Goal: Information Seeking & Learning: Learn about a topic

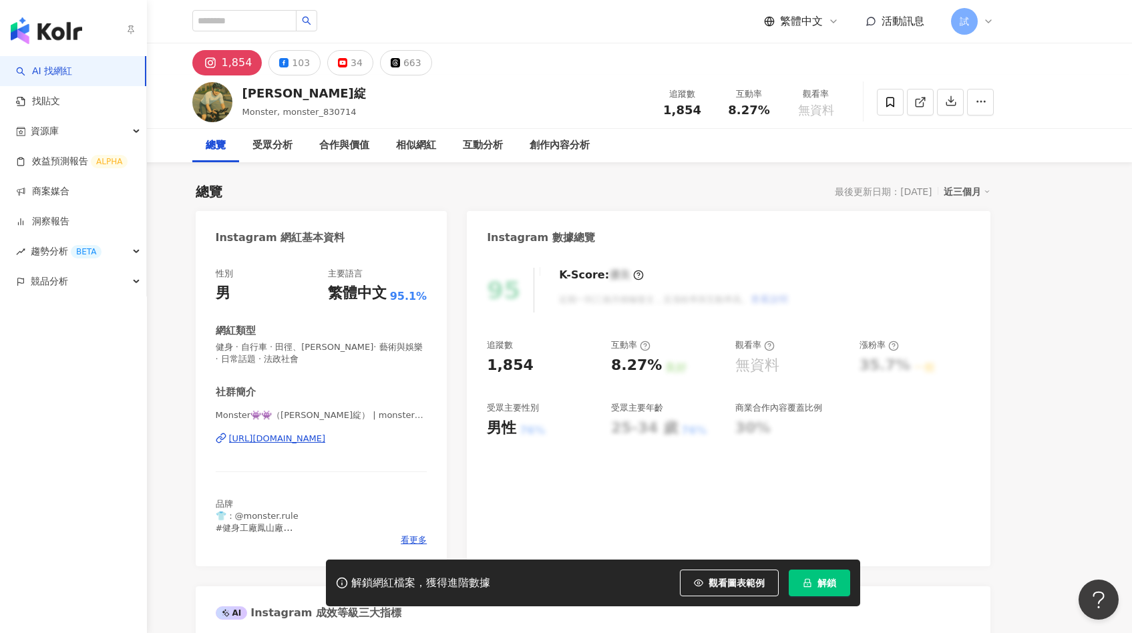
click at [37, 39] on img "button" at bounding box center [46, 30] width 71 height 27
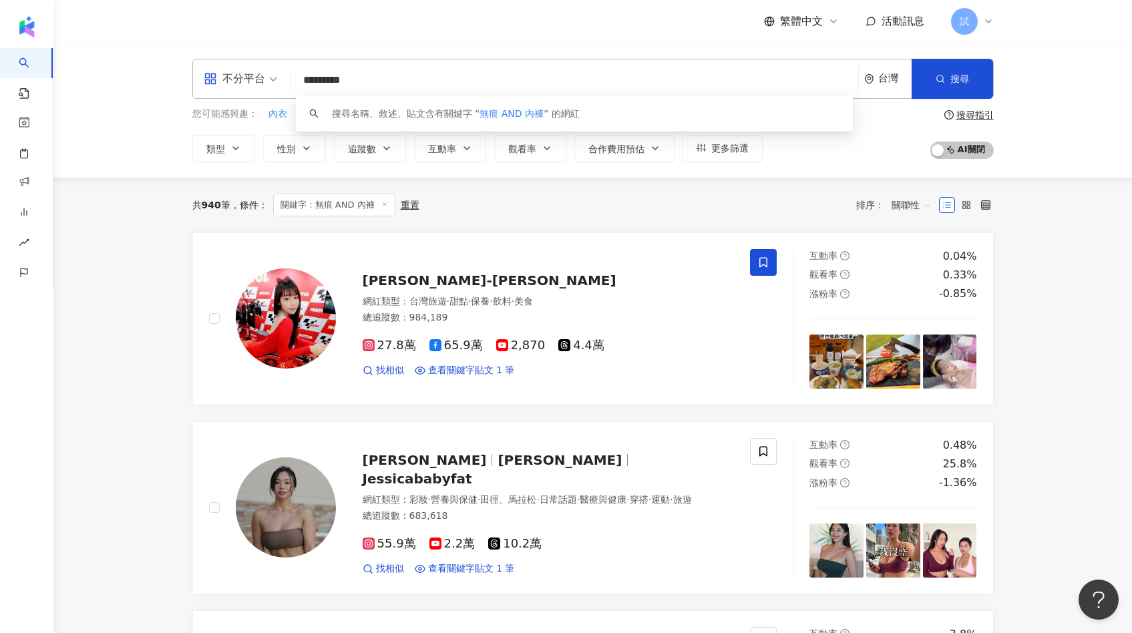
drag, startPoint x: 392, startPoint y: 80, endPoint x: 261, endPoint y: 80, distance: 131.6
click at [261, 80] on div "不分平台 ********* 台灣 搜尋 keyword 搜尋名稱、敘述、貼文含有關鍵字 “ 無痕 AND 內褲 ” 的網紅" at bounding box center [593, 79] width 802 height 40
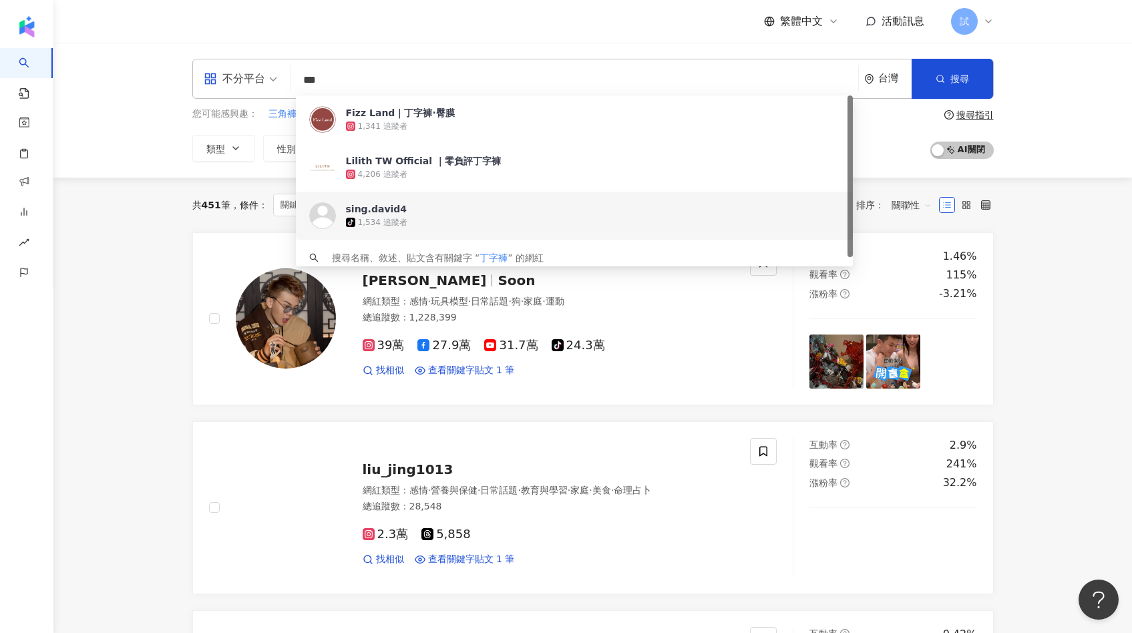
type input "***"
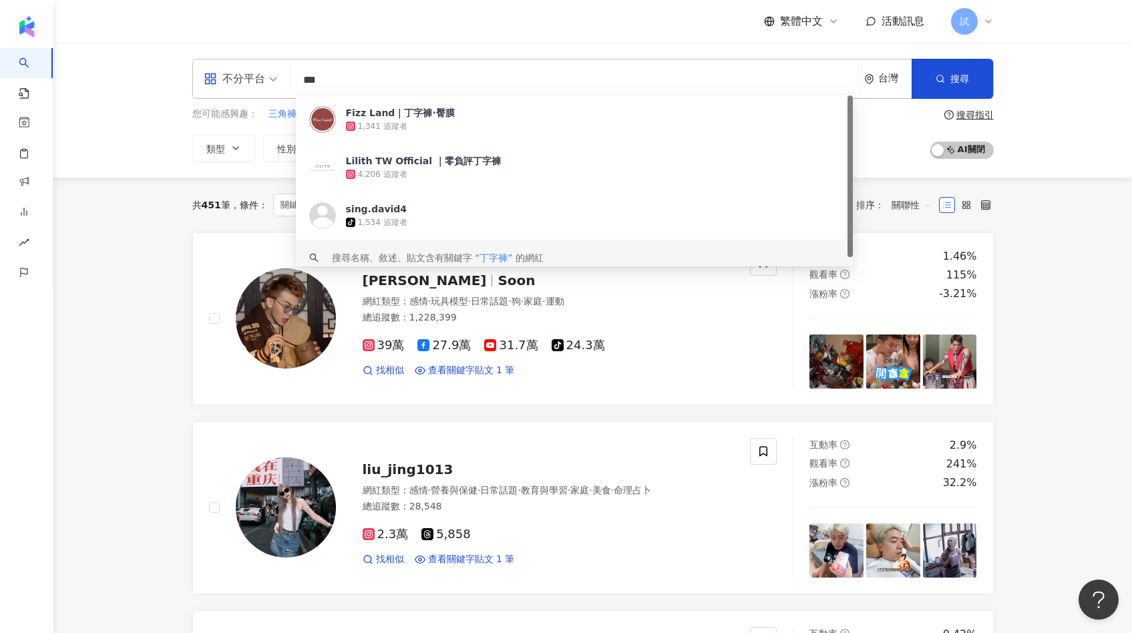
drag, startPoint x: 353, startPoint y: 79, endPoint x: 285, endPoint y: 78, distance: 68.8
click at [285, 78] on div "不分平台 *** 台灣 搜尋 https://www.tiktok.com/@sing.david4 keyword Fizz Land｜丁字褲·臀膜 1,3…" at bounding box center [593, 79] width 802 height 40
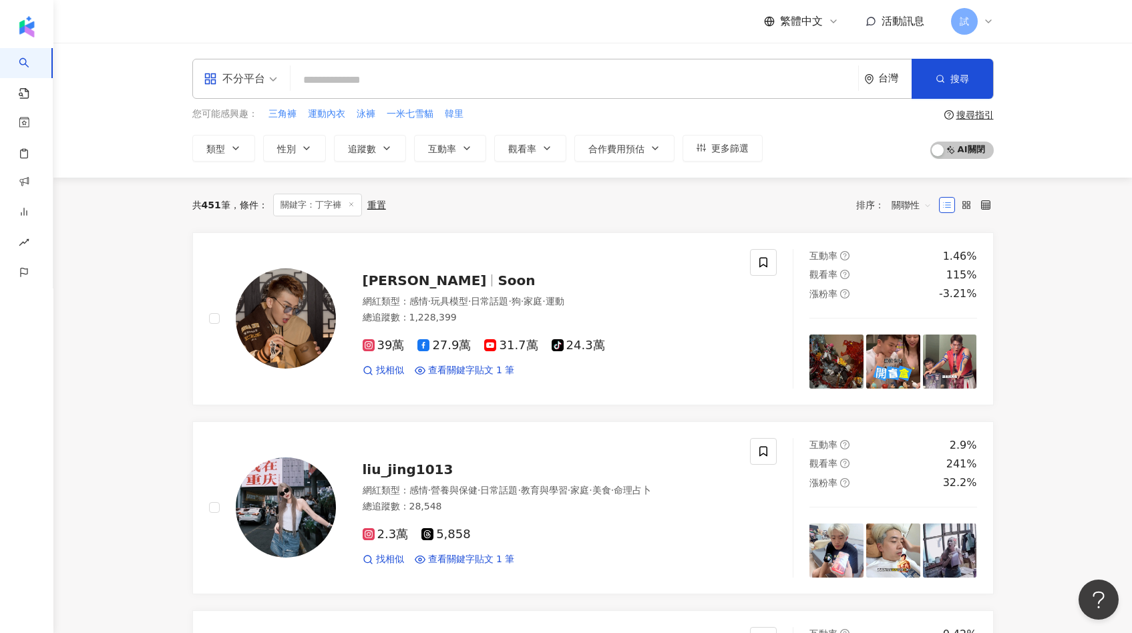
click at [353, 205] on line at bounding box center [350, 203] width 3 height 3
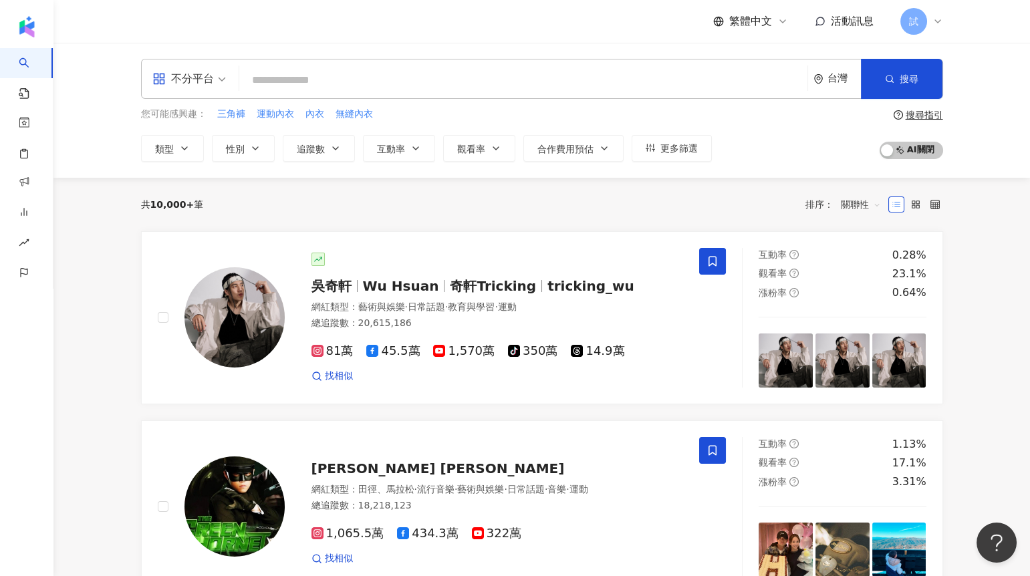
click at [310, 84] on input "search" at bounding box center [523, 79] width 557 height 25
type input "*"
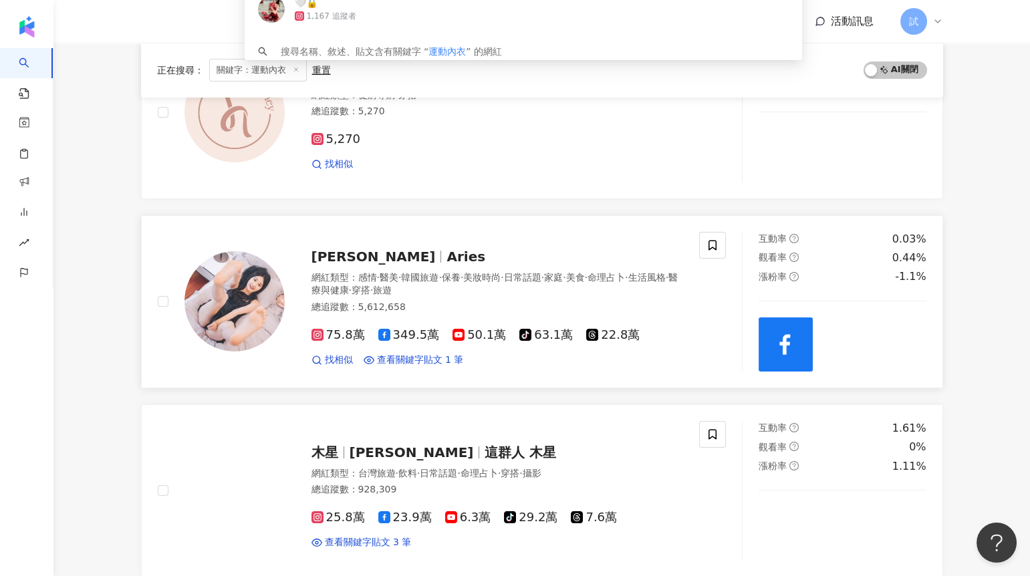
scroll to position [222, 0]
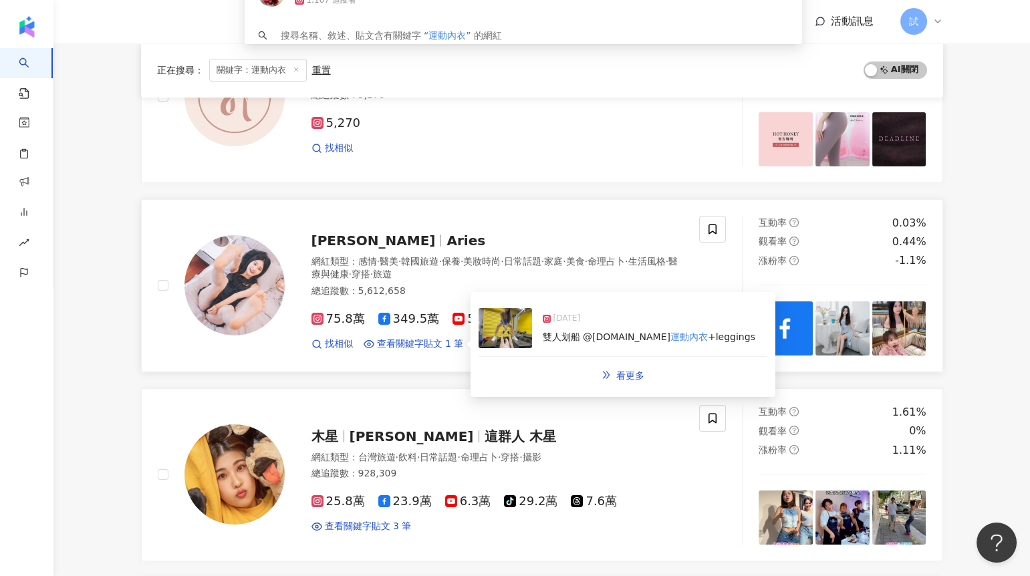
click at [510, 331] on img at bounding box center [504, 328] width 53 height 40
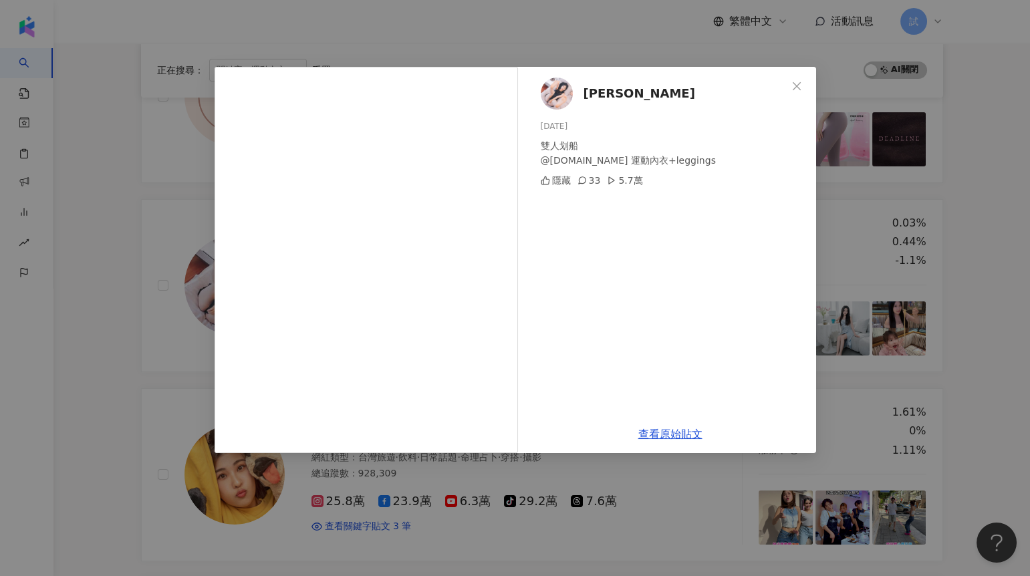
click at [968, 192] on div "艾瑞絲 2025/8/4 雙人划船 @verve.tw 運動內衣+leggings 隱藏 33 5.7萬 查看原始貼文" at bounding box center [515, 288] width 1030 height 576
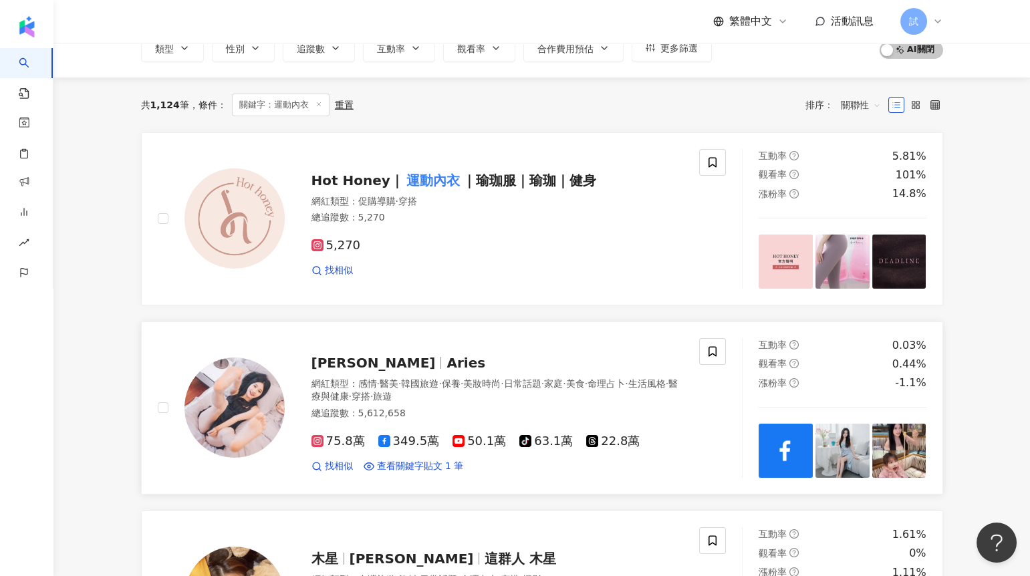
scroll to position [0, 0]
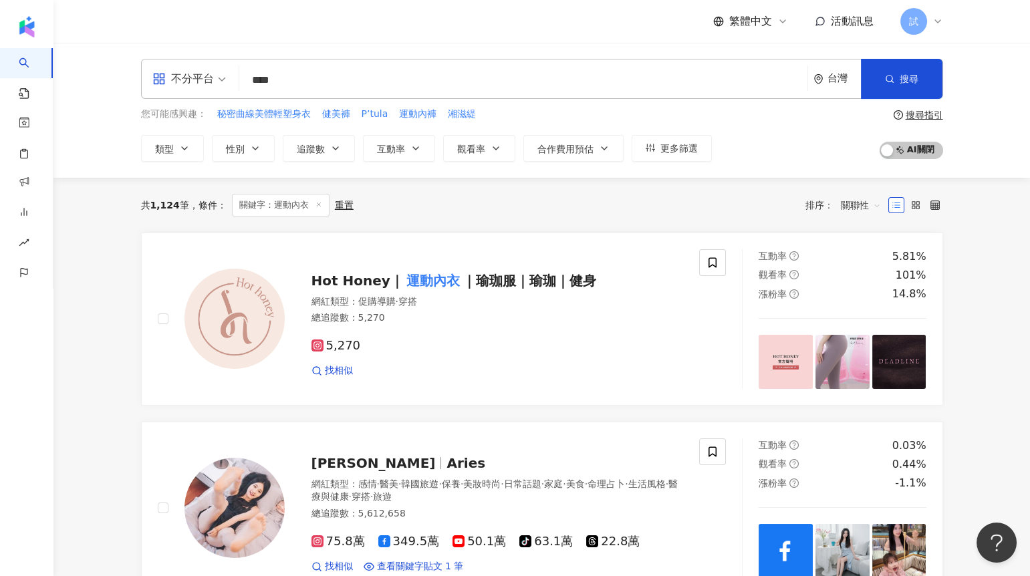
click at [309, 84] on input "****" at bounding box center [523, 79] width 557 height 25
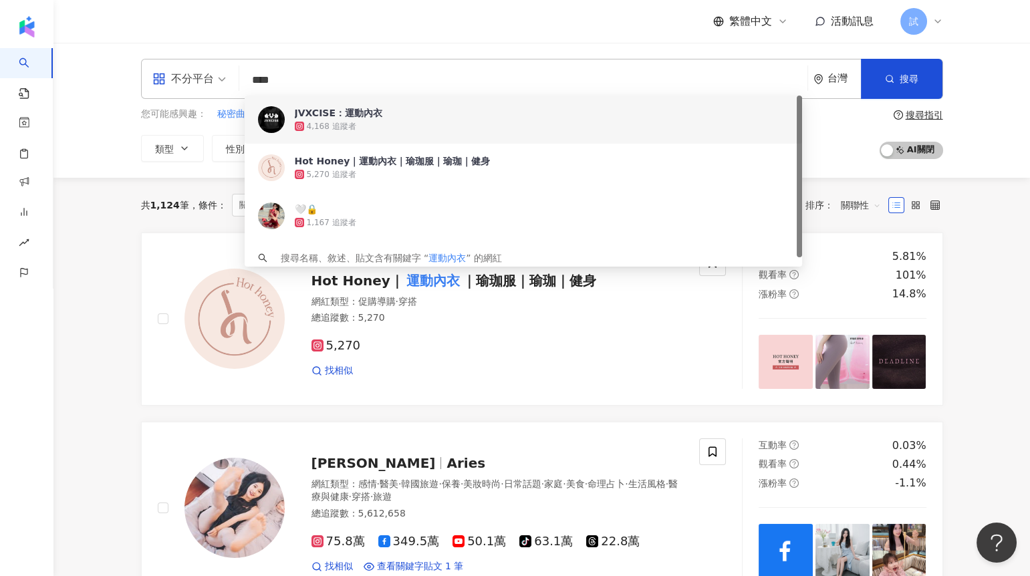
click at [271, 79] on input "****" at bounding box center [523, 79] width 557 height 25
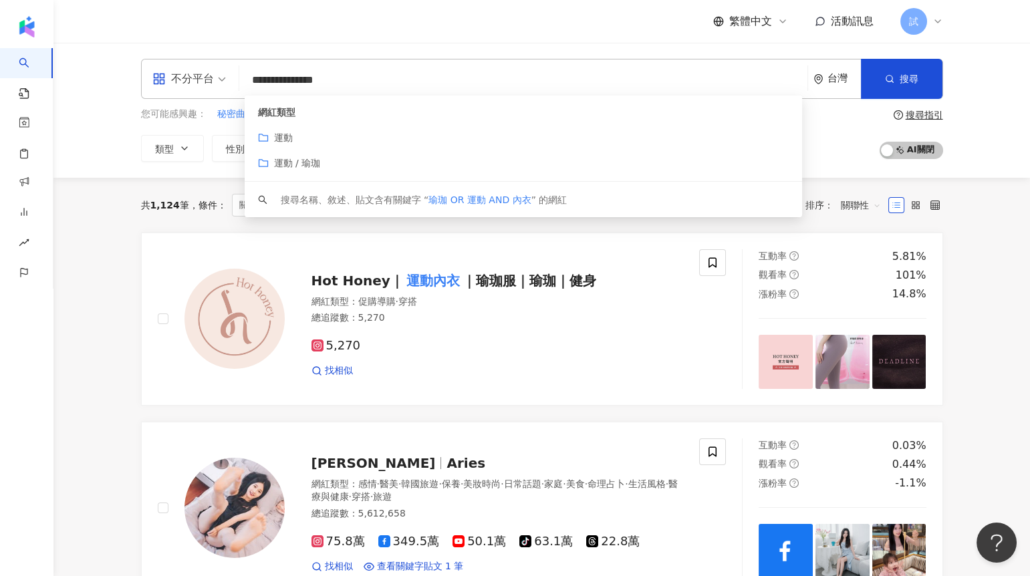
drag, startPoint x: 311, startPoint y: 78, endPoint x: 399, endPoint y: 79, distance: 87.5
click at [399, 79] on input "**********" at bounding box center [523, 79] width 557 height 25
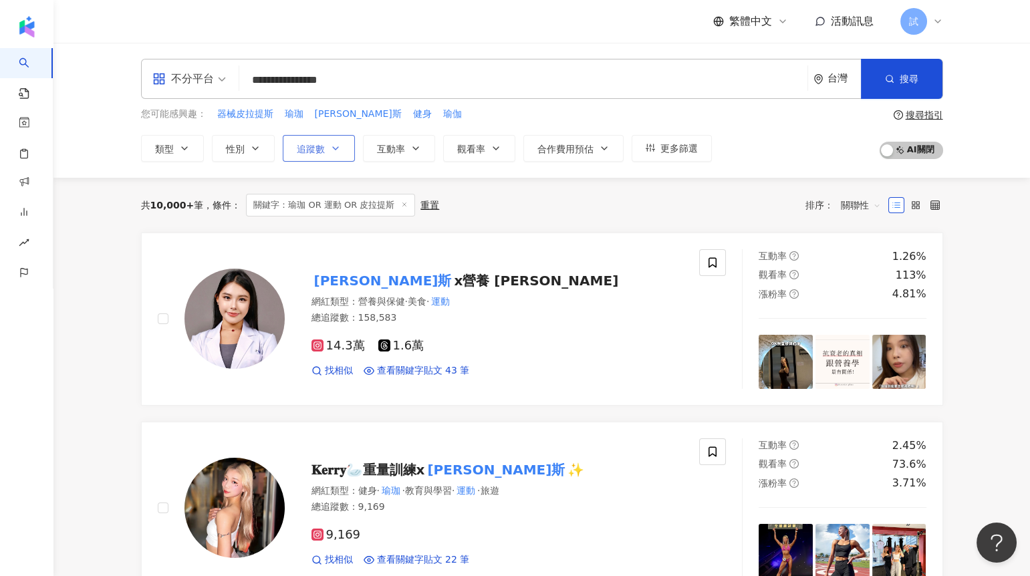
type input "**********"
click at [327, 152] on button "追蹤數" at bounding box center [319, 148] width 72 height 27
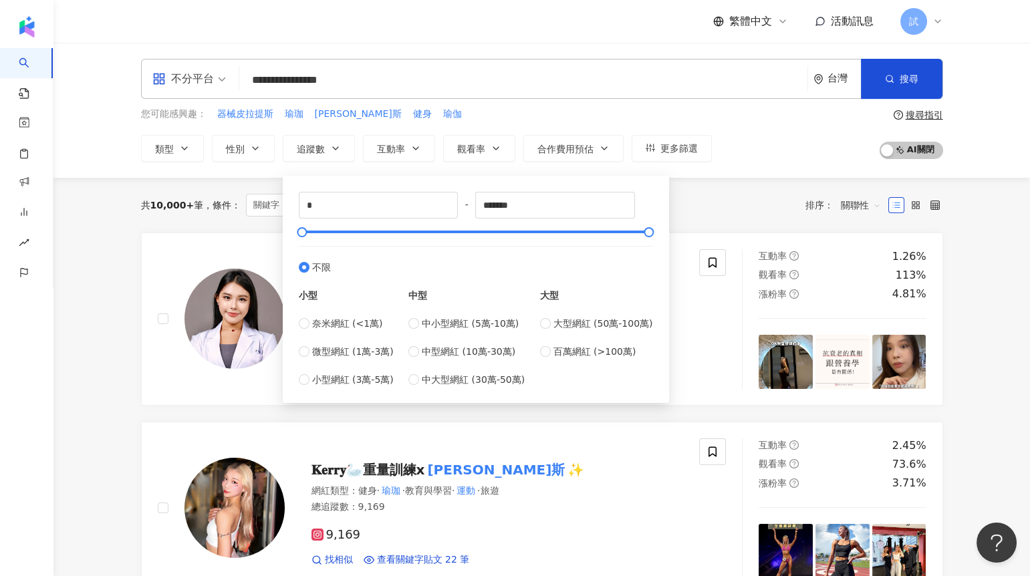
type input "*****"
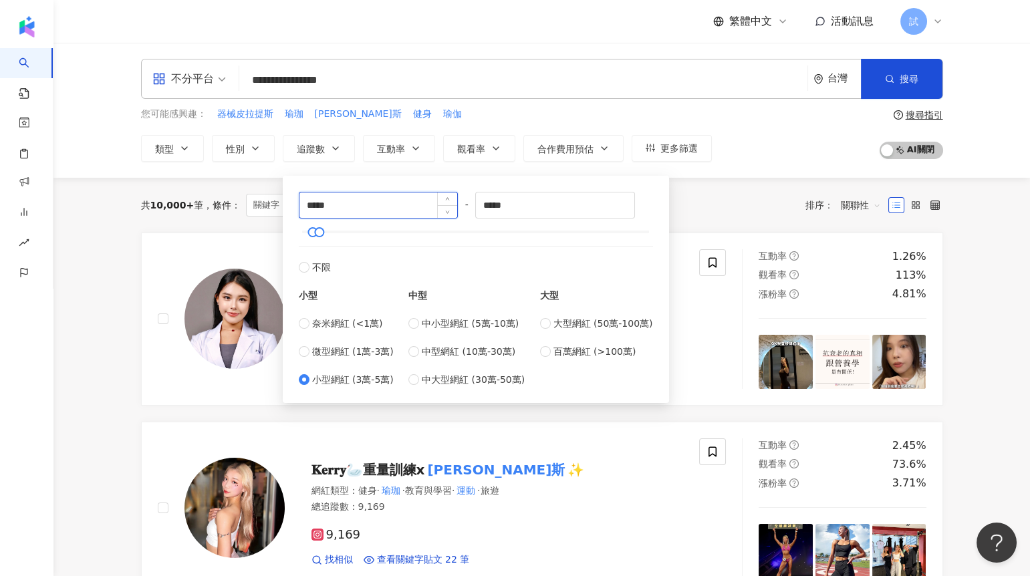
click at [364, 208] on input "*****" at bounding box center [378, 204] width 158 height 25
type input "****"
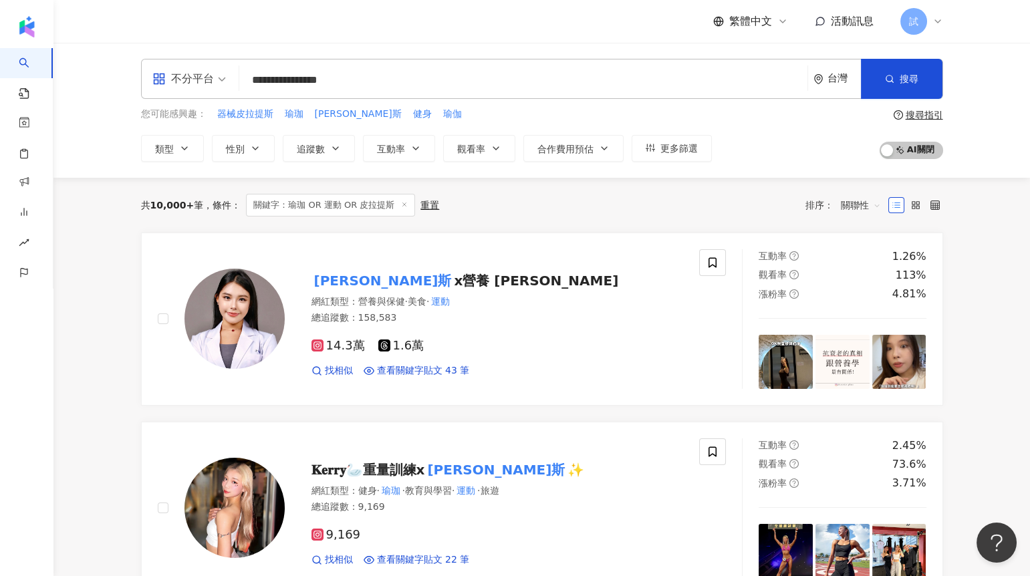
click at [682, 206] on div "共 10,000+ 筆 條件 ： 關鍵字：瑜珈 OR 運動 OR 皮拉提斯 重置 排序： 關聯性" at bounding box center [542, 205] width 802 height 23
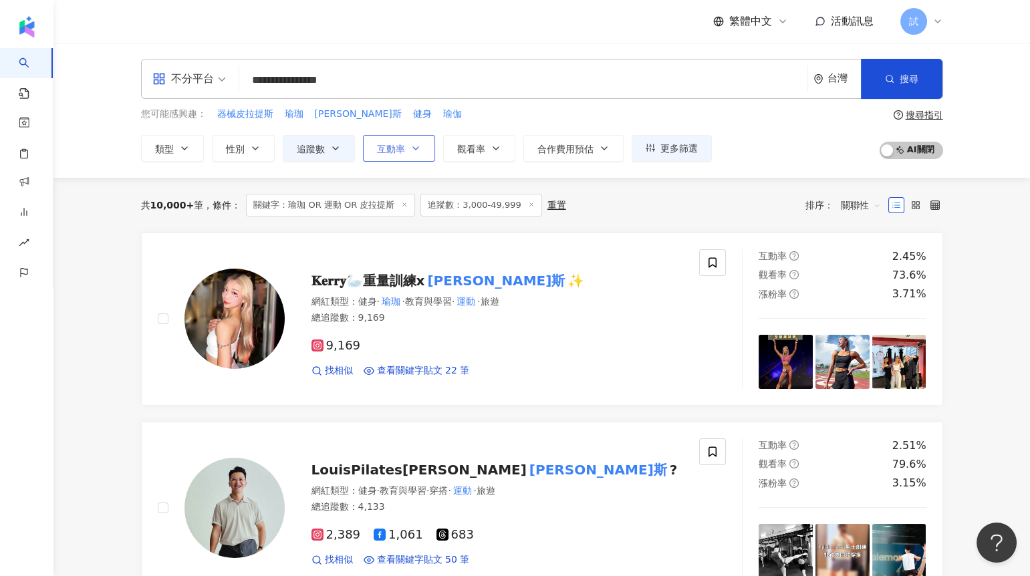
click at [405, 147] on button "互動率" at bounding box center [399, 148] width 72 height 27
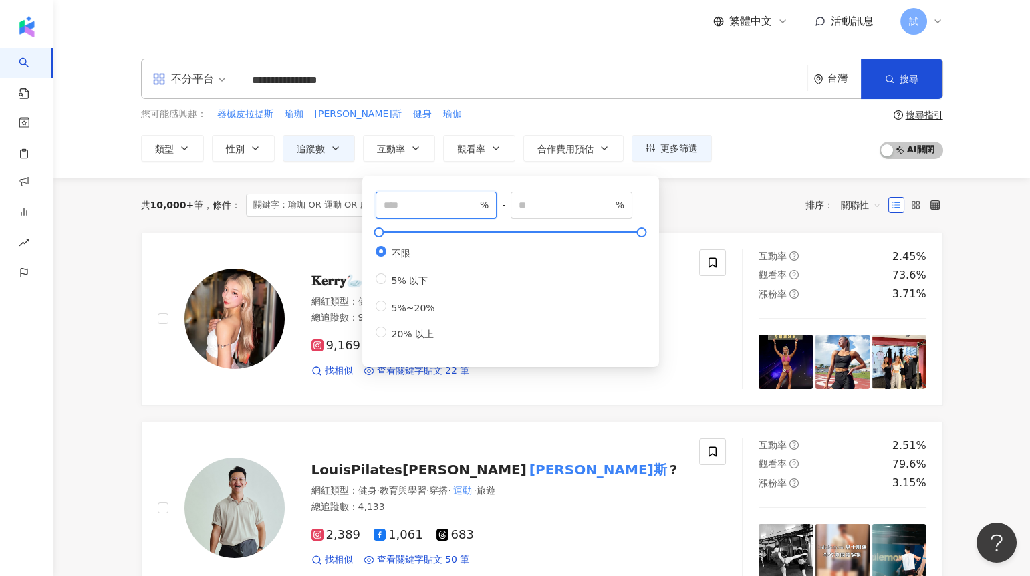
click at [412, 207] on input "number" at bounding box center [430, 205] width 94 height 15
type input "*"
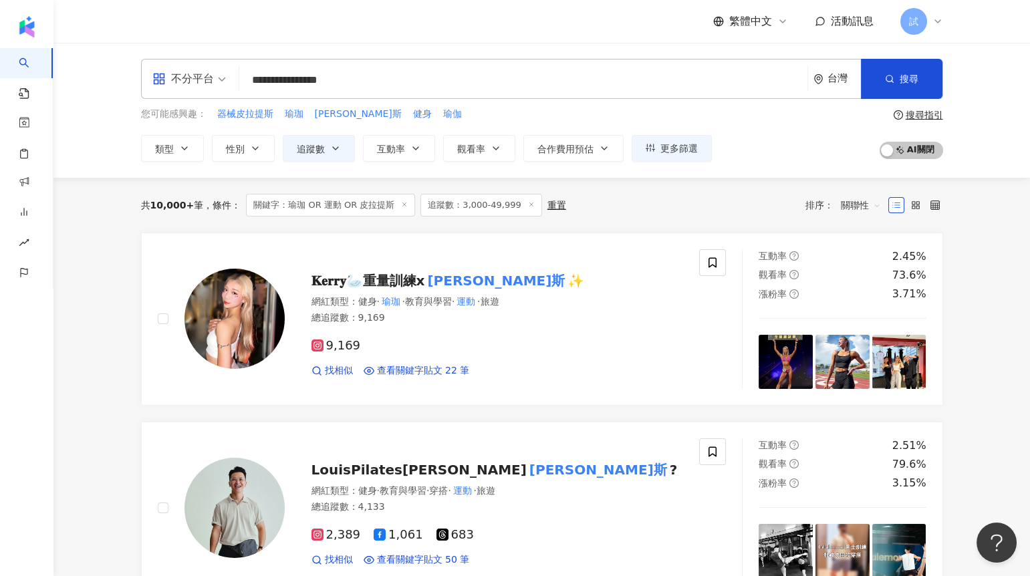
click at [695, 217] on div "共 10,000+ 筆 條件 ： 關鍵字：瑜珈 OR 運動 OR 皮拉提斯 追蹤數：3,000-49,999 重置 排序： 關聯性" at bounding box center [542, 205] width 802 height 55
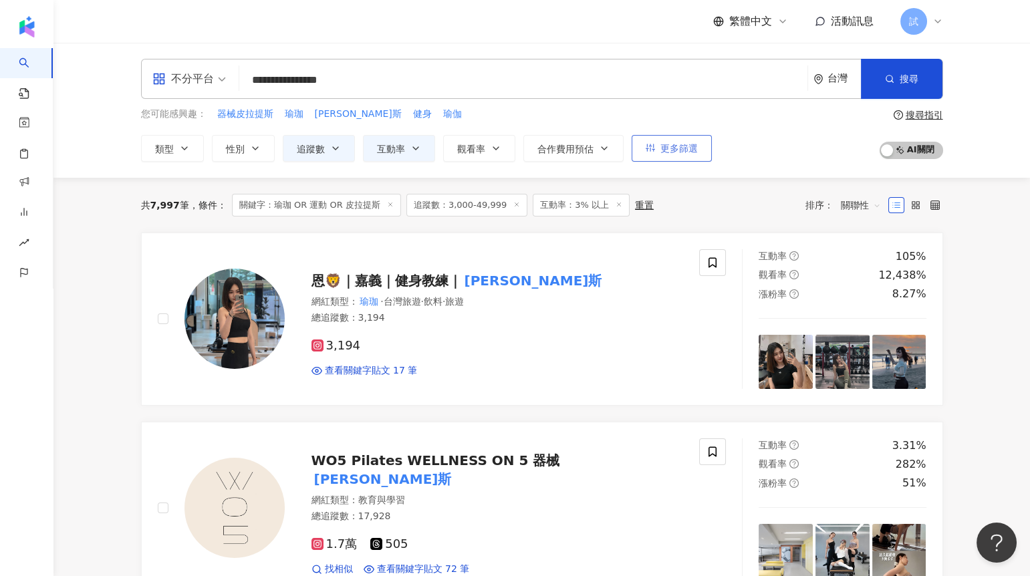
click at [646, 141] on button "更多篩選" at bounding box center [671, 148] width 80 height 27
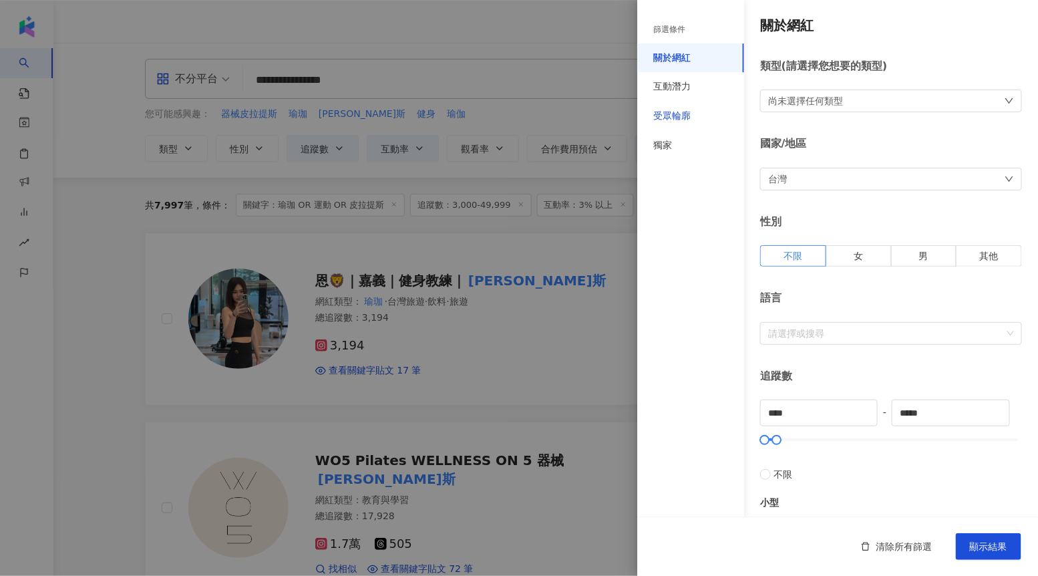
click at [665, 113] on div "受眾輪廓" at bounding box center [671, 116] width 37 height 13
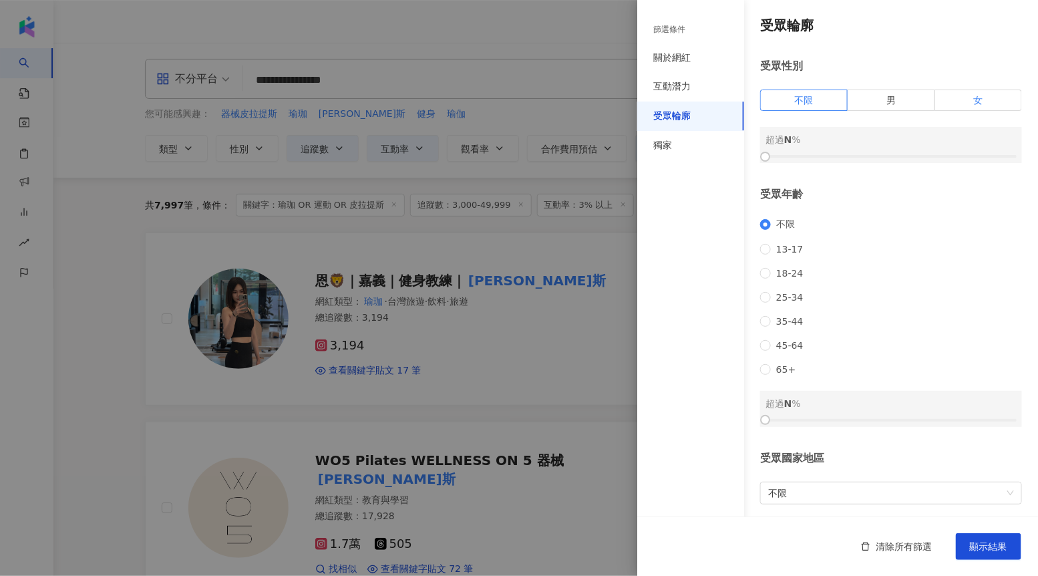
click at [951, 101] on label "女" at bounding box center [978, 100] width 87 height 21
drag, startPoint x: 768, startPoint y: 153, endPoint x: 903, endPoint y: 154, distance: 134.3
click at [903, 154] on div at bounding box center [903, 156] width 7 height 7
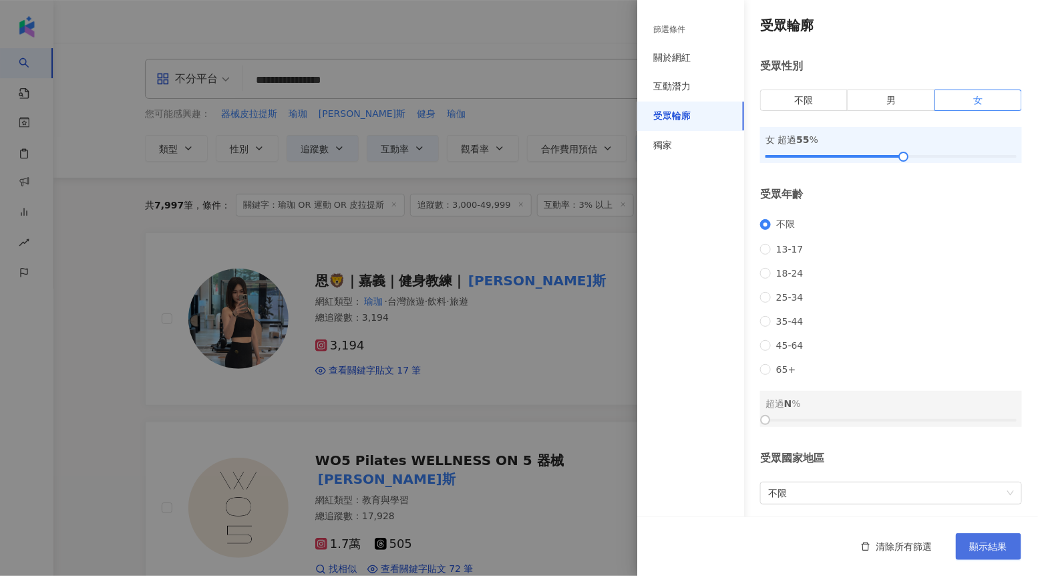
click at [987, 550] on span "顯示結果" at bounding box center [988, 546] width 37 height 11
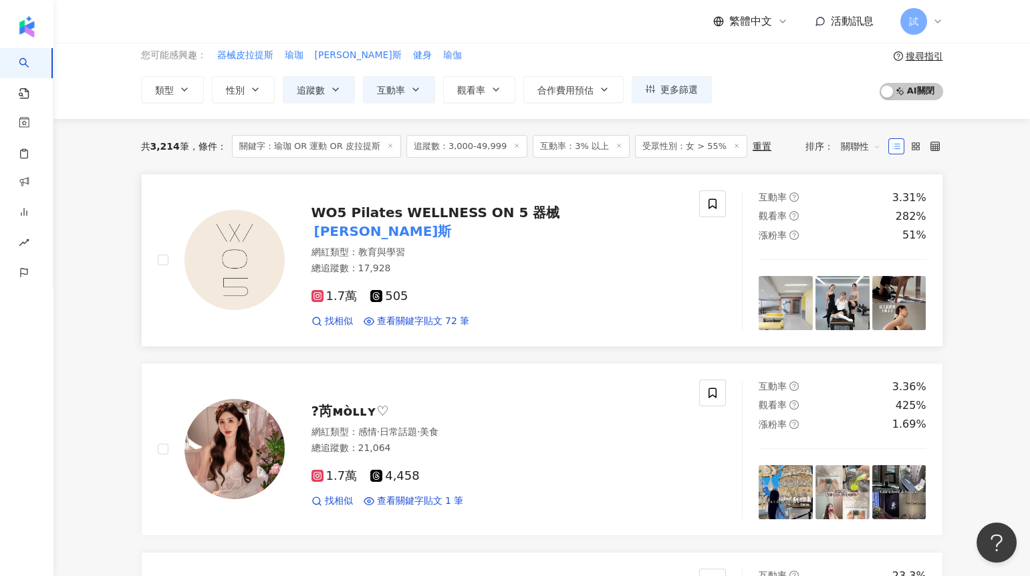
scroll to position [134, 0]
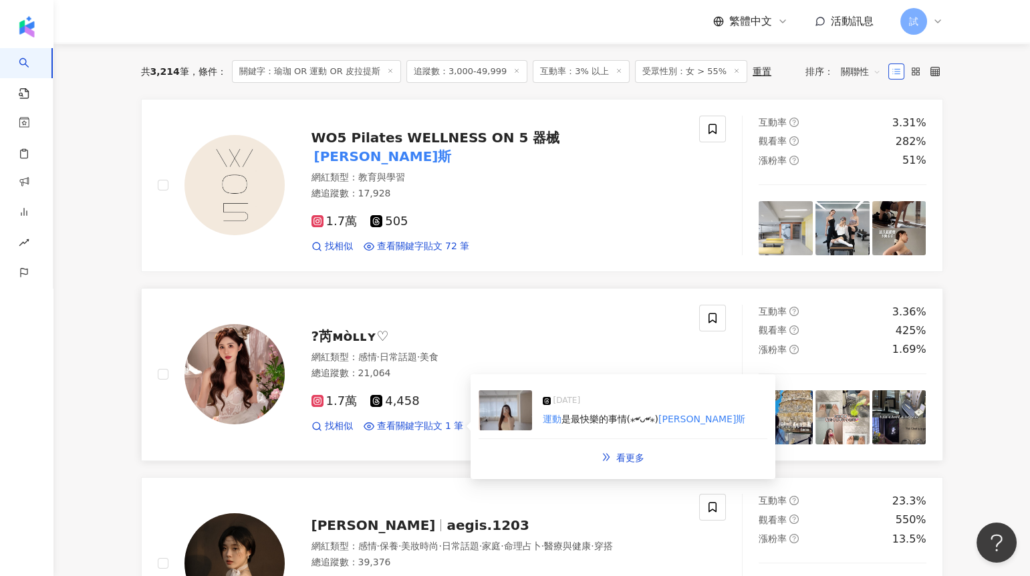
click at [509, 417] on img at bounding box center [504, 410] width 53 height 40
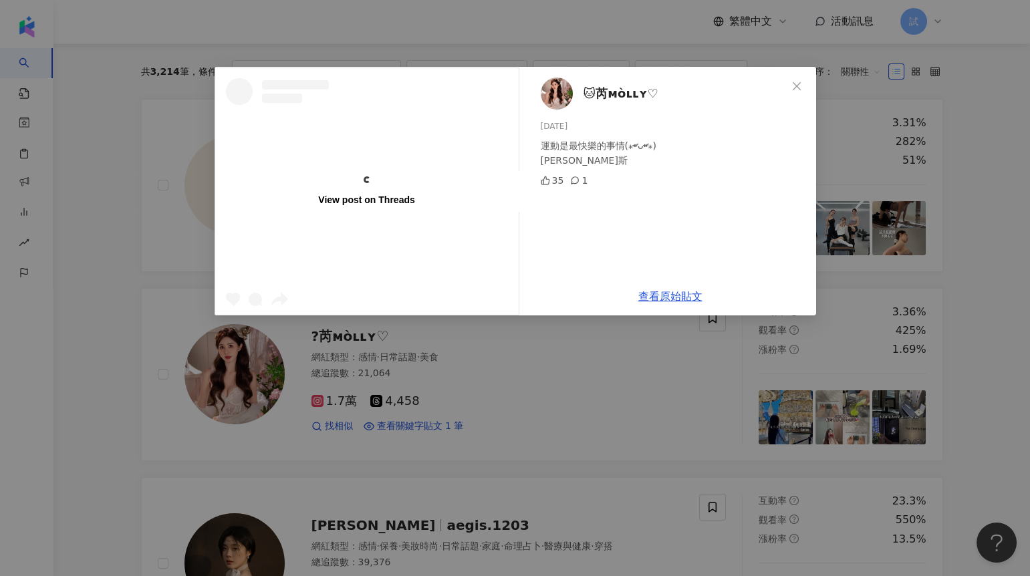
click at [963, 257] on div "View post on Threads 🐱芮ᴍòʟʟʏ♡ 2024/12/13 運動是最快樂的事情(⁎⁍̴̛ᴗ⁍̴̛⁎) 皮拉提斯 35 1 查看原始貼文" at bounding box center [515, 288] width 1030 height 576
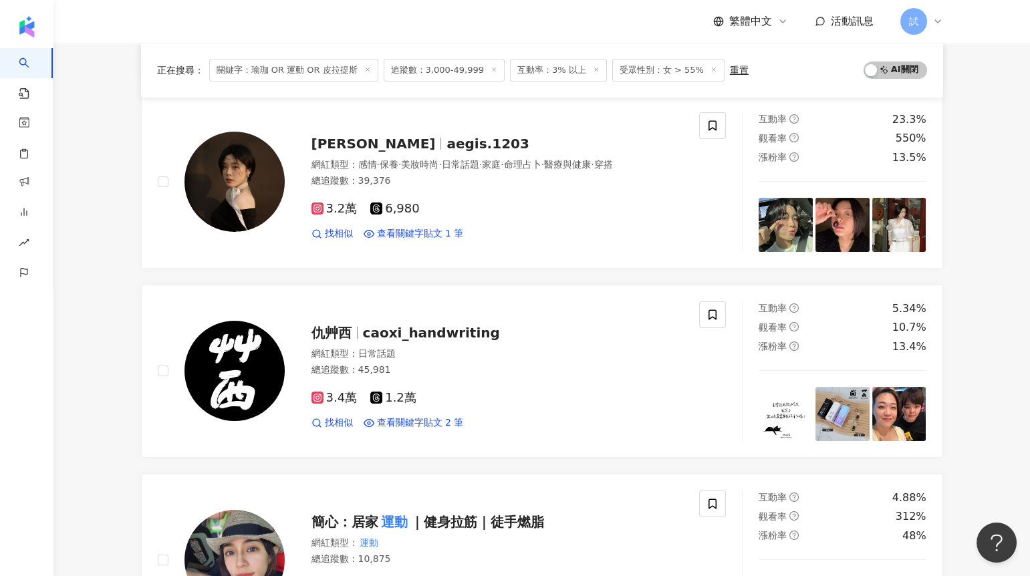
scroll to position [516, 0]
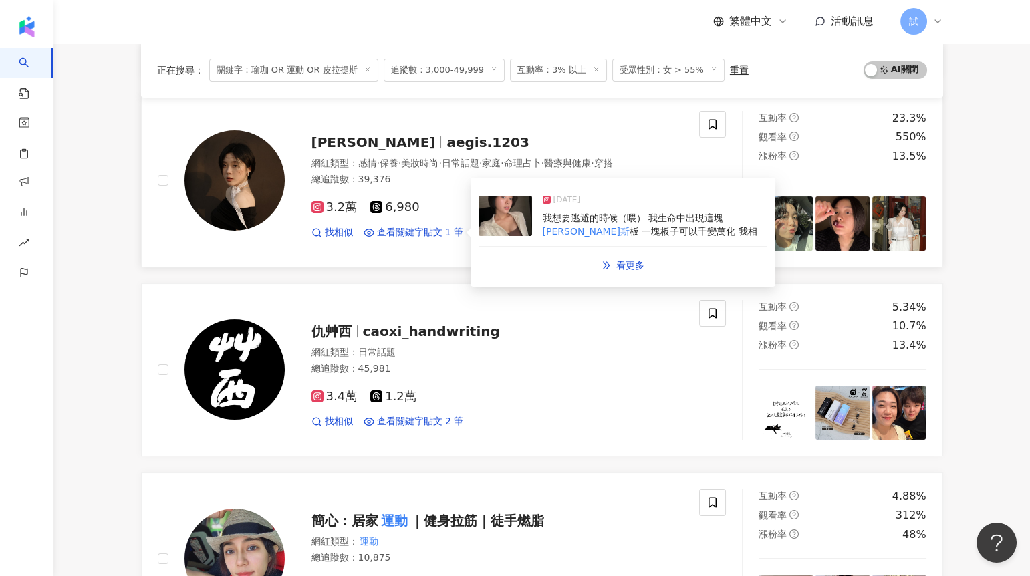
click at [491, 226] on img at bounding box center [504, 216] width 53 height 40
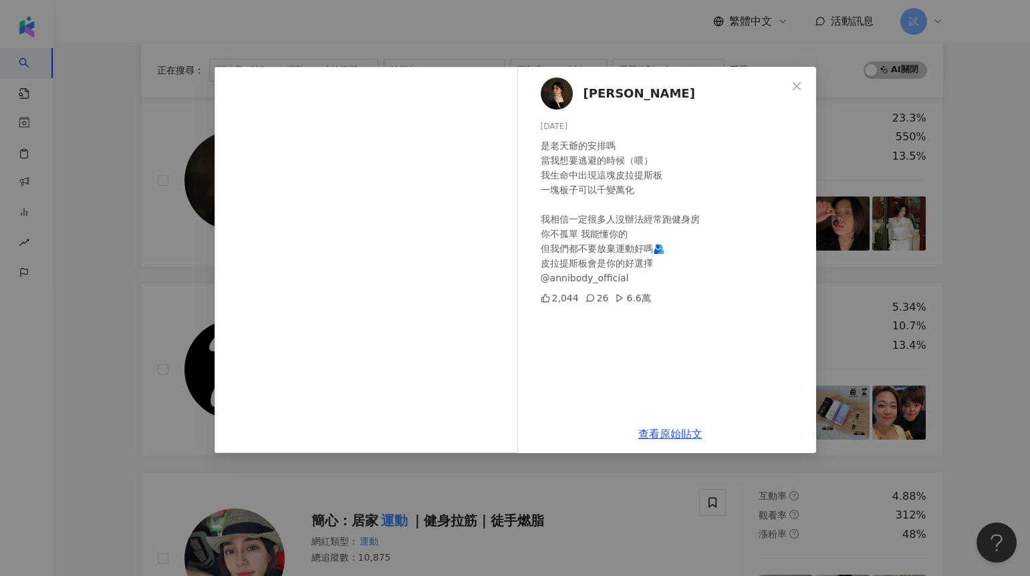
click at [953, 251] on div "Tanya 廷羽 2025/7/3 是老天爺的安排嗎 當我想要逃避的時候（喂） 我生命中出現這塊皮拉提斯板 一塊板子可以千變萬化 我相信一定很多人沒辦法經常跑…" at bounding box center [515, 288] width 1030 height 576
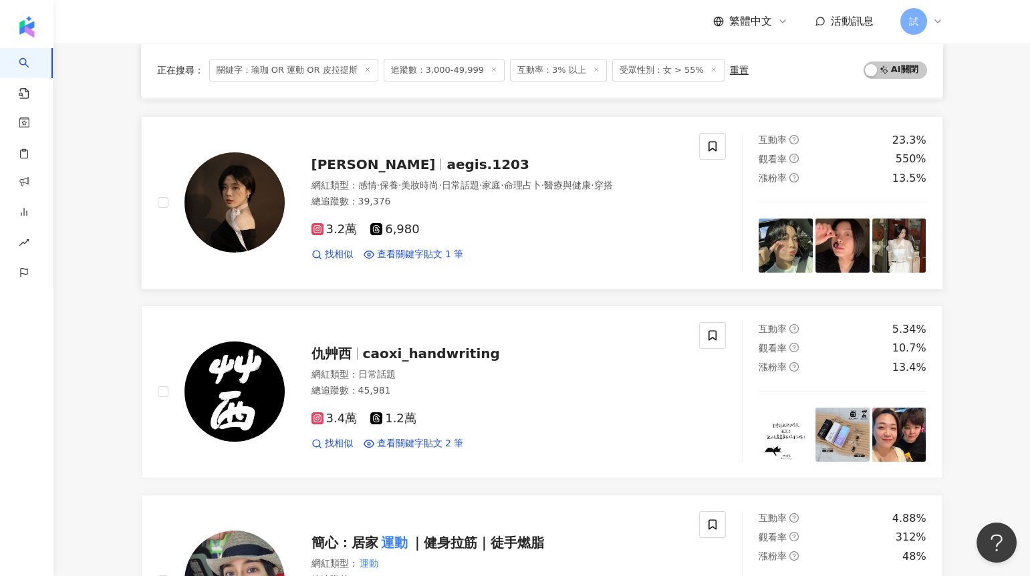
scroll to position [484, 0]
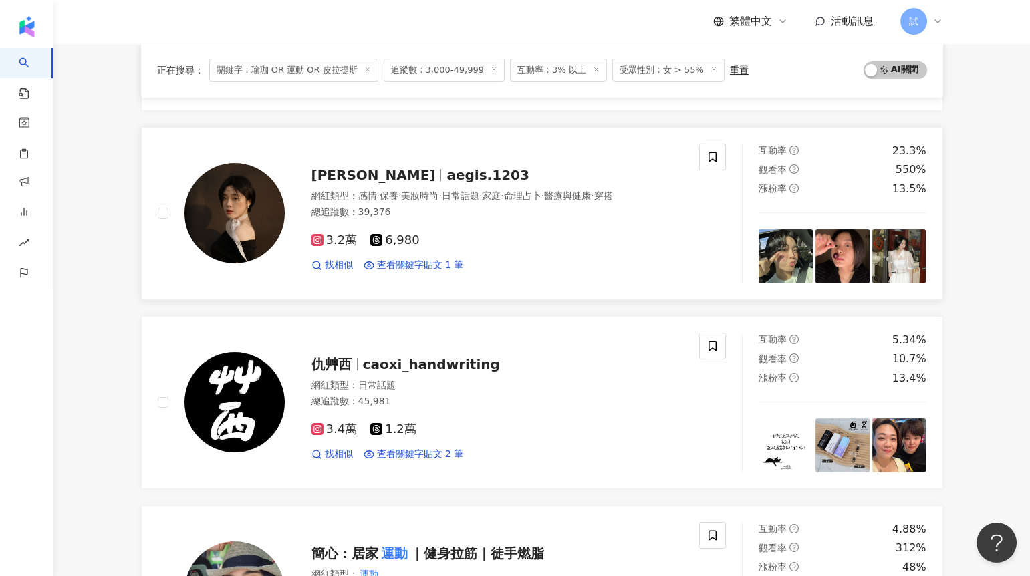
click at [446, 170] on span "aegis.1203" at bounding box center [487, 175] width 82 height 16
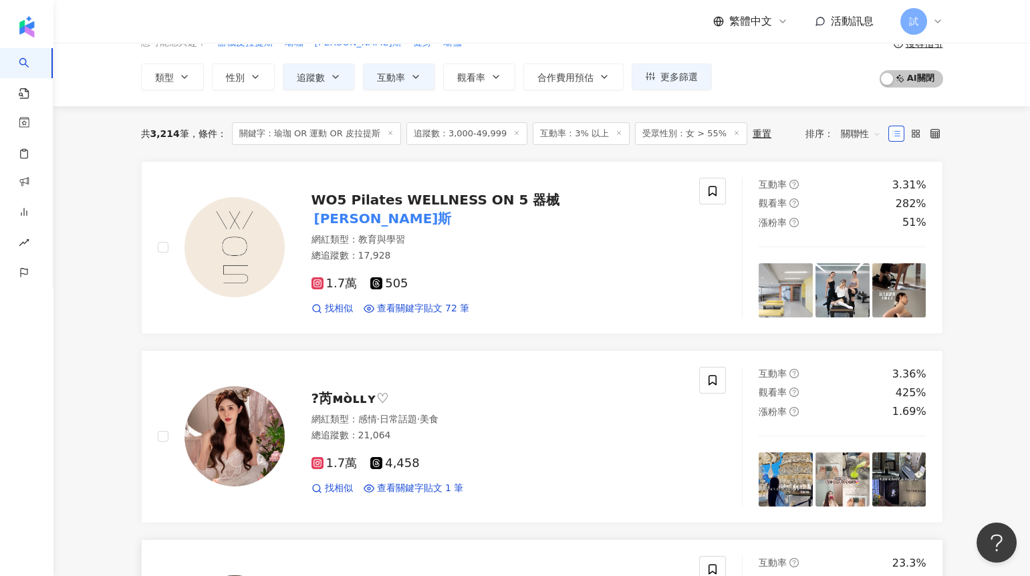
scroll to position [0, 0]
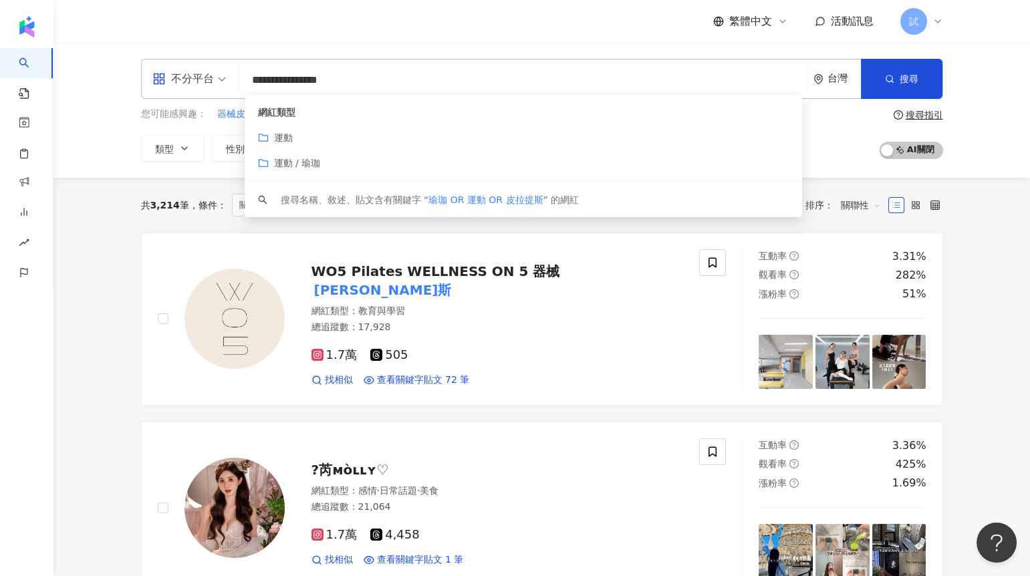
drag, startPoint x: 250, startPoint y: 77, endPoint x: 398, endPoint y: 73, distance: 148.4
click at [398, 73] on input "**********" at bounding box center [523, 79] width 557 height 25
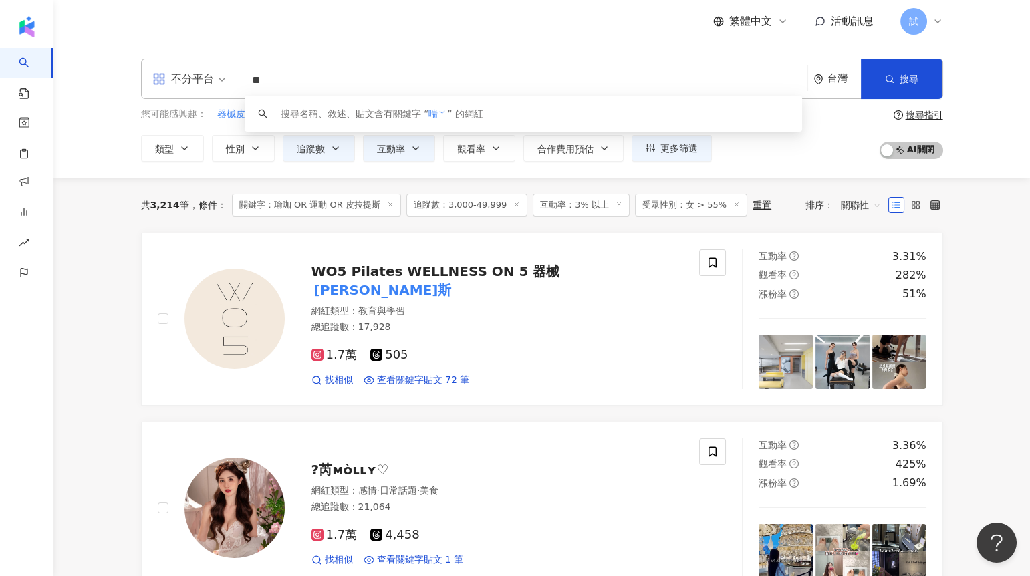
type input "*"
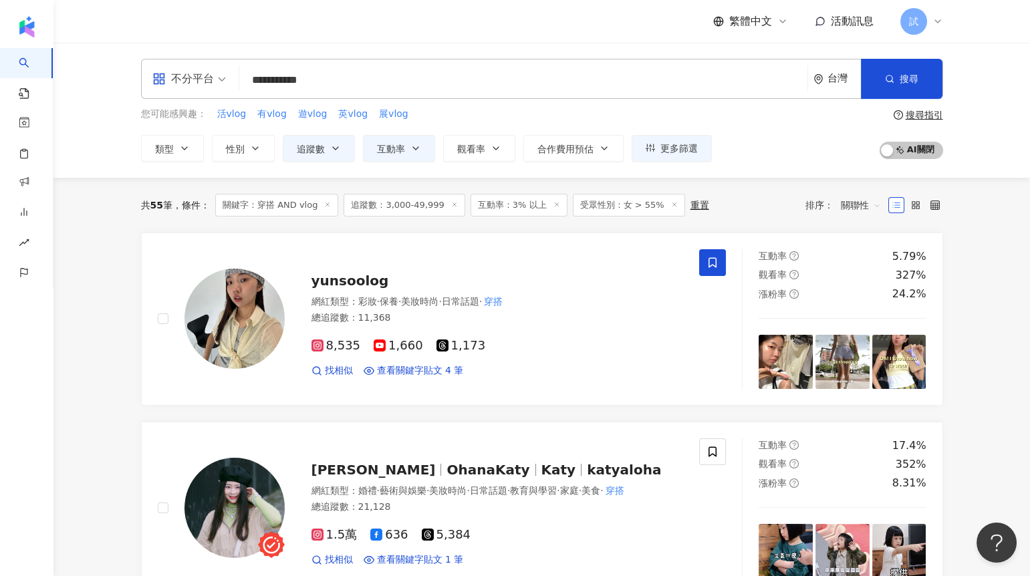
drag, startPoint x: 379, startPoint y: 73, endPoint x: 235, endPoint y: 73, distance: 143.6
click at [235, 74] on div "**********" at bounding box center [542, 79] width 802 height 40
type input "*"
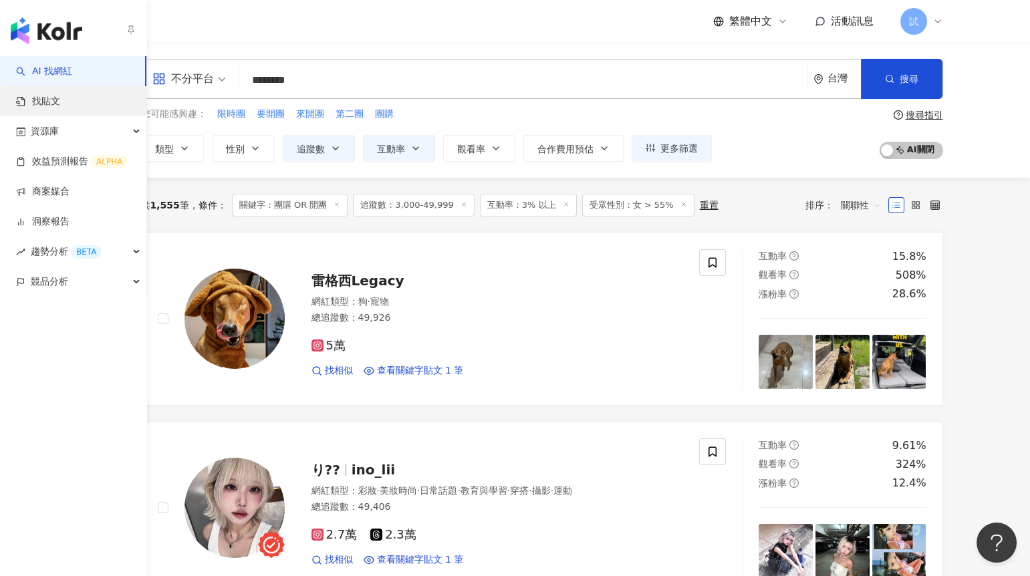
type input "********"
click at [52, 101] on link "找貼文" at bounding box center [38, 101] width 44 height 13
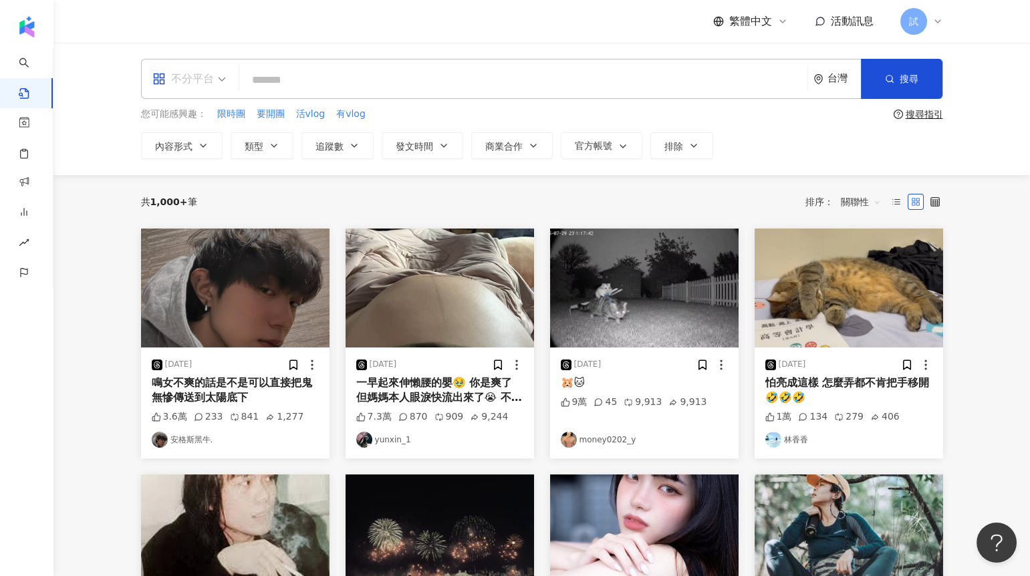
click at [193, 80] on div "不分平台" at bounding box center [182, 78] width 61 height 21
click at [204, 213] on div "Threads" at bounding box center [192, 215] width 75 height 17
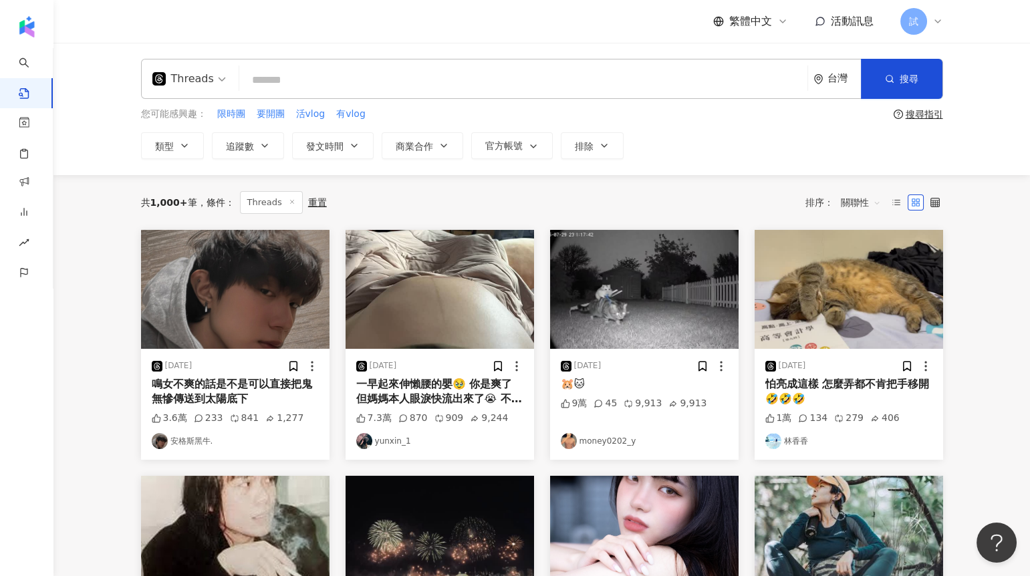
click at [316, 81] on input "search" at bounding box center [523, 79] width 557 height 29
type input "****"
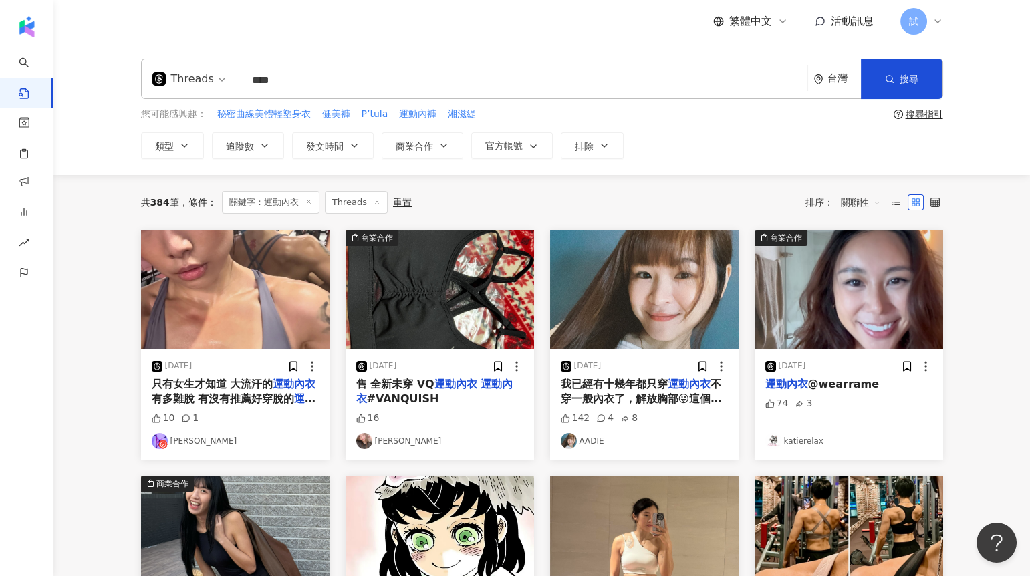
click at [263, 290] on img at bounding box center [235, 289] width 188 height 119
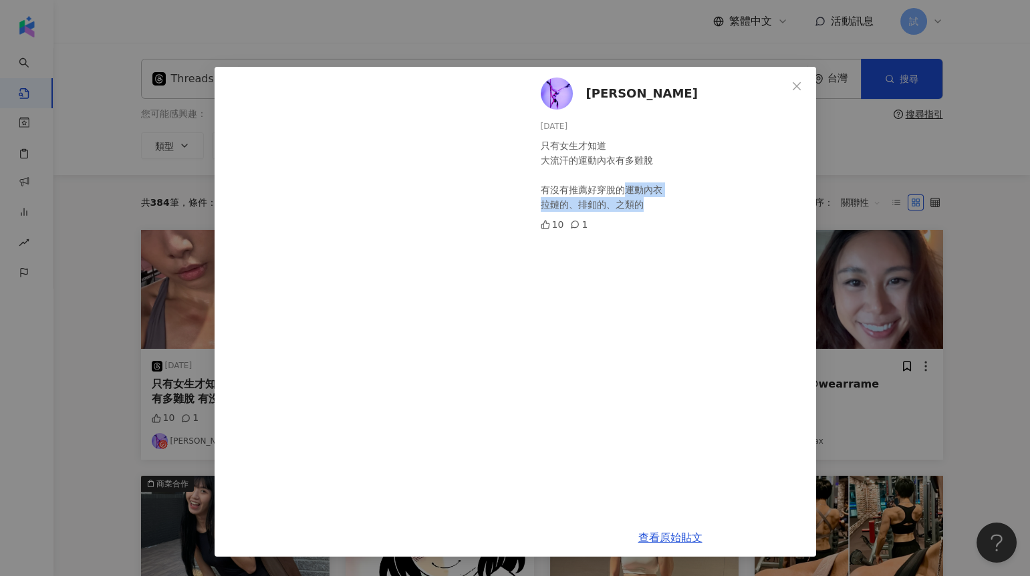
drag, startPoint x: 625, startPoint y: 186, endPoint x: 661, endPoint y: 202, distance: 40.1
click at [661, 202] on div "只有女生才知道 大流汗的運動內衣有多難脫 有沒有推薦好穿脫的運動內衣 拉鏈的、排釦的、之類的" at bounding box center [672, 174] width 265 height 73
click at [647, 205] on div "只有女生才知道 大流汗的運動內衣有多難脫 有沒有推薦好穿脫的運動內衣 拉鏈的、排釦的、之類的" at bounding box center [672, 174] width 265 height 73
click at [971, 316] on div "謝品怡 2024/9/18 只有女生才知道 大流汗的運動內衣有多難脫 有沒有推薦好穿脫的運動內衣 拉鏈的、排釦的、之類的 10 1 查看原始貼文" at bounding box center [515, 288] width 1030 height 576
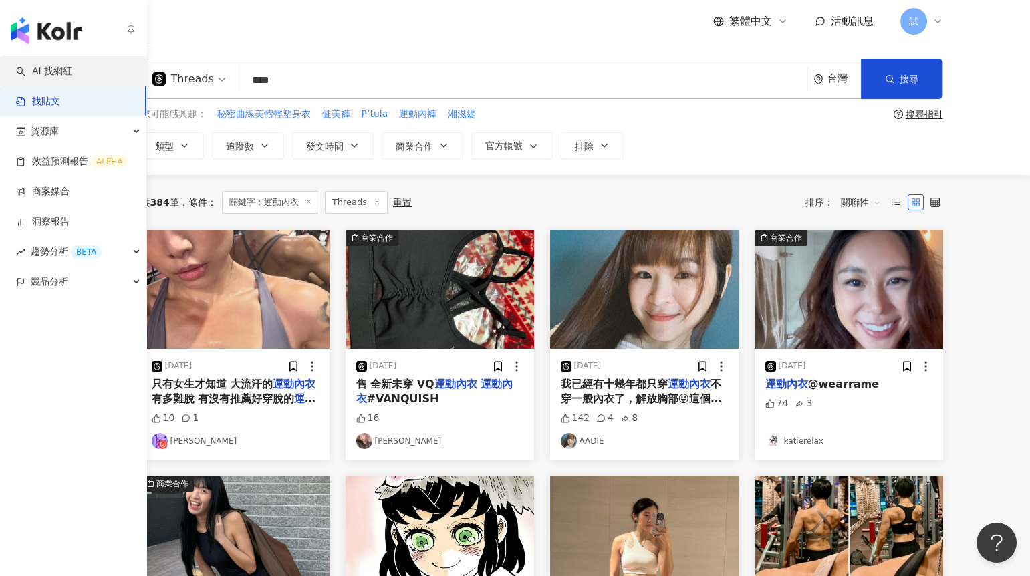
click at [45, 76] on link "AI 找網紅" at bounding box center [44, 71] width 56 height 13
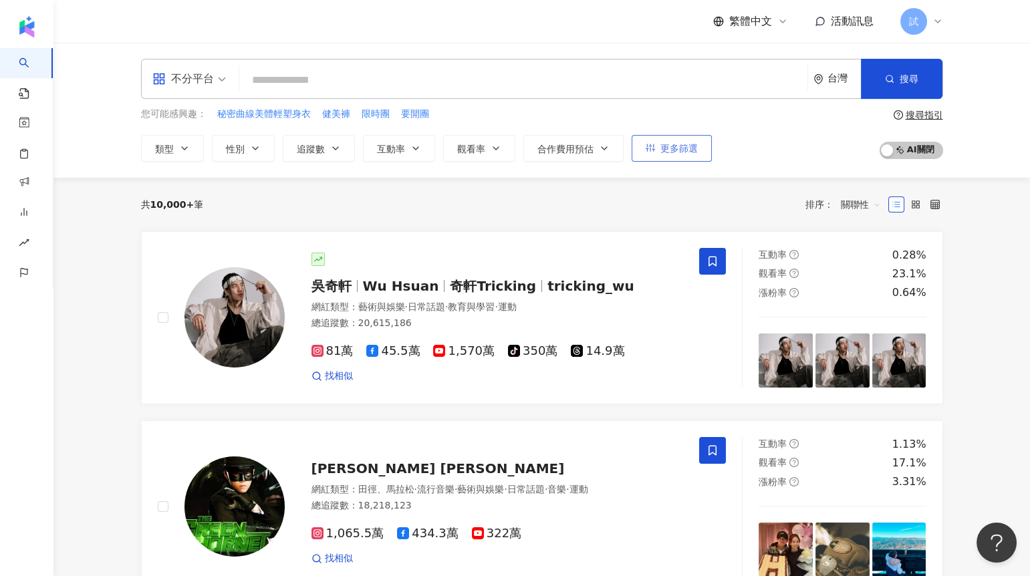
click at [682, 148] on span "更多篩選" at bounding box center [678, 148] width 37 height 11
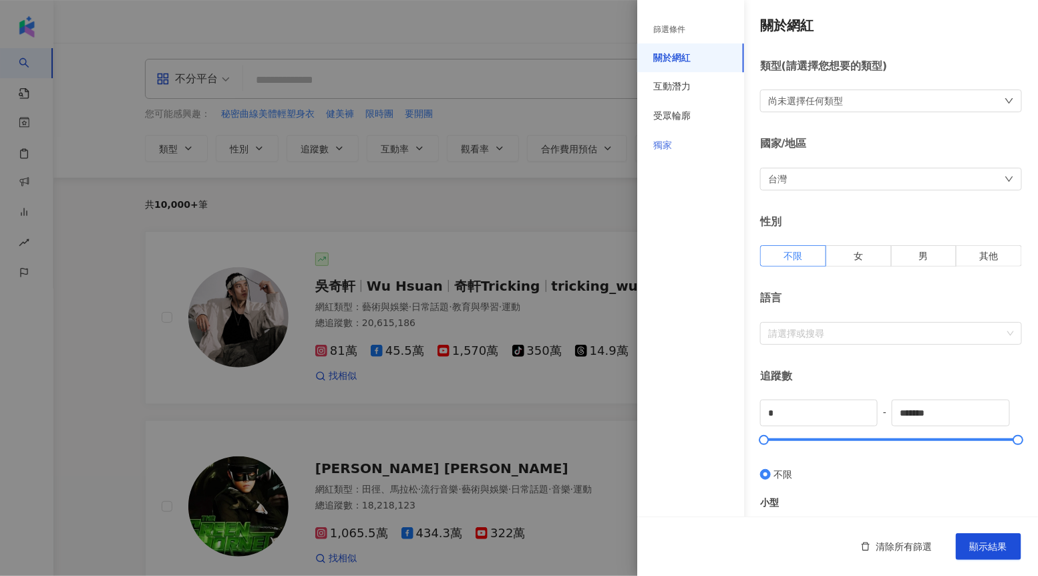
click at [673, 150] on div "獨家" at bounding box center [690, 145] width 107 height 29
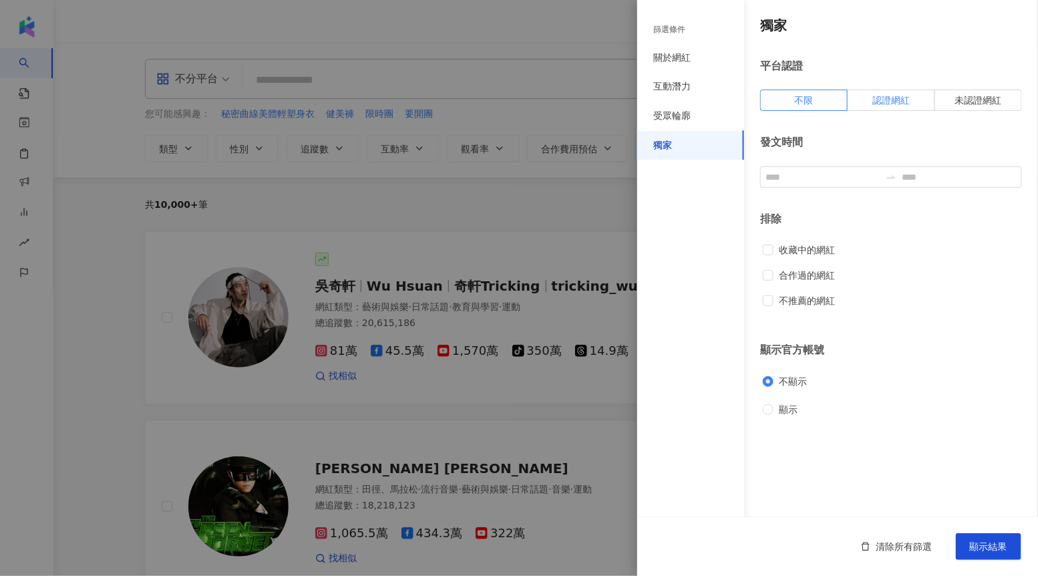
click at [899, 105] on span "認證網紅" at bounding box center [891, 100] width 37 height 11
click at [981, 549] on span "顯示結果" at bounding box center [988, 546] width 37 height 11
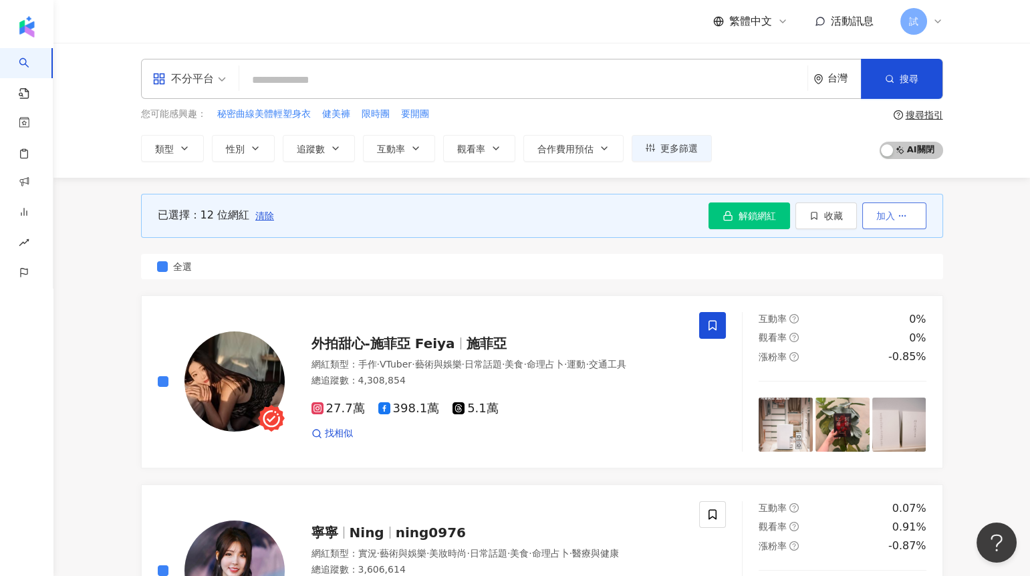
click at [895, 213] on button "加入" at bounding box center [894, 215] width 64 height 27
click at [883, 278] on span "加入商案媒合" at bounding box center [868, 274] width 56 height 11
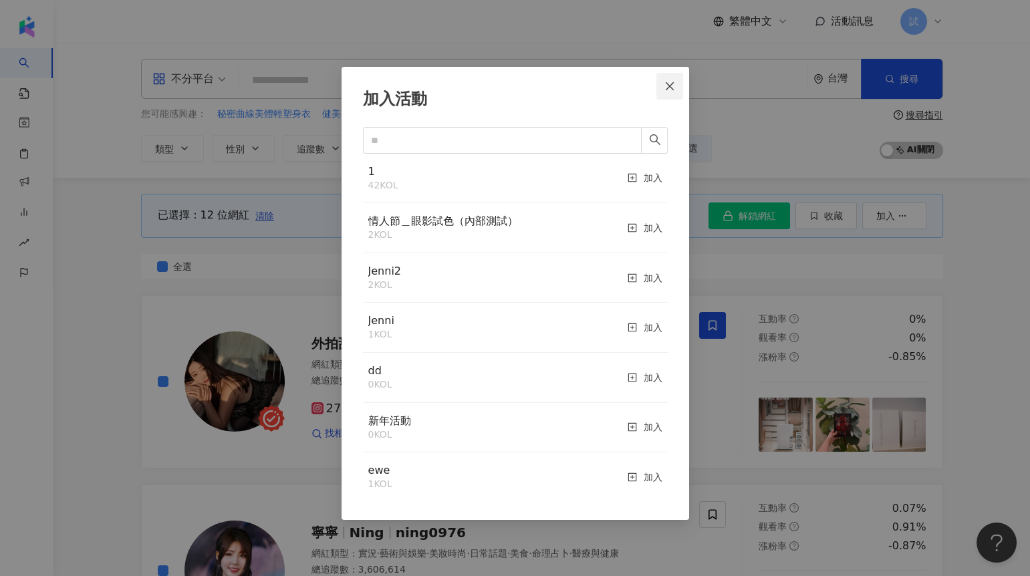
click at [669, 85] on icon "close" at bounding box center [669, 86] width 8 height 8
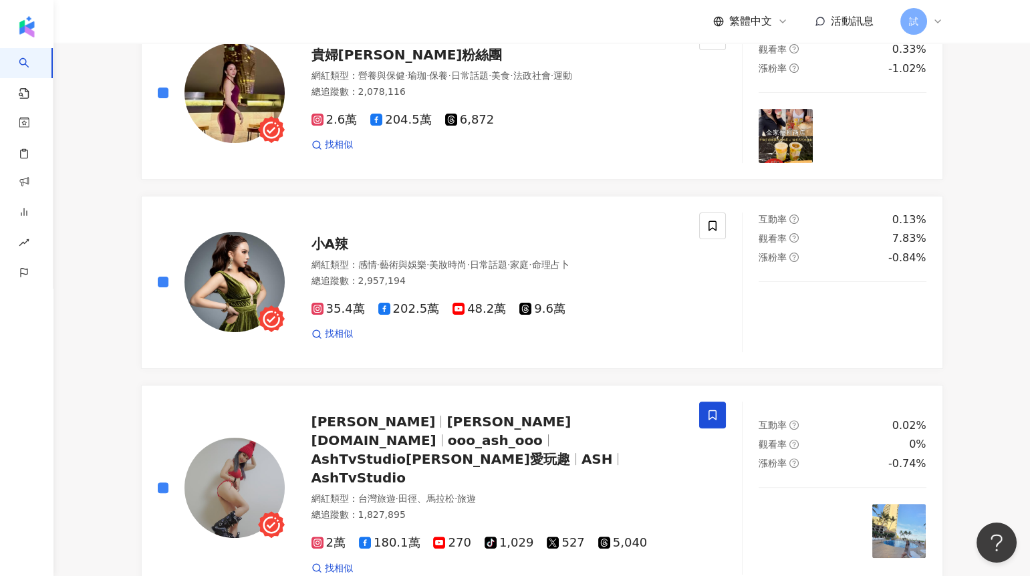
scroll to position [1040, 0]
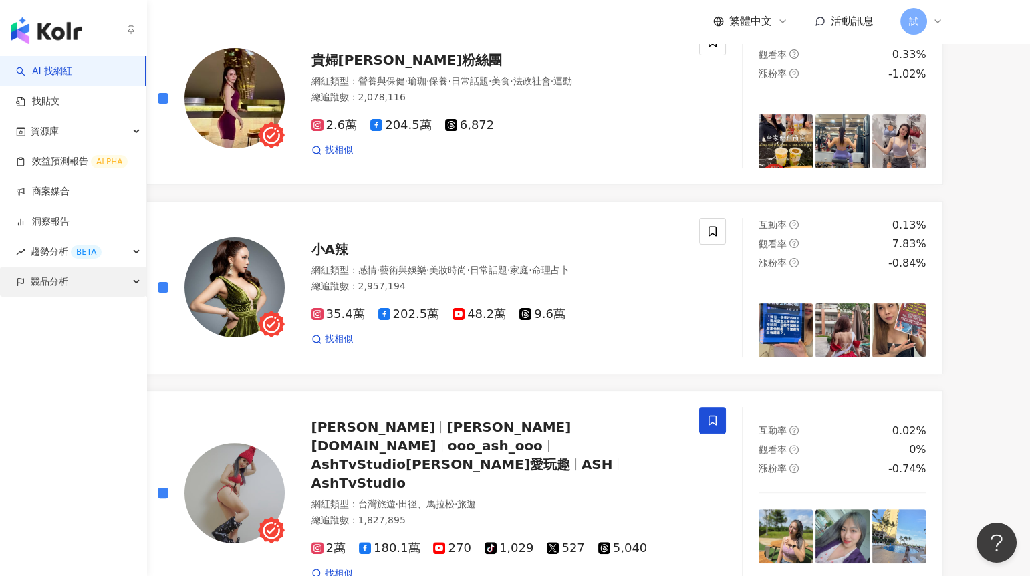
click at [46, 285] on span "競品分析" at bounding box center [49, 282] width 37 height 30
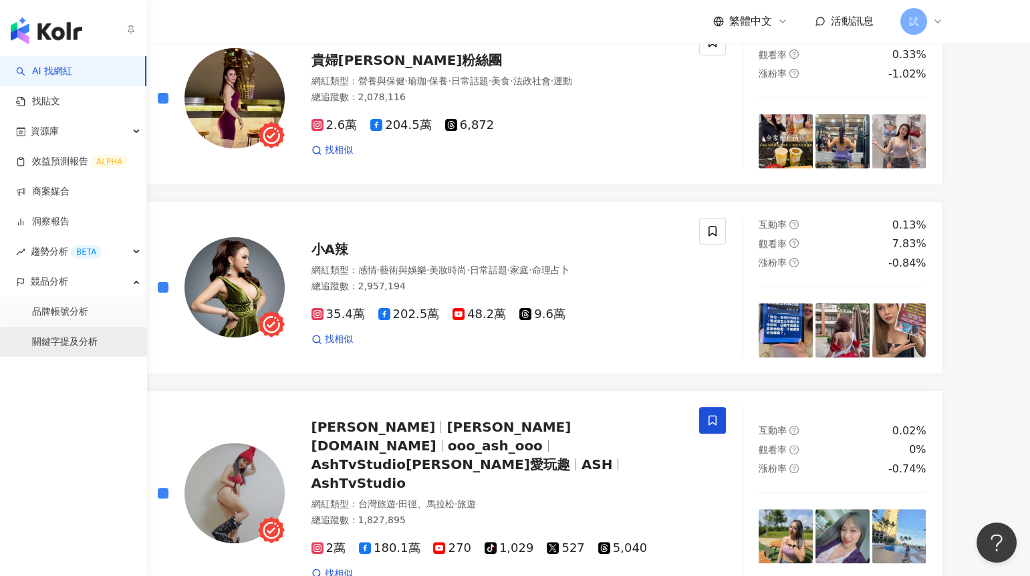
click at [50, 339] on link "關鍵字提及分析" at bounding box center [64, 341] width 65 height 13
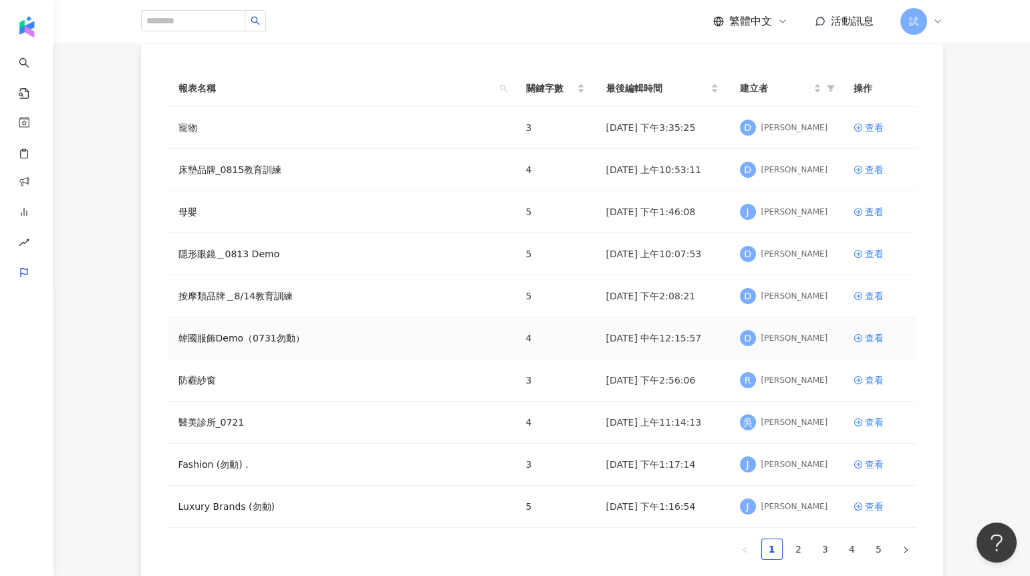
scroll to position [126, 0]
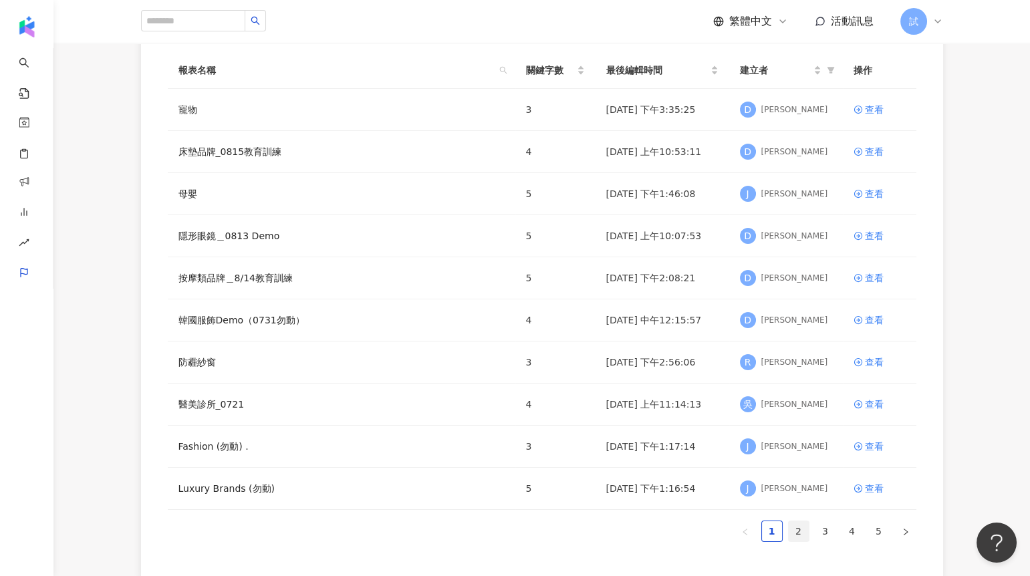
click at [804, 529] on link "2" at bounding box center [798, 531] width 20 height 20
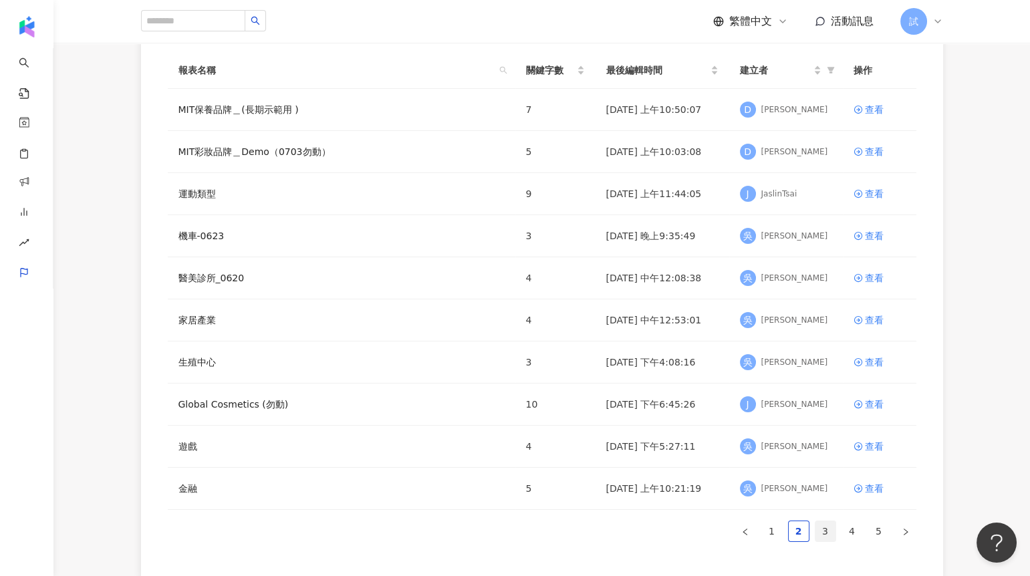
click at [828, 529] on link "3" at bounding box center [825, 531] width 20 height 20
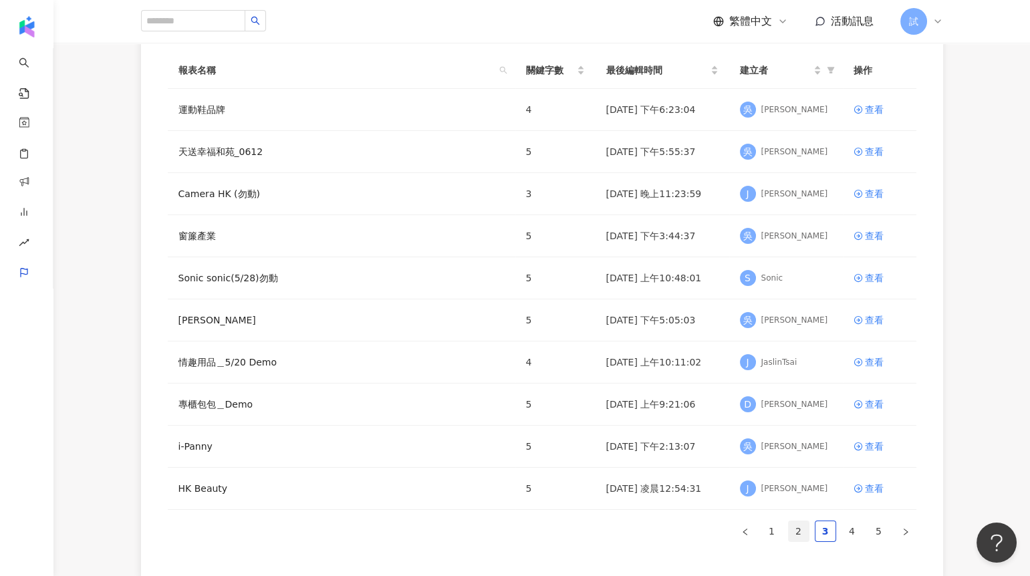
click at [804, 527] on link "2" at bounding box center [798, 531] width 20 height 20
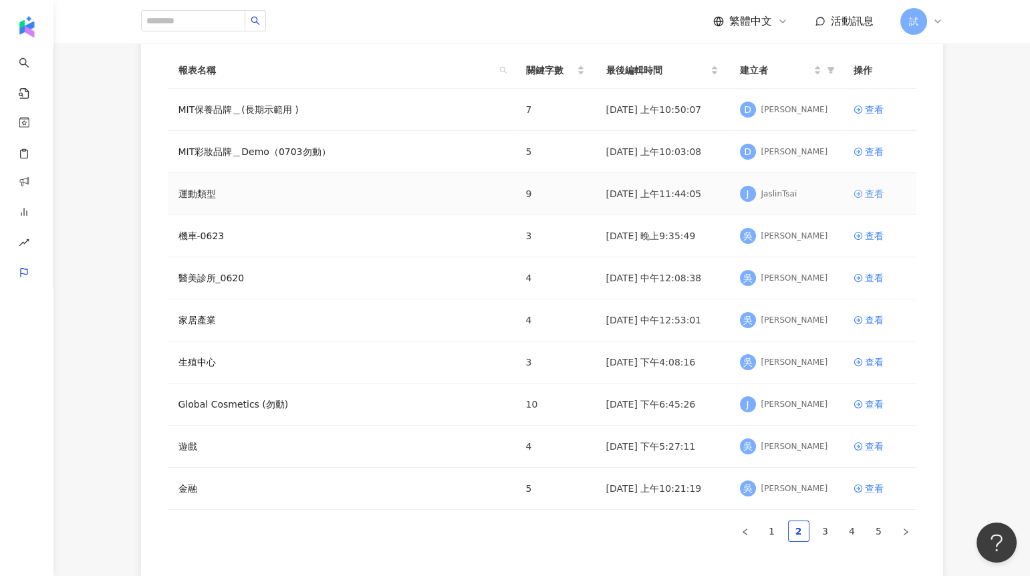
click at [865, 191] on div "查看" at bounding box center [874, 193] width 19 height 15
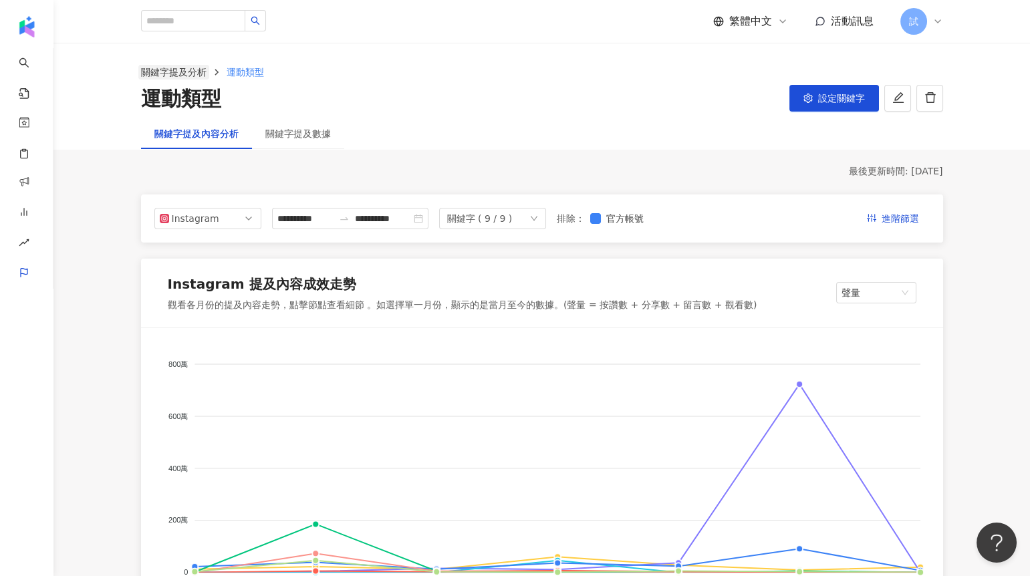
click at [153, 70] on link "關鍵字提及分析" at bounding box center [173, 72] width 71 height 15
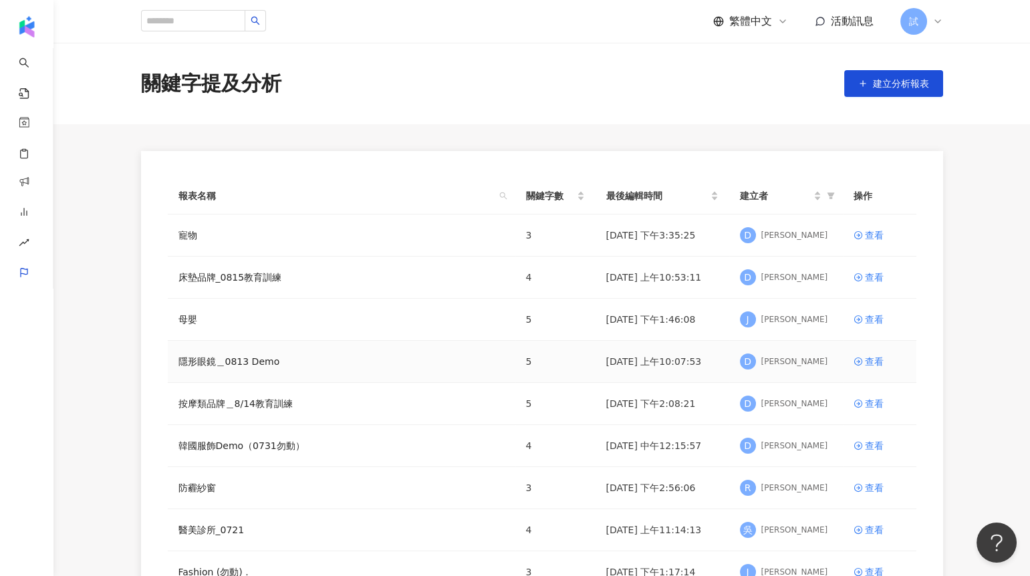
scroll to position [277, 0]
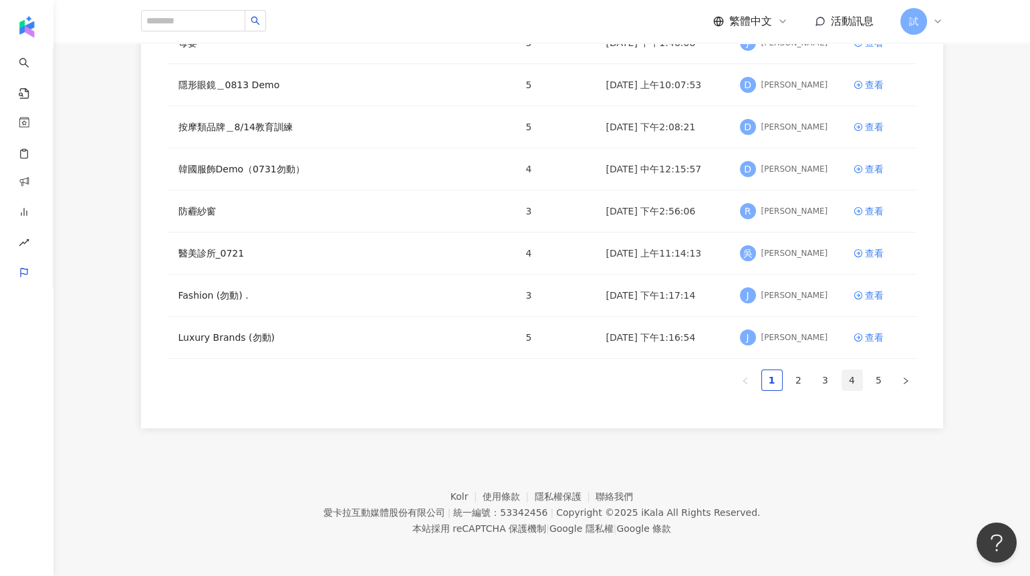
click at [852, 381] on link "4" at bounding box center [852, 380] width 20 height 20
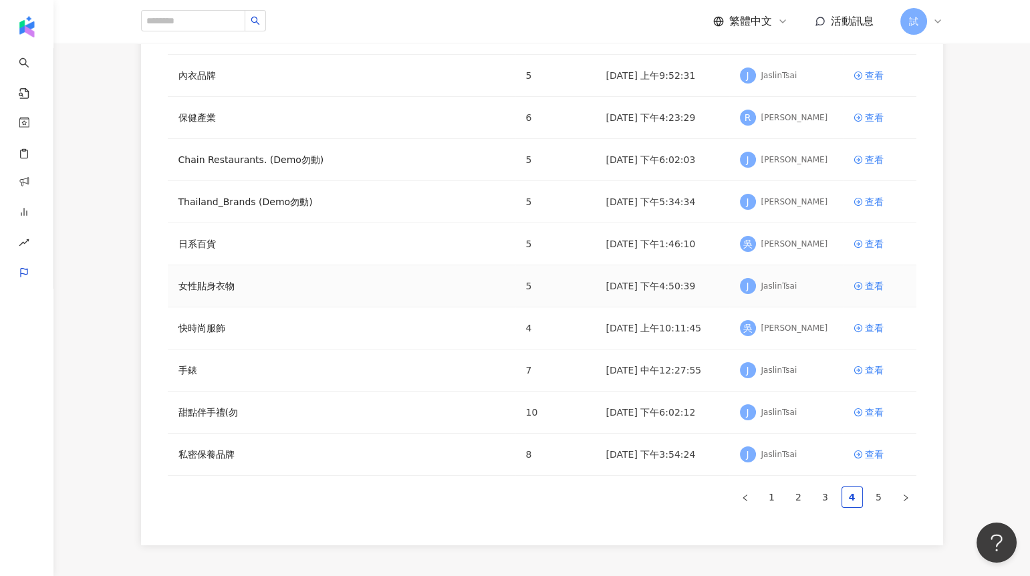
scroll to position [161, 0]
click at [861, 322] on icon at bounding box center [857, 326] width 9 height 9
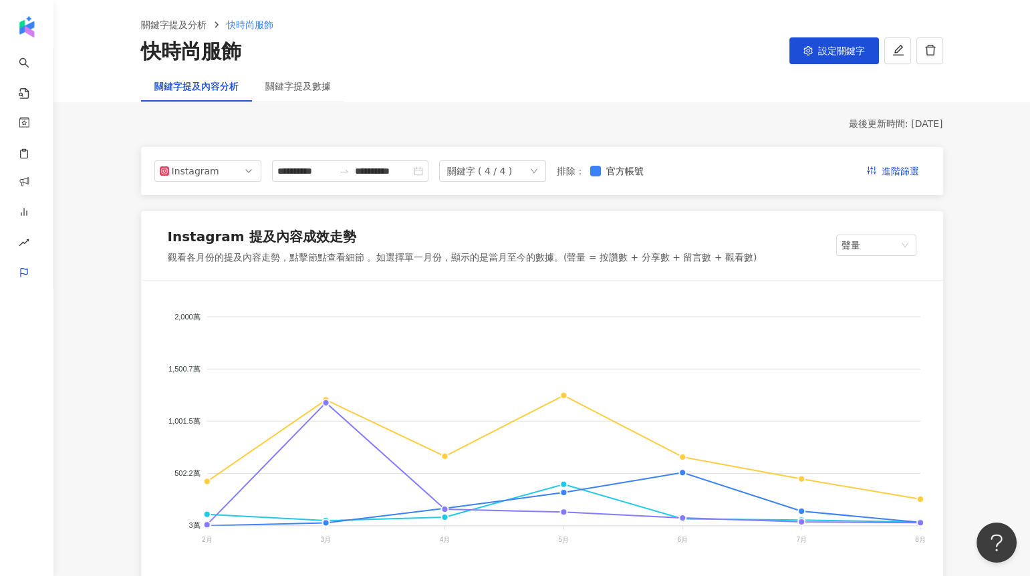
scroll to position [31, 0]
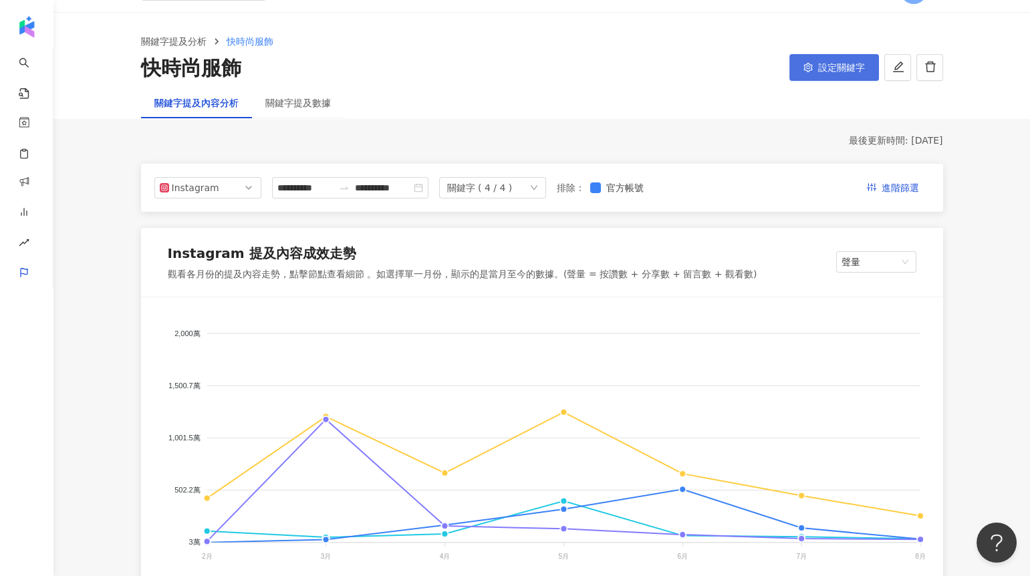
click at [808, 70] on icon "setting" at bounding box center [807, 67] width 9 height 9
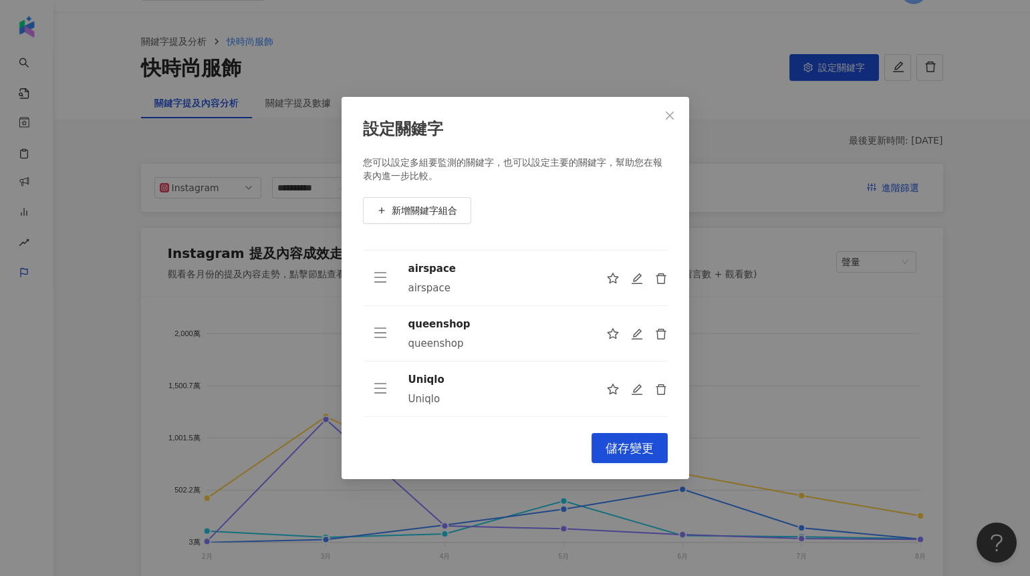
scroll to position [0, 0]
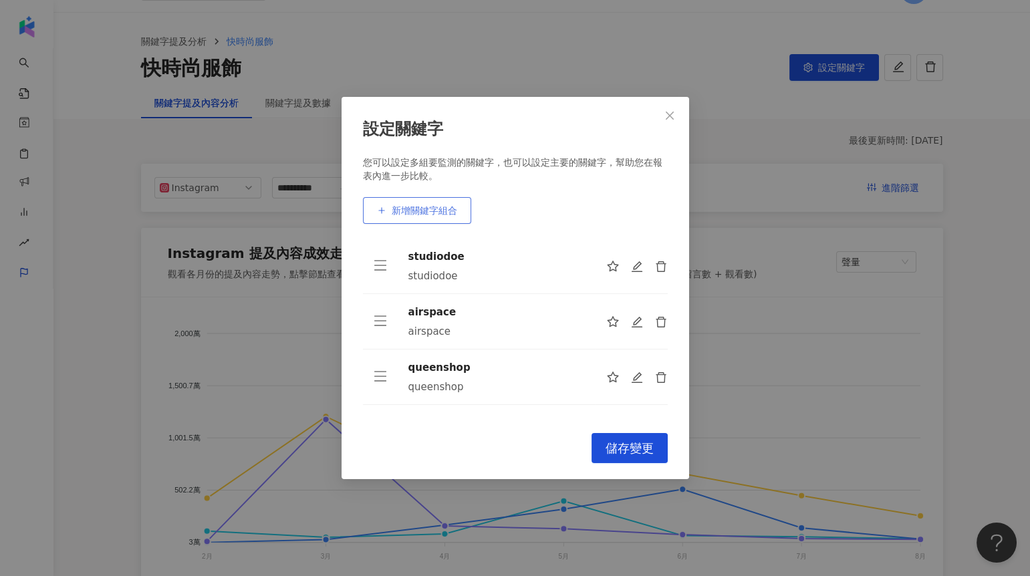
click at [430, 206] on span "新增關鍵字組合" at bounding box center [424, 210] width 65 height 11
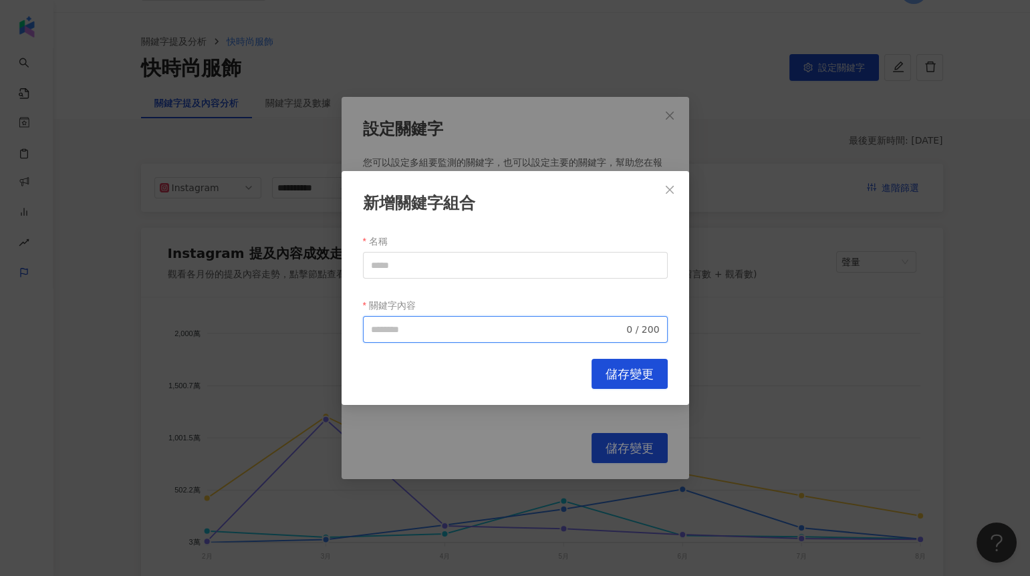
click at [428, 333] on input "關鍵字內容" at bounding box center [497, 329] width 253 height 15
paste input "**********"
type input "**********"
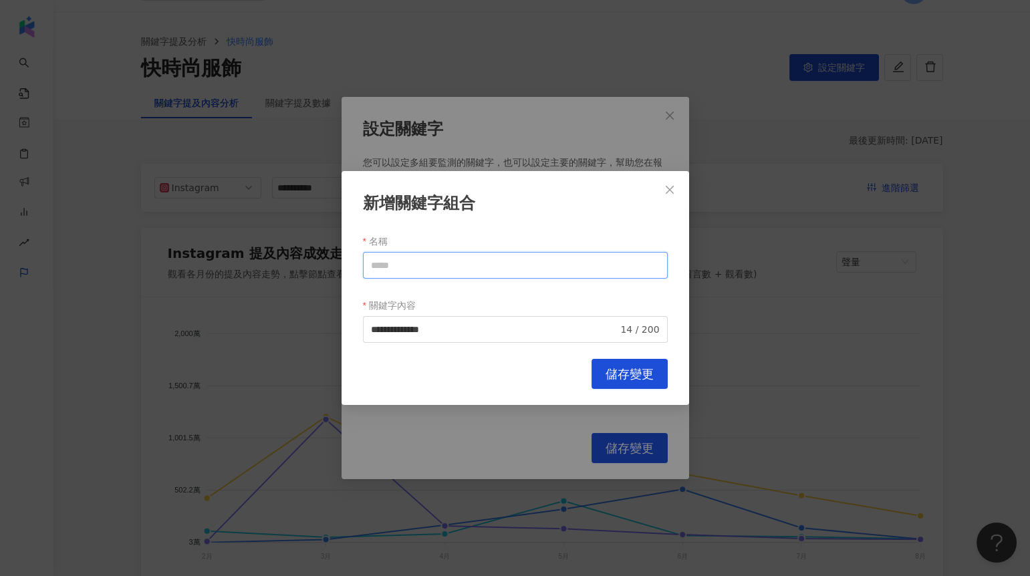
click at [415, 273] on input "名稱" at bounding box center [515, 265] width 305 height 27
click at [406, 261] on input "名稱" at bounding box center [515, 265] width 305 height 27
type input "******"
click at [631, 374] on span "儲存變更" at bounding box center [629, 374] width 48 height 15
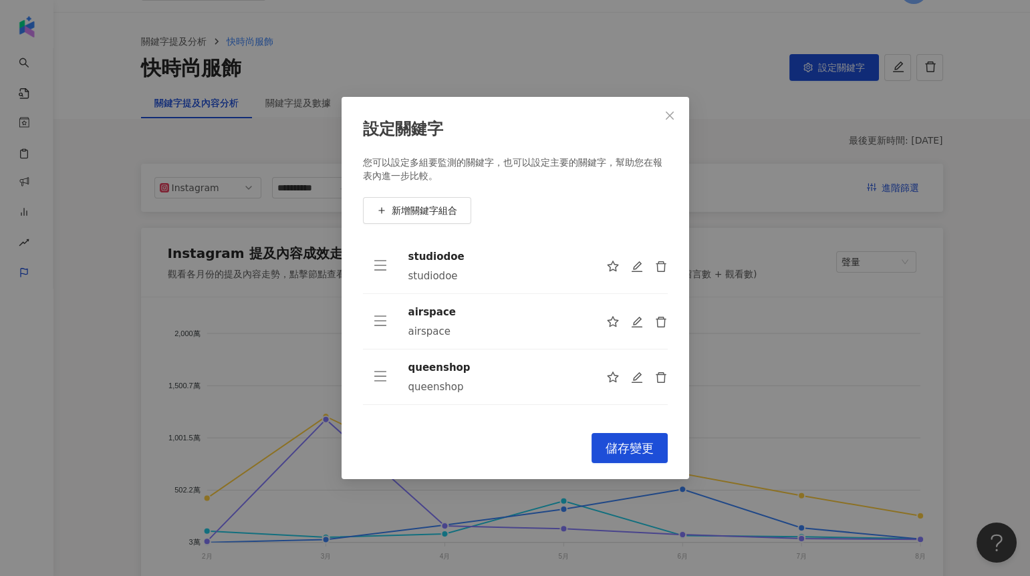
scroll to position [98, 0]
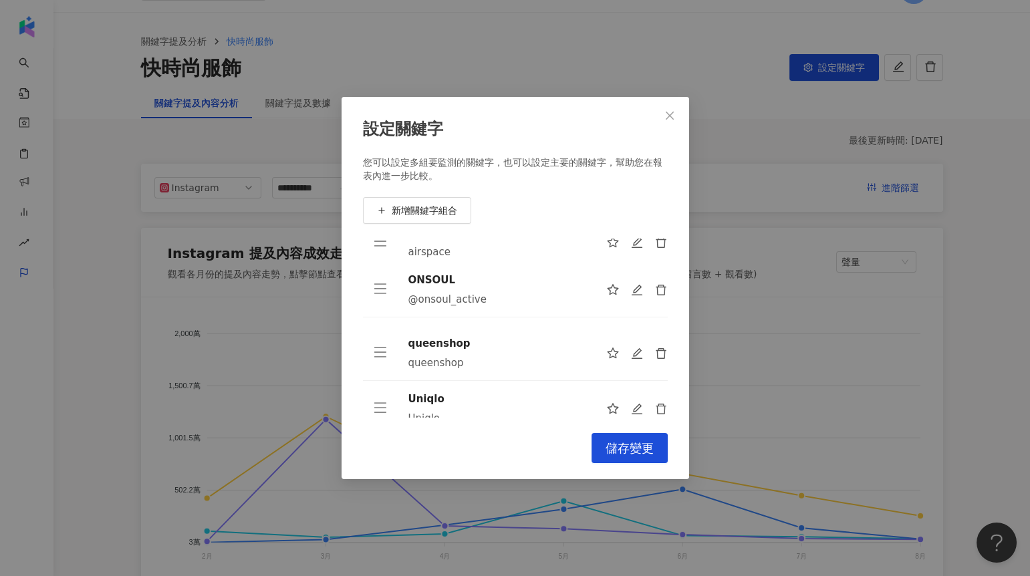
drag, startPoint x: 381, startPoint y: 389, endPoint x: 402, endPoint y: 271, distance: 120.1
click at [402, 271] on tr "ONSOUL @onsoul_active" at bounding box center [515, 289] width 305 height 55
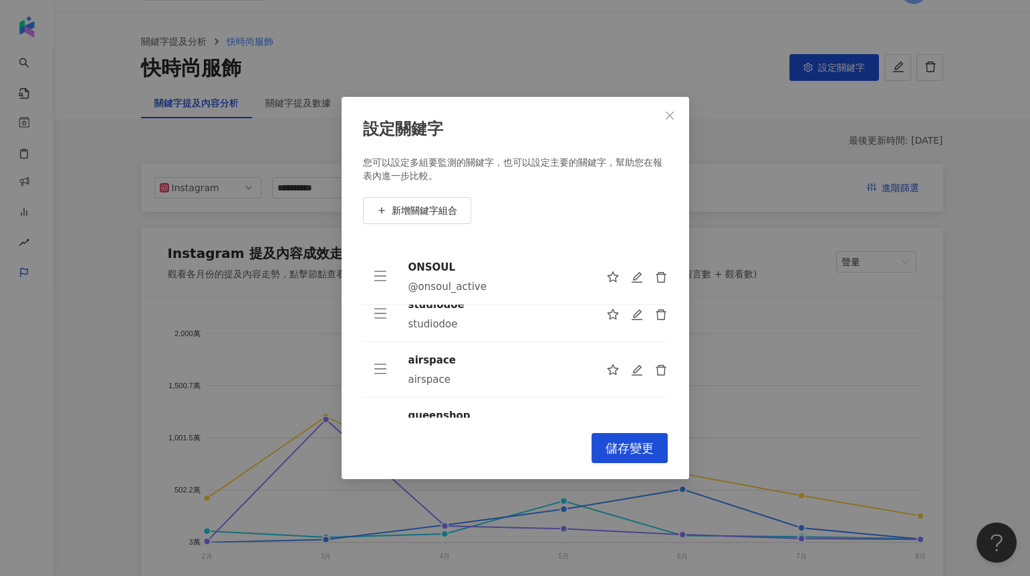
scroll to position [0, 0]
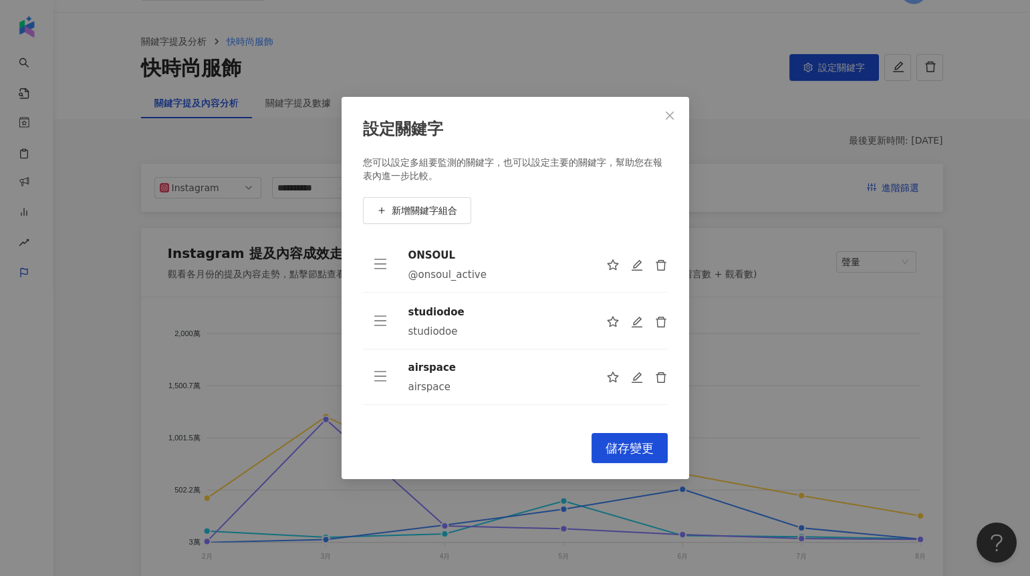
drag, startPoint x: 381, startPoint y: 370, endPoint x: 398, endPoint y: 263, distance: 108.2
click at [398, 263] on tr "ONSOUL @onsoul_active" at bounding box center [515, 264] width 305 height 55
click at [607, 268] on icon "star" at bounding box center [613, 266] width 13 height 12
click at [623, 450] on span "儲存變更" at bounding box center [629, 448] width 48 height 15
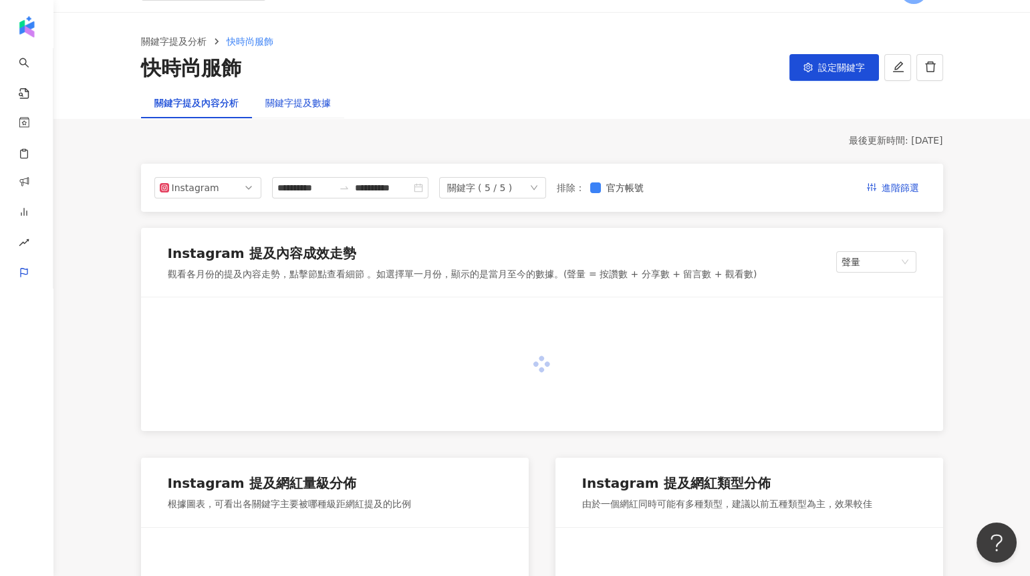
click at [317, 105] on div "關鍵字提及數據" at bounding box center [297, 103] width 65 height 15
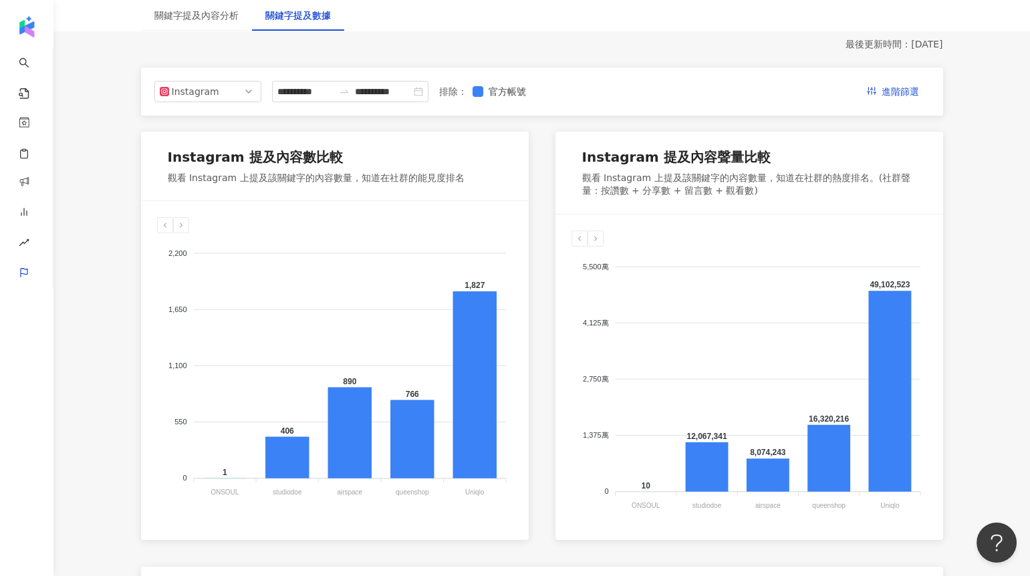
scroll to position [122, 0]
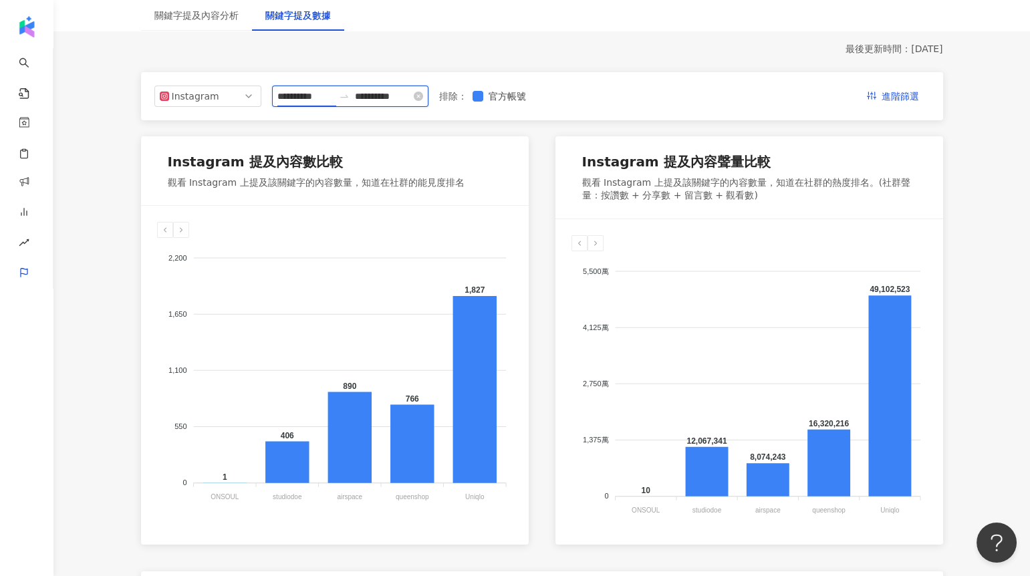
click at [311, 94] on input "**********" at bounding box center [305, 96] width 56 height 15
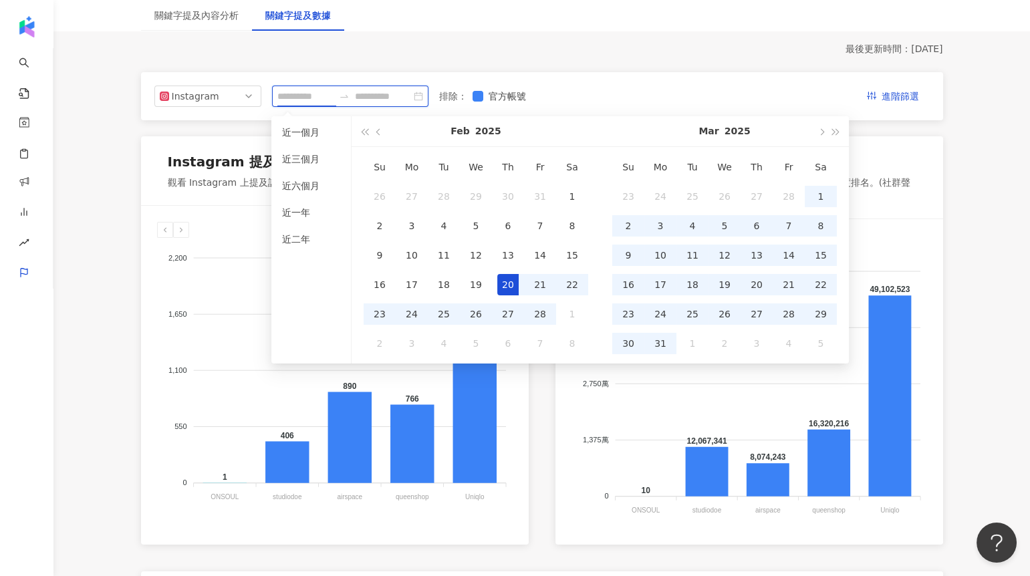
type input "**********"
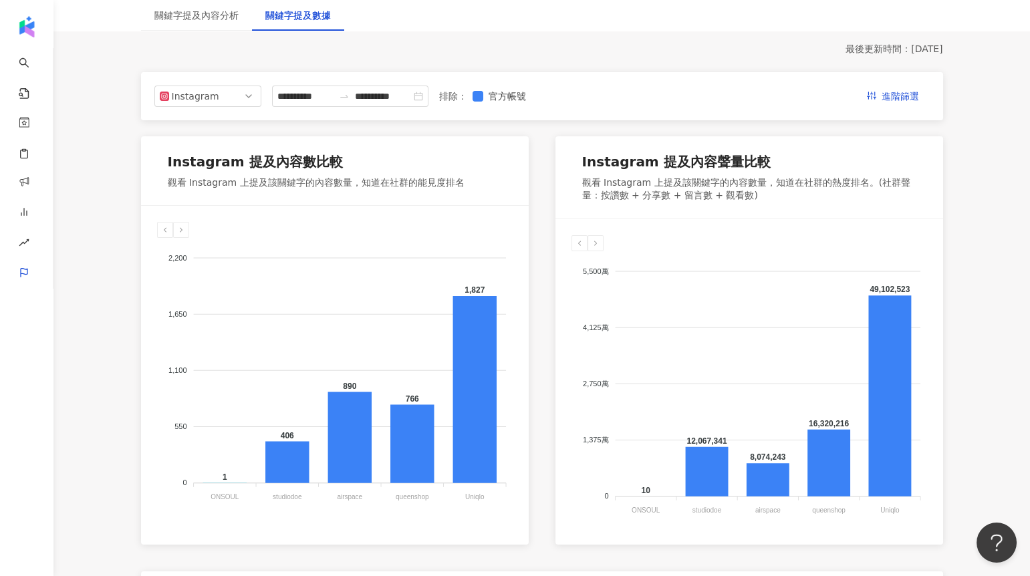
click at [228, 518] on div "2,200 2,200 1,650 1,650 1,100 1,100 550 550 0 0 1 406 890 766 1,827 ONSOUL ONSO…" at bounding box center [335, 368] width 388 height 325
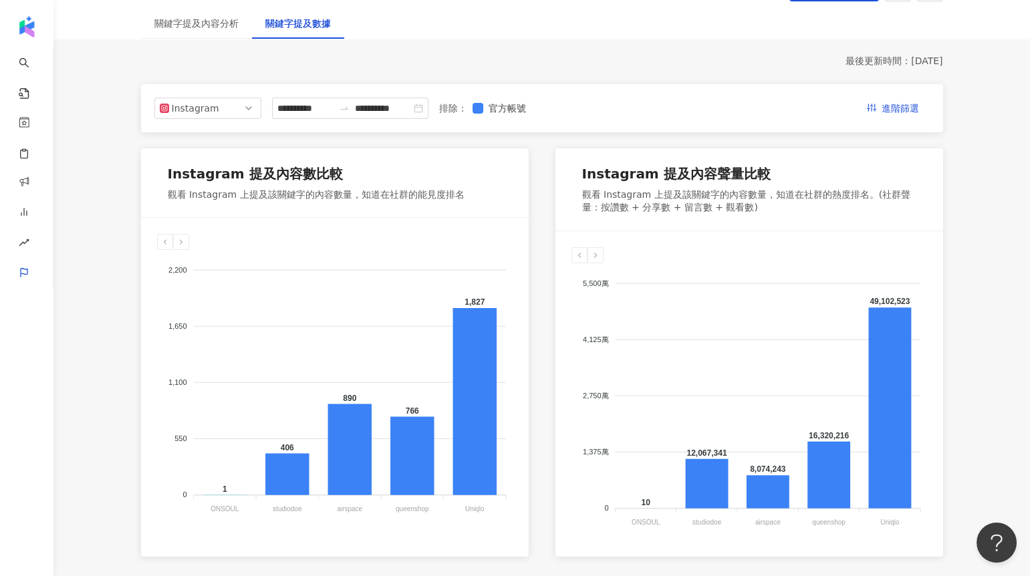
scroll to position [112, 0]
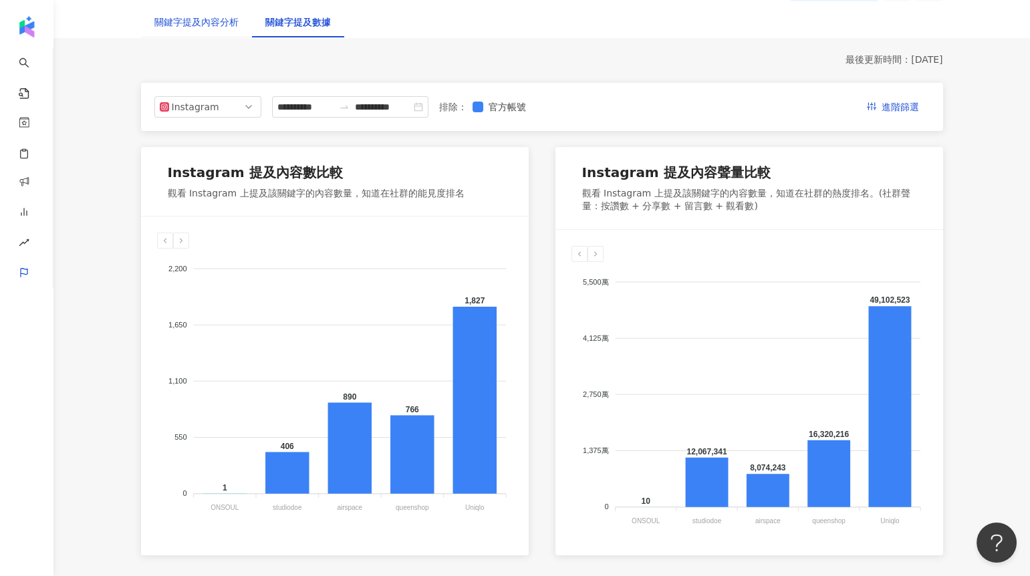
click at [213, 27] on div "關鍵字提及內容分析" at bounding box center [196, 22] width 84 height 15
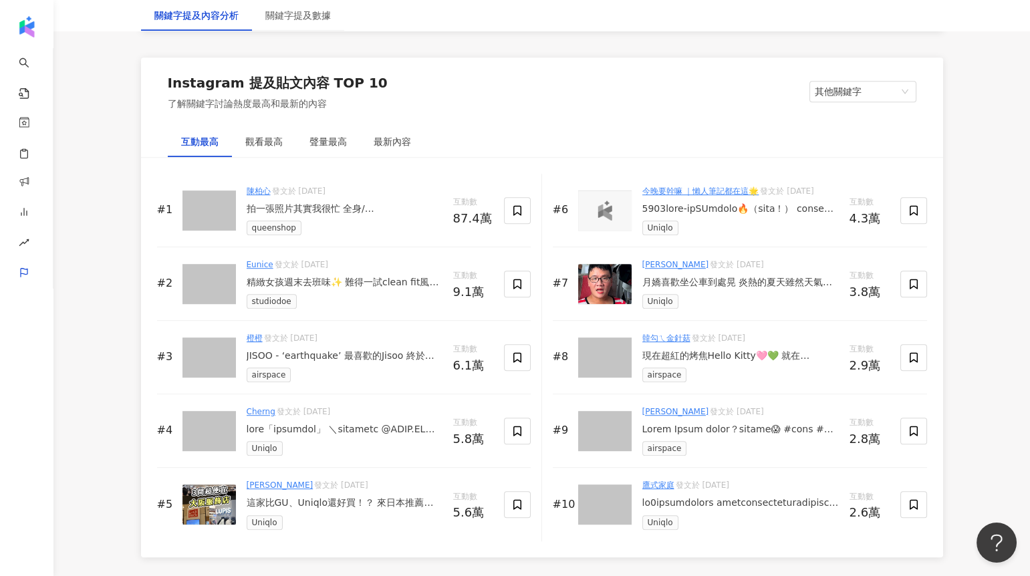
scroll to position [2012, 0]
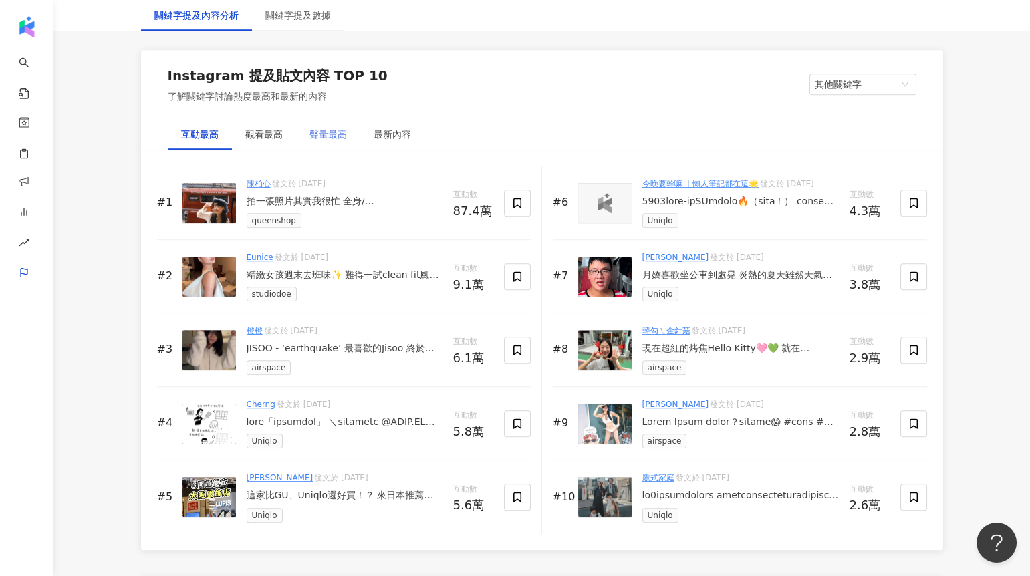
click at [335, 142] on div "聲量最高" at bounding box center [328, 134] width 64 height 31
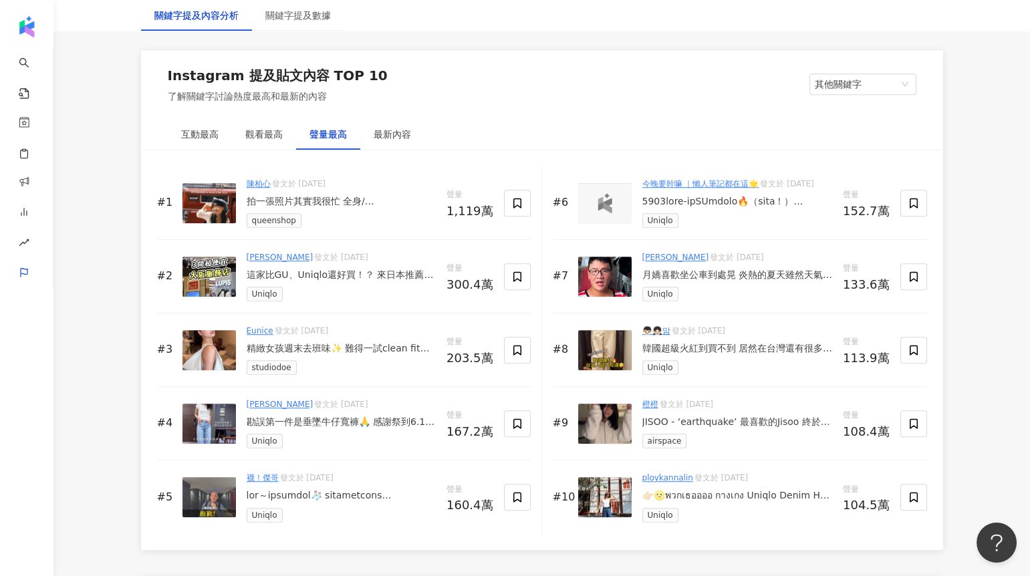
click at [322, 200] on div "拍一張照片其實我很忙 全身/ @queenshoplife x @hsin.n" at bounding box center [341, 201] width 189 height 13
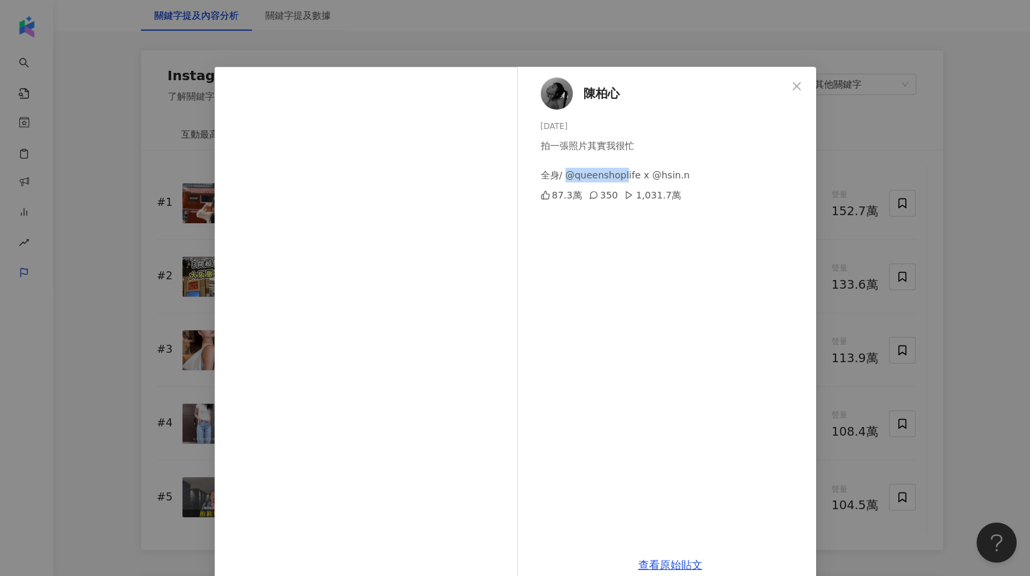
drag, startPoint x: 562, startPoint y: 174, endPoint x: 619, endPoint y: 173, distance: 57.5
click at [620, 173] on div "拍一張照片其實我很忙 全身/ @queenshoplife x @hsin.n" at bounding box center [672, 160] width 265 height 44
click at [838, 235] on div "陳柏心 2025/3/26 拍一張照片其實我很忙 全身/ @queenshoplife x @hsin.n 87.3萬 350 1,031.7萬 查看原始貼文" at bounding box center [515, 288] width 1030 height 576
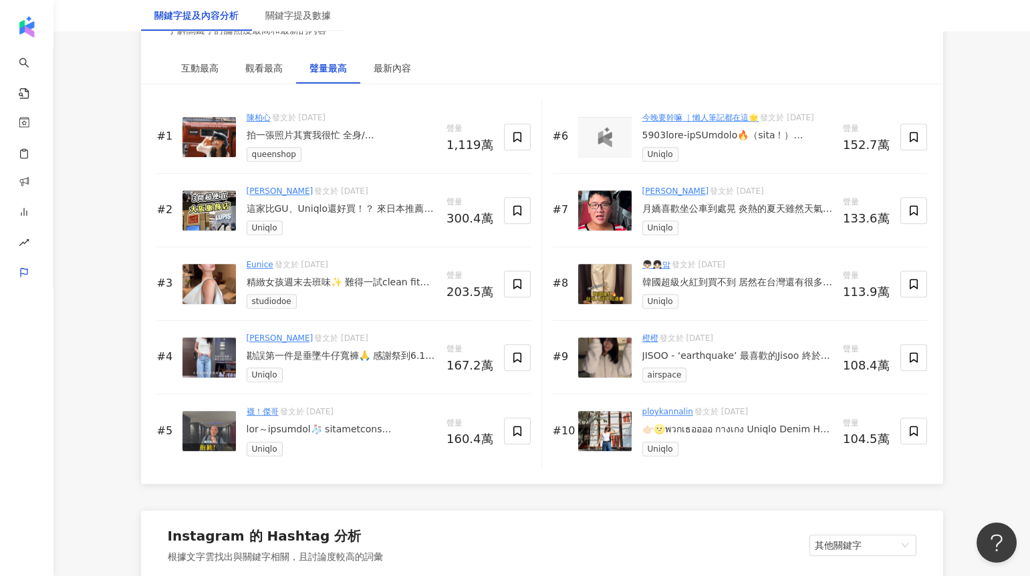
scroll to position [2082, 0]
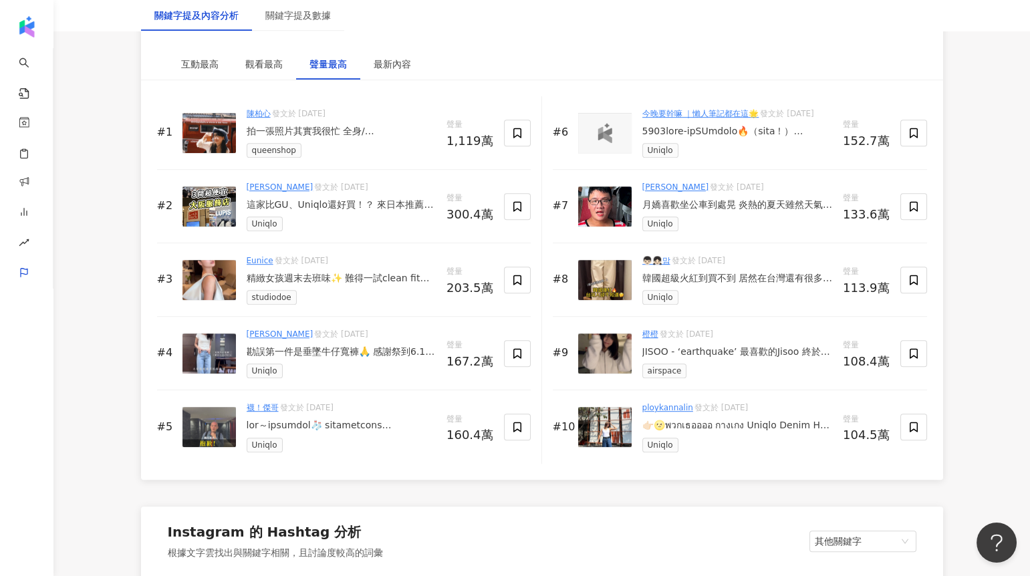
click at [346, 281] on div "精緻女孩週末去班味✨ 難得一試clean fit風格 覺得自己像一碗沙拉 清爽乾淨沒負擔😆🥗 Outfits from @studiodoe 🤍 #DoeGa…" at bounding box center [341, 278] width 189 height 13
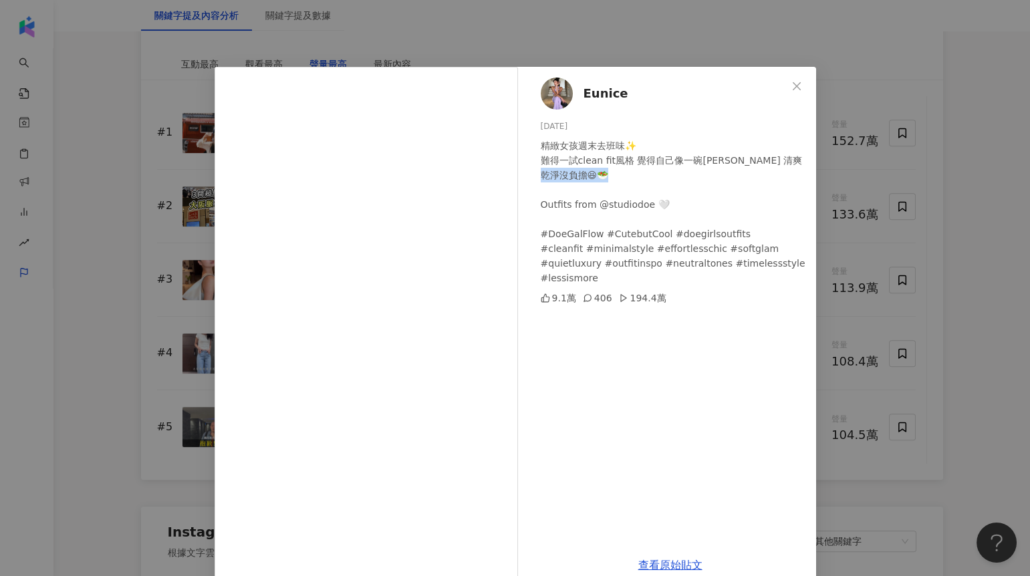
drag, startPoint x: 535, startPoint y: 201, endPoint x: 565, endPoint y: 238, distance: 47.1
click at [569, 200] on div "精緻女孩週末去班味✨ 難得一試clean fit風格 覺得自己像一碗沙拉 清爽乾淨沒負擔😆🥗 Outfits from @studiodoe 🤍 #DoeGa…" at bounding box center [672, 211] width 265 height 147
click at [830, 190] on div "Eunice 2025/5/16 精緻女孩週末去班味✨ 難得一試clean fit風格 覺得自己像一碗沙拉 清爽乾淨沒負擔😆🥗 Outfits from @s…" at bounding box center [515, 288] width 1030 height 576
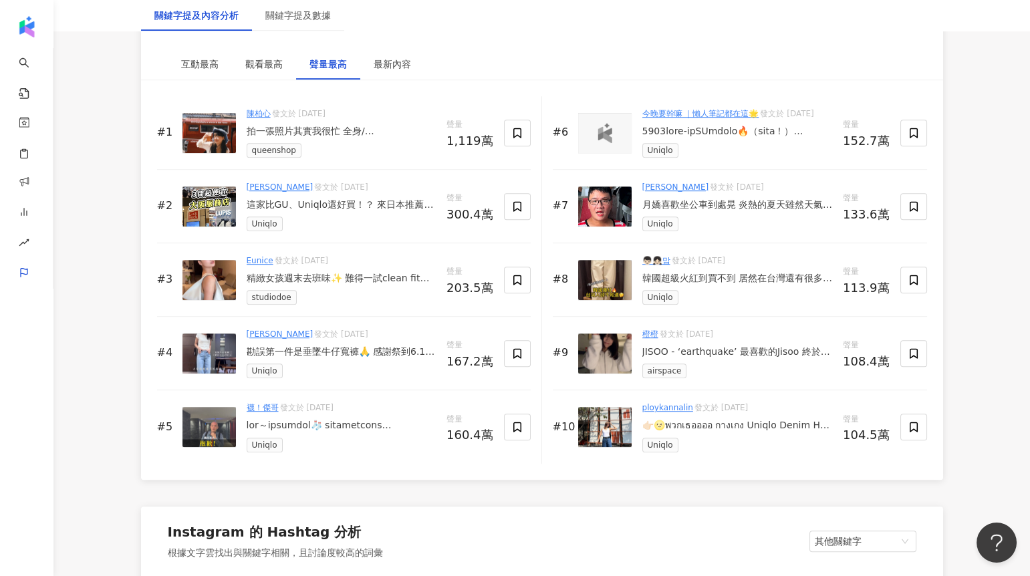
click at [611, 206] on img at bounding box center [604, 206] width 53 height 40
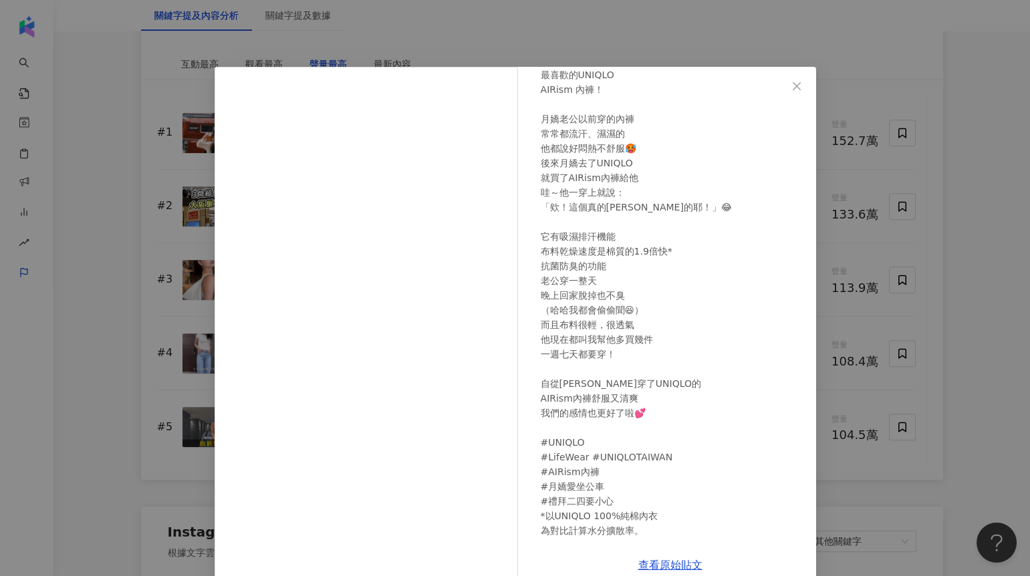
scroll to position [174, 0]
click at [829, 265] on div "阿翰 2025/8/5 月嬌喜歡坐公車到處晃 炎熱的夏天雖然天氣好 但是令人容易流汗 濕濕黏黏的還會有異味 還好月嬌老公阿宏懂穿 今天要來推薦阿宏 最喜歡的U…" at bounding box center [515, 288] width 1030 height 576
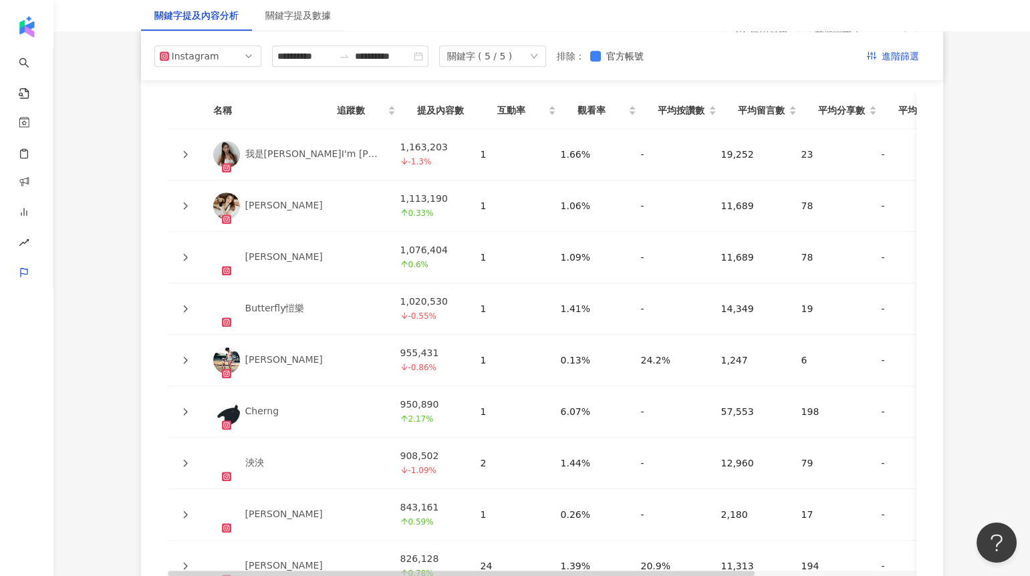
scroll to position [3017, 0]
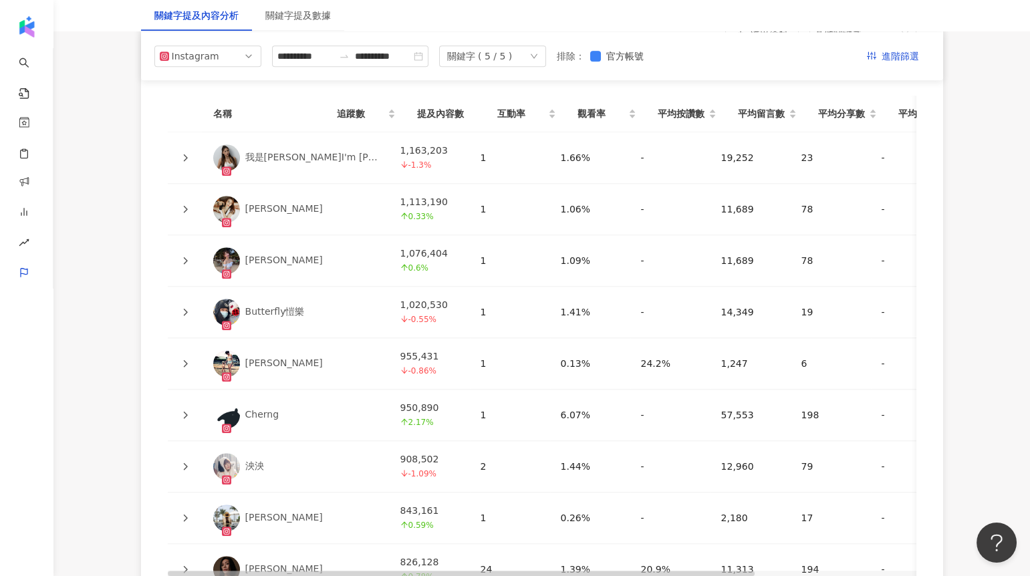
click at [533, 59] on div "關鍵字 ( 5 / 5 )" at bounding box center [492, 55] width 107 height 21
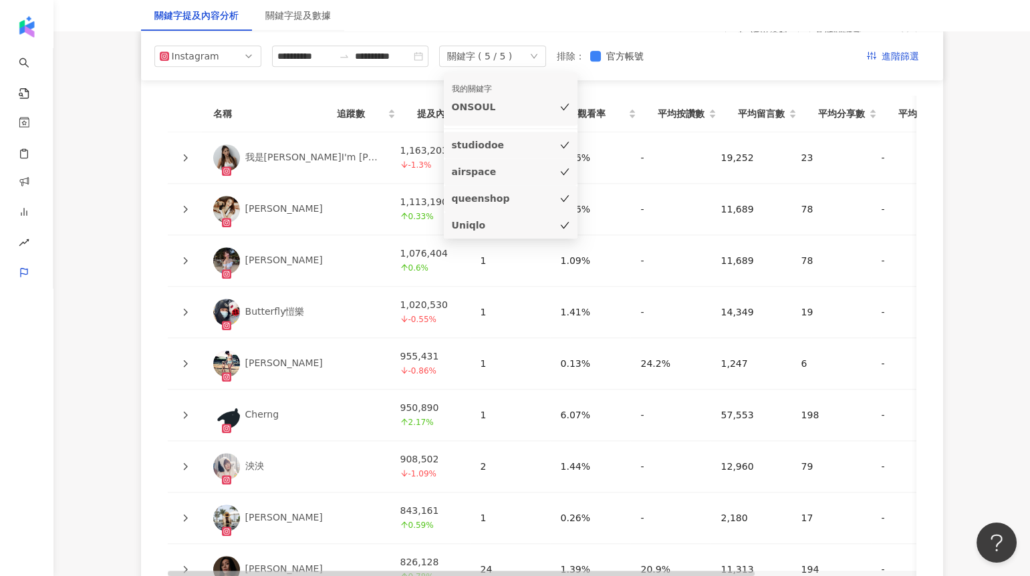
click at [563, 201] on icon "check" at bounding box center [564, 199] width 9 height 7
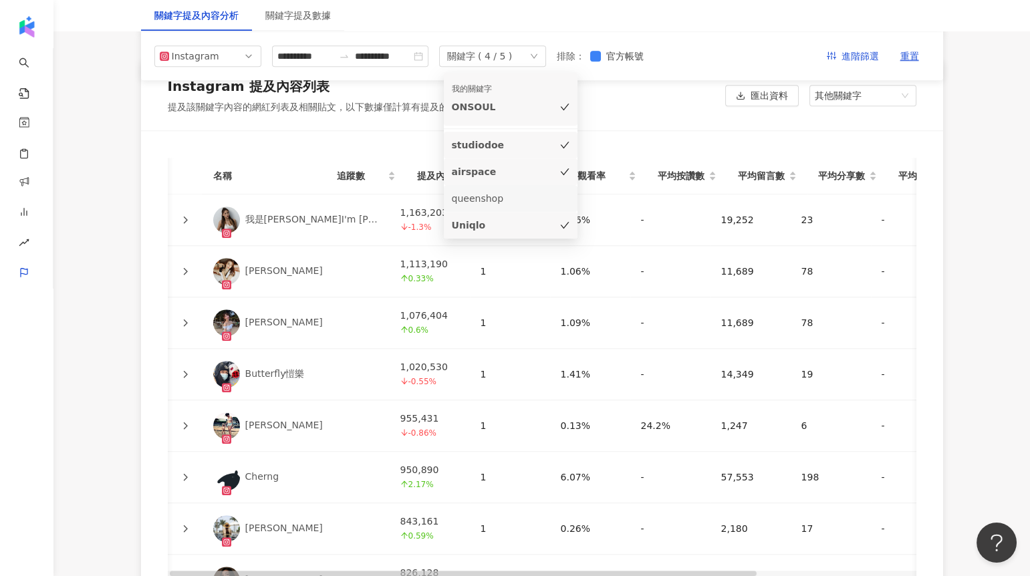
scroll to position [0, 2]
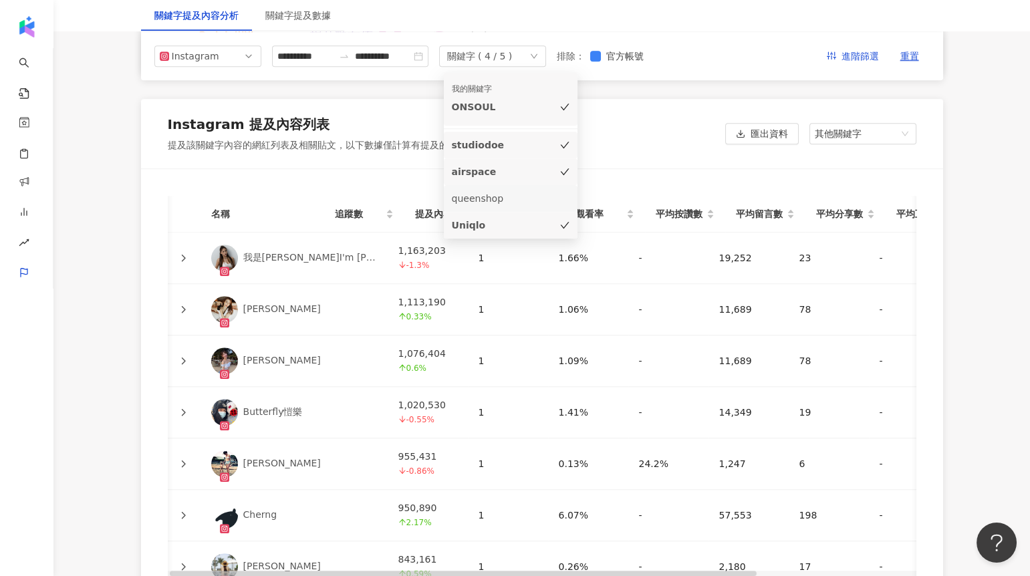
click at [560, 219] on div "Uniqlo" at bounding box center [511, 225] width 118 height 15
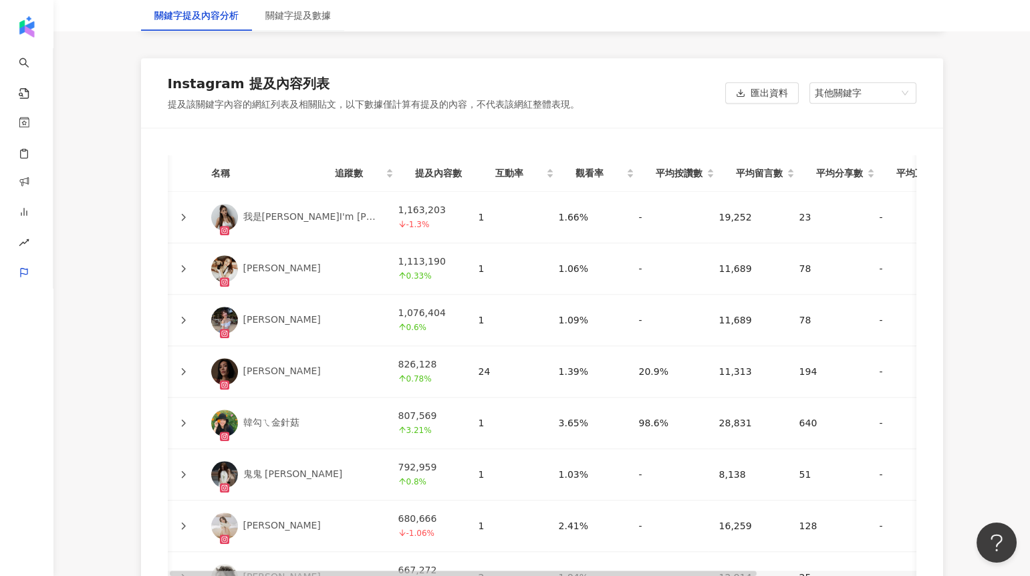
scroll to position [2958, 0]
click at [184, 263] on icon at bounding box center [183, 267] width 8 height 8
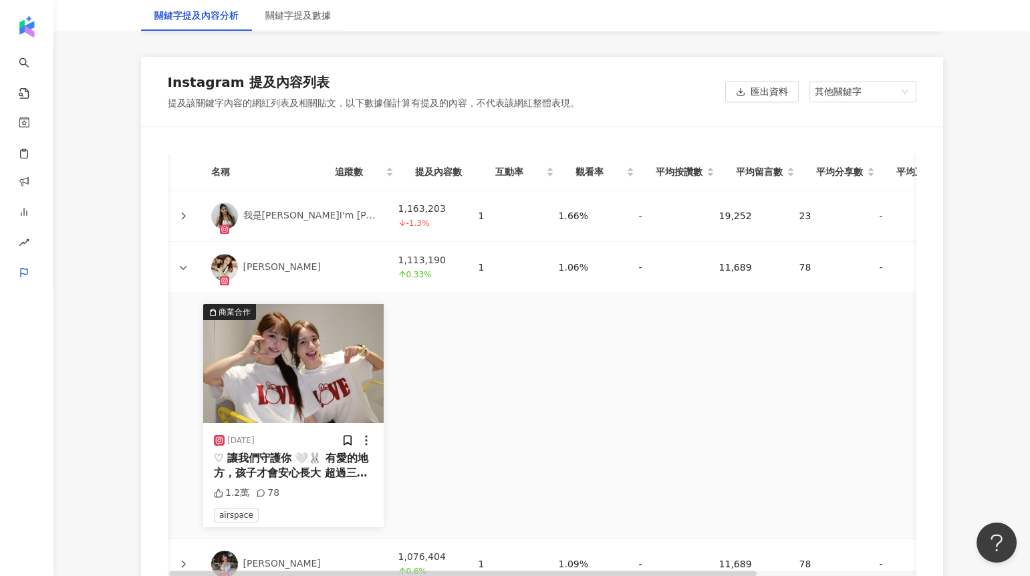
click at [182, 263] on icon at bounding box center [183, 267] width 8 height 8
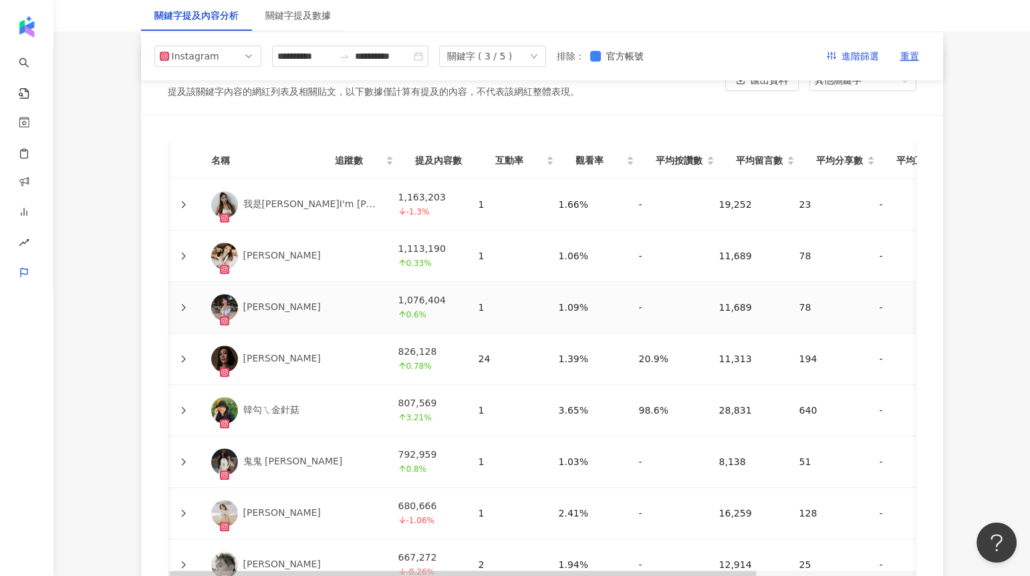
scroll to position [2951, 0]
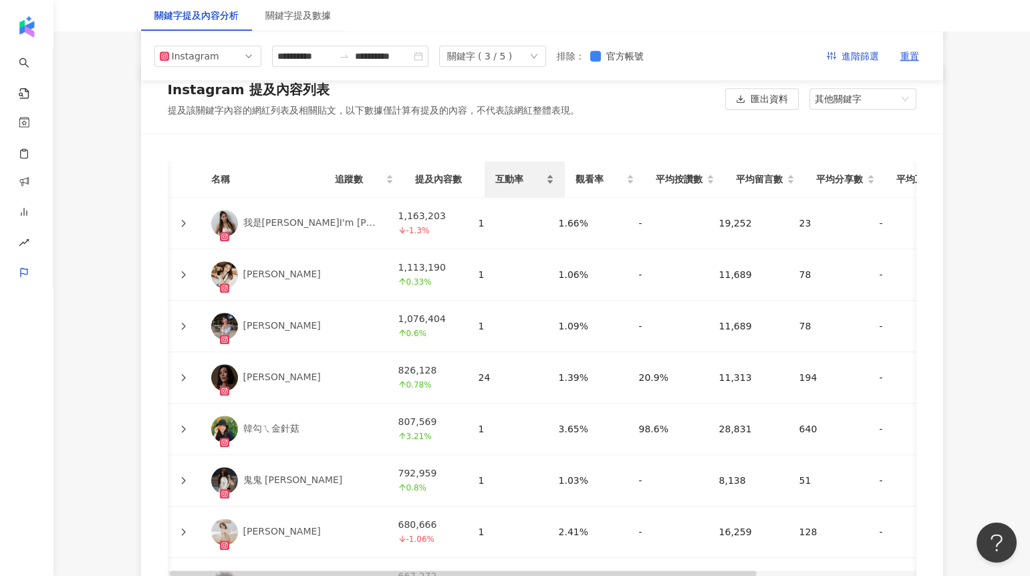
click at [495, 172] on span "互動率" at bounding box center [519, 179] width 48 height 15
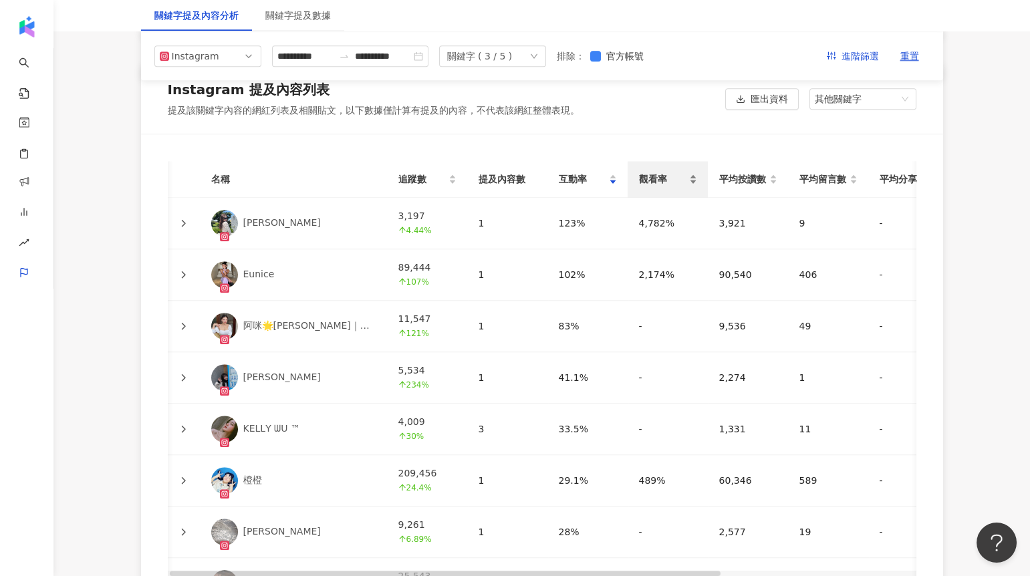
click at [650, 172] on span "觀看率" at bounding box center [662, 179] width 48 height 15
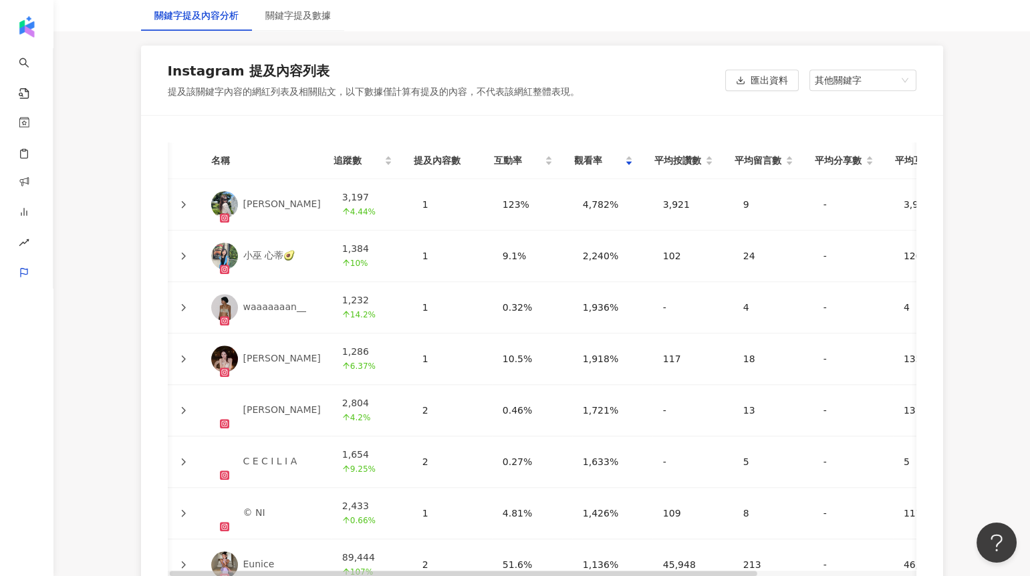
scroll to position [2978, 0]
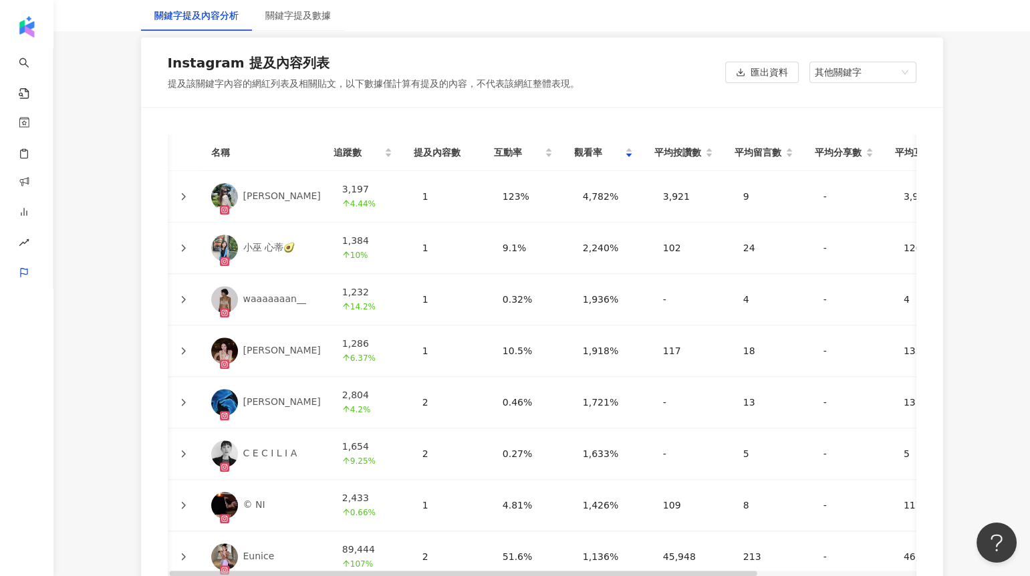
click at [182, 245] on icon at bounding box center [183, 248] width 8 height 8
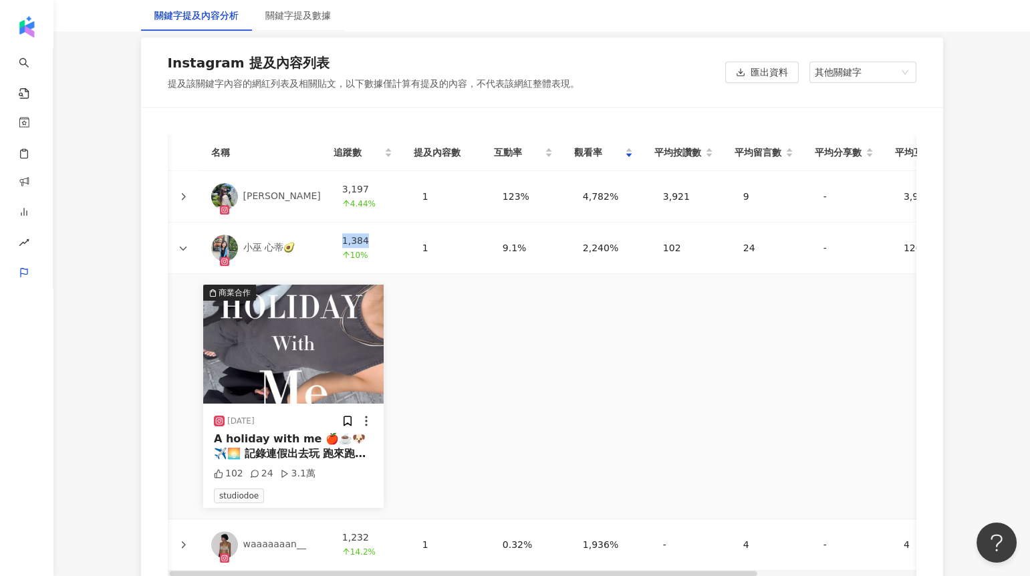
drag, startPoint x: 331, startPoint y: 236, endPoint x: 359, endPoint y: 236, distance: 28.1
click at [359, 236] on td "1,384 10%" at bounding box center [371, 247] width 80 height 51
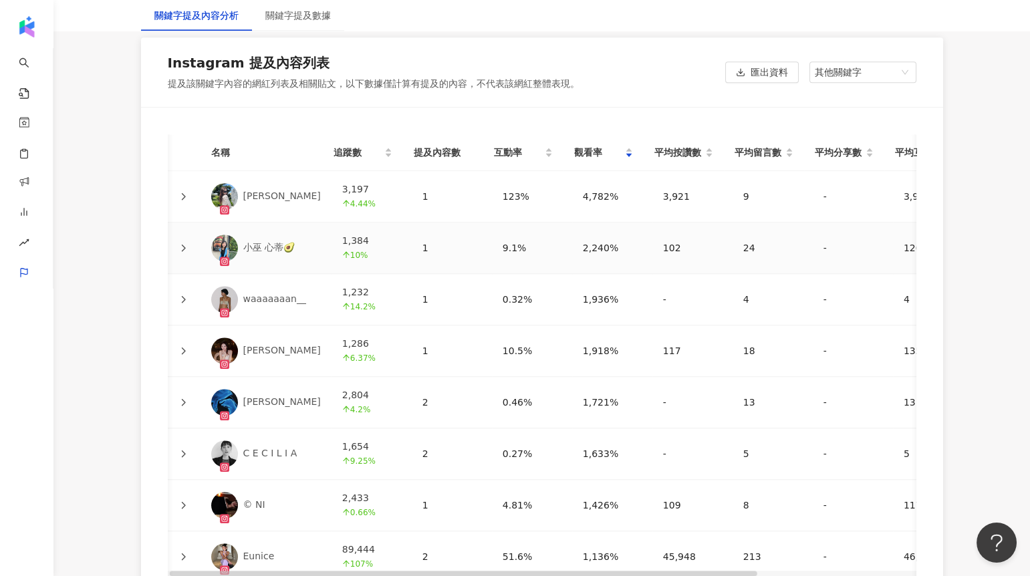
click at [180, 241] on div at bounding box center [182, 248] width 13 height 15
click at [183, 246] on icon at bounding box center [183, 248] width 4 height 7
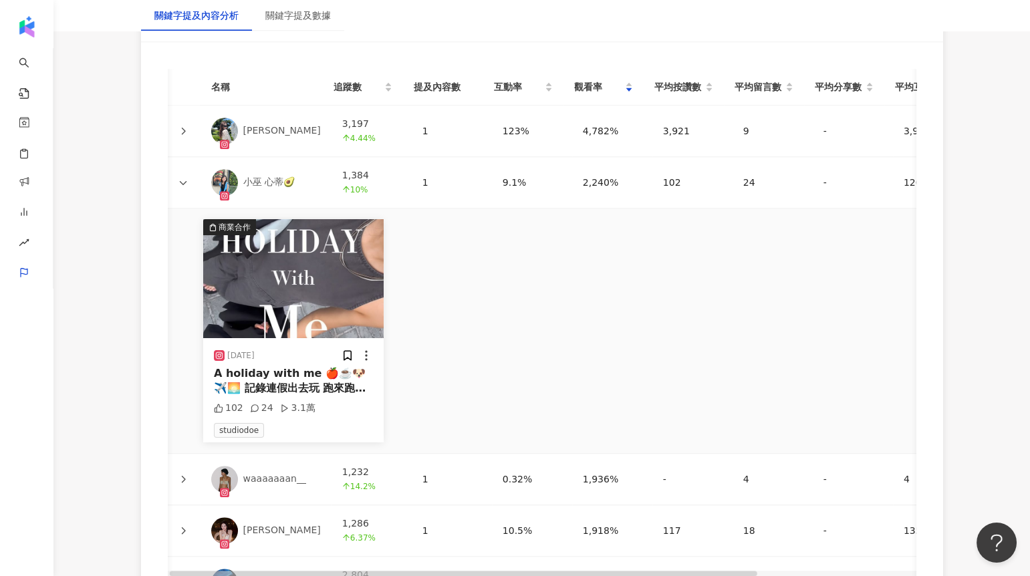
scroll to position [3052, 0]
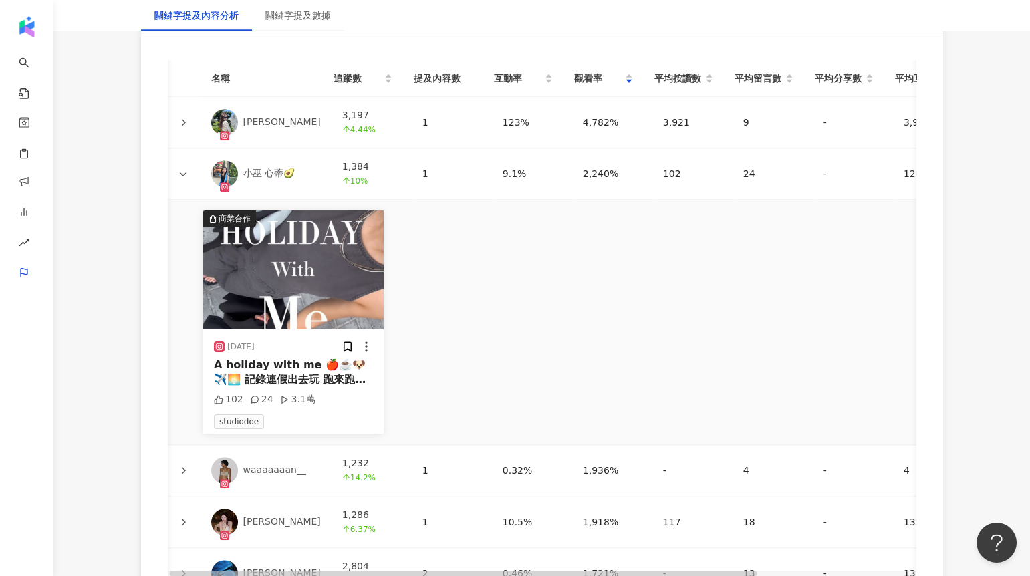
click at [283, 285] on img at bounding box center [293, 269] width 180 height 119
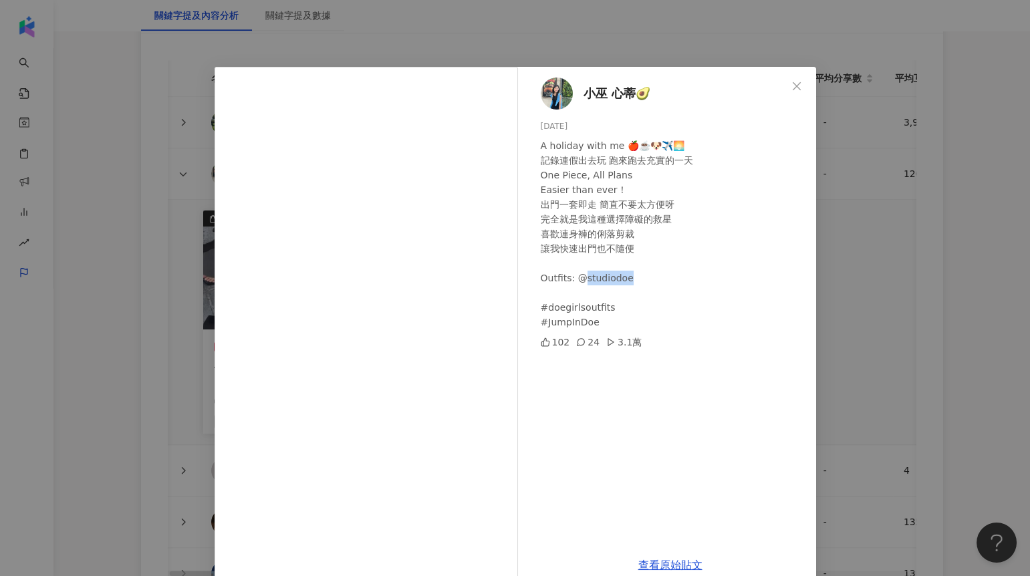
drag, startPoint x: 599, startPoint y: 281, endPoint x: 575, endPoint y: 281, distance: 24.1
click at [575, 281] on div "A holiday with me 🍎☕️🐶✈️🌅 記錄連假出去玩 跑來跑去充實的一天 One Piece, All Plans Easier than ev…" at bounding box center [672, 233] width 265 height 191
click at [866, 217] on div "小巫 心蒂🥑 2025/4/10 A holiday with me 🍎☕️🐶✈️🌅 記錄連假出去玩 跑來跑去充實的一天 One Piece, All Pla…" at bounding box center [515, 288] width 1030 height 576
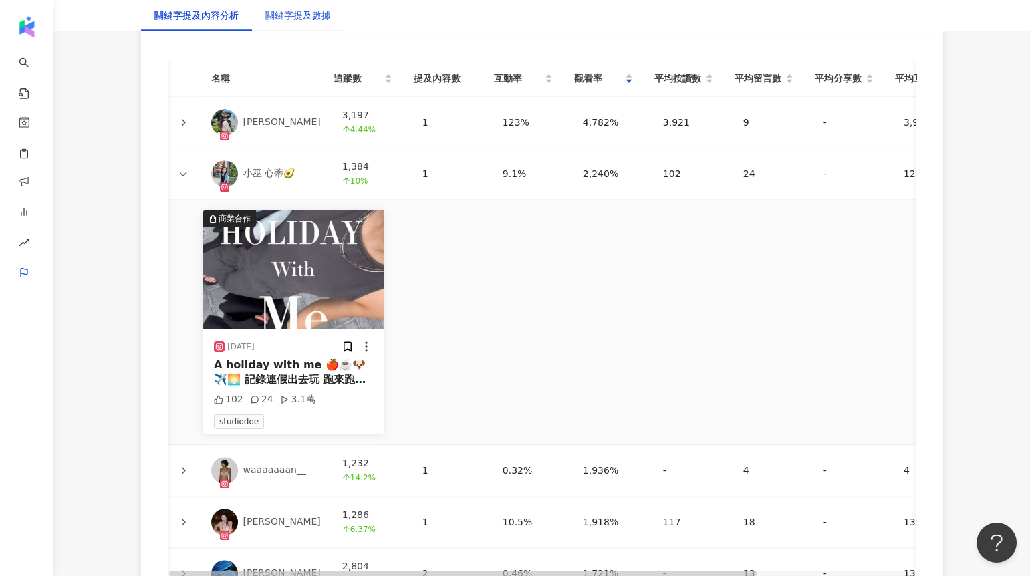
click at [315, 21] on div "關鍵字提及數據" at bounding box center [297, 15] width 65 height 15
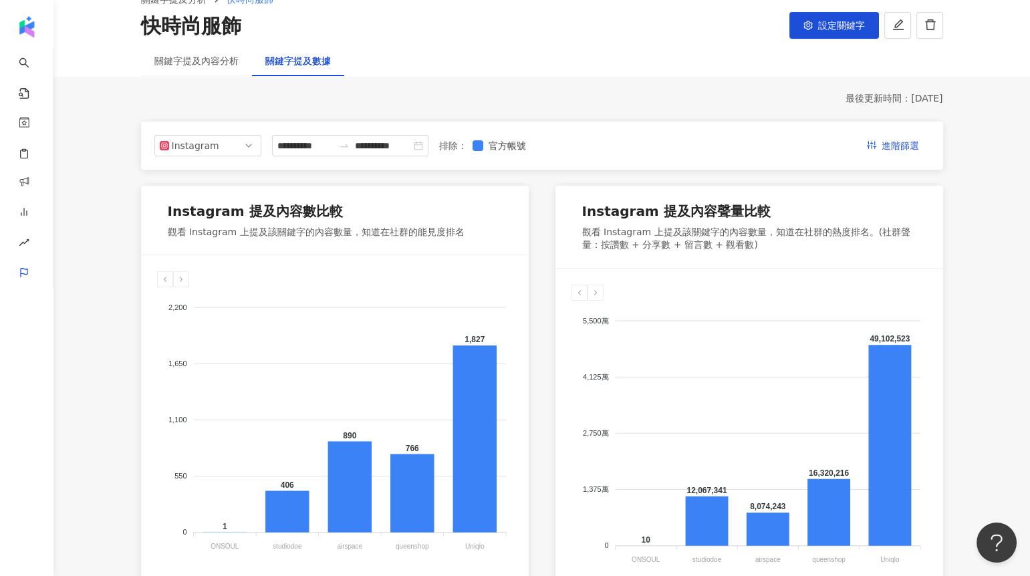
scroll to position [74, 0]
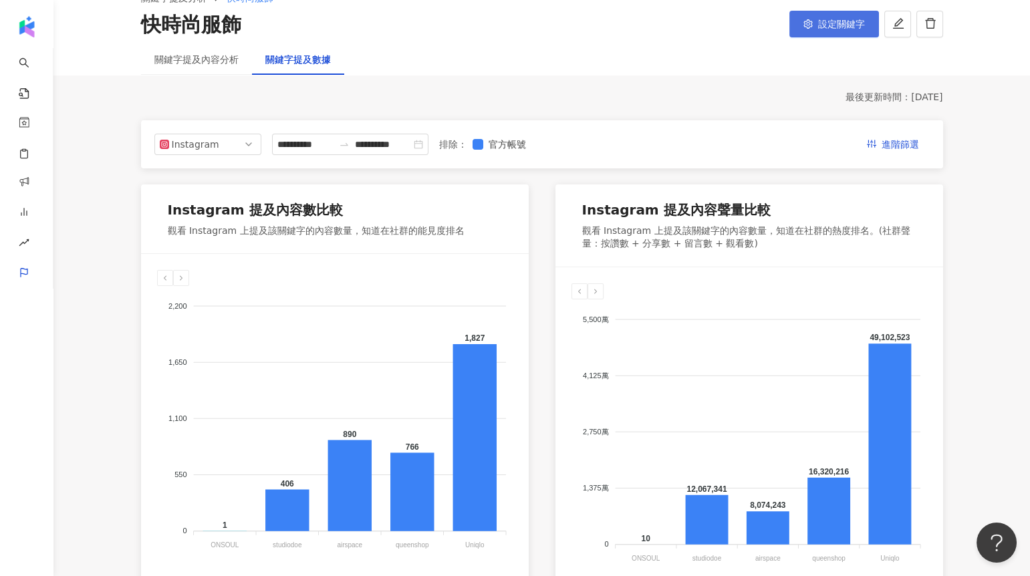
click at [802, 15] on button "設定關鍵字" at bounding box center [834, 24] width 90 height 27
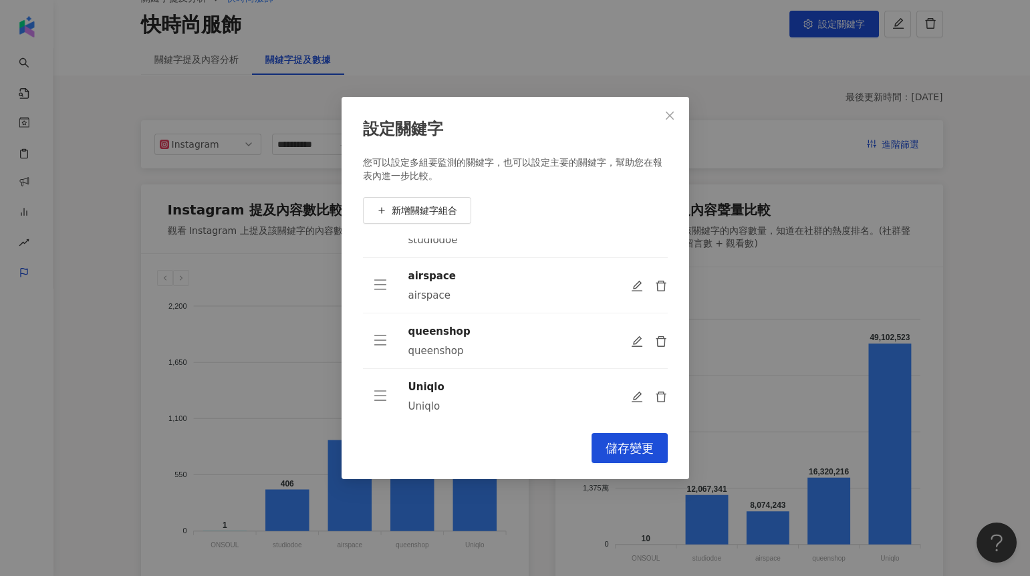
scroll to position [98, 0]
drag, startPoint x: 405, startPoint y: 383, endPoint x: 444, endPoint y: 385, distance: 38.8
click at [444, 385] on td "Uniqlo Uniqlo" at bounding box center [497, 389] width 198 height 55
click at [631, 387] on icon "edit" at bounding box center [637, 389] width 13 height 13
type input "******"
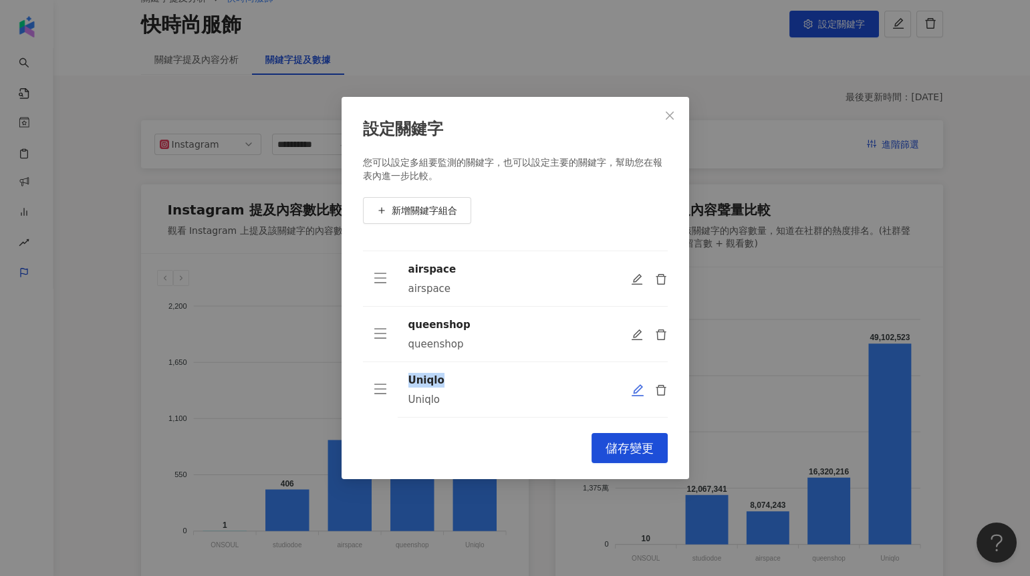
type input "******"
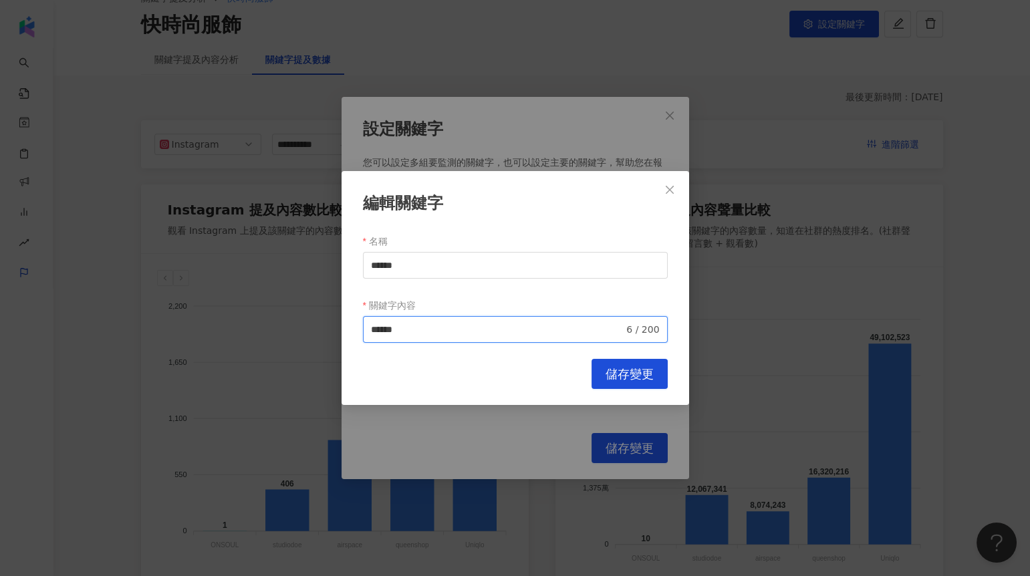
click at [451, 329] on input "******" at bounding box center [497, 329] width 253 height 15
click at [666, 190] on icon "close" at bounding box center [669, 189] width 11 height 11
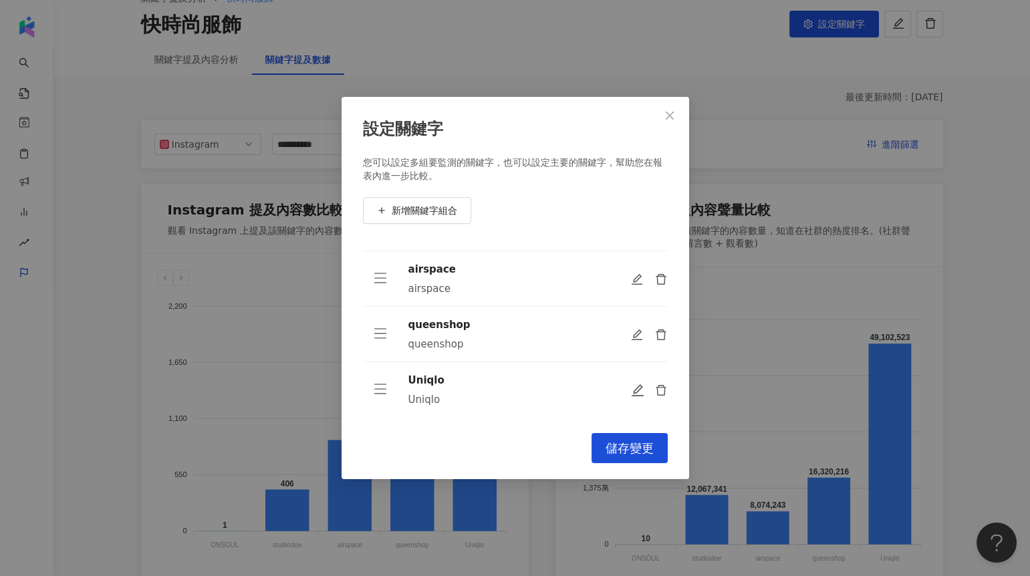
scroll to position [0, 0]
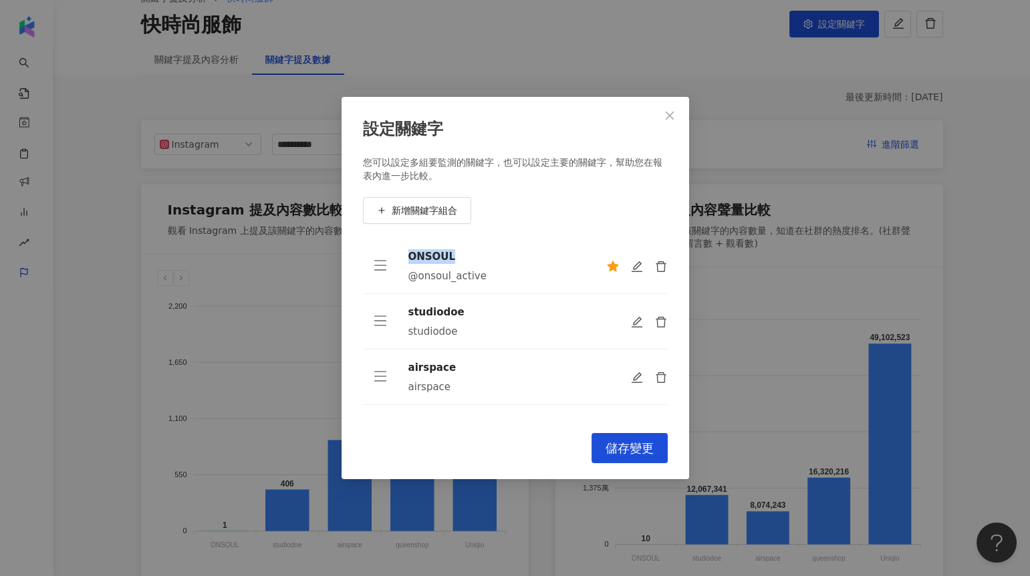
drag, startPoint x: 403, startPoint y: 261, endPoint x: 456, endPoint y: 262, distance: 52.8
click at [456, 262] on td "ONSOUL @onsoul_active" at bounding box center [497, 266] width 198 height 55
drag, startPoint x: 492, startPoint y: 279, endPoint x: 408, endPoint y: 279, distance: 84.2
click at [408, 279] on div "@onsoul_active" at bounding box center [496, 275] width 176 height 13
click at [665, 121] on button "Close" at bounding box center [669, 115] width 27 height 27
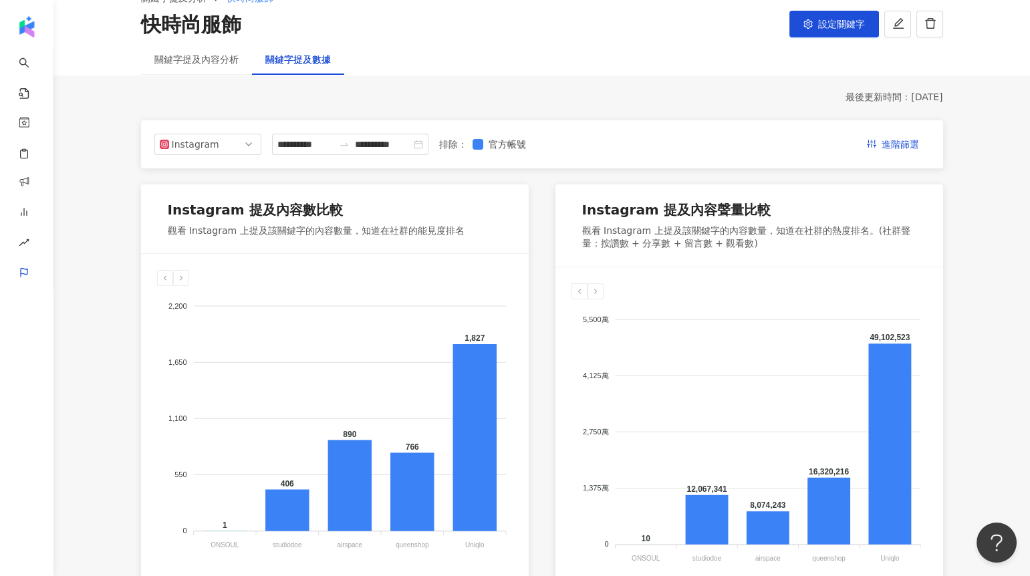
scroll to position [59, 0]
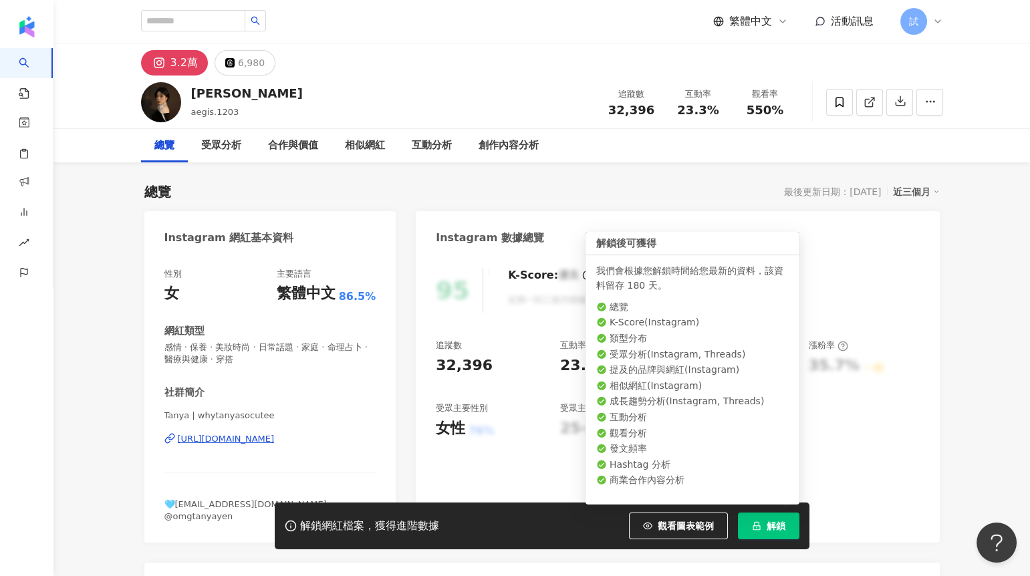
click at [763, 526] on button "解鎖" at bounding box center [768, 525] width 61 height 27
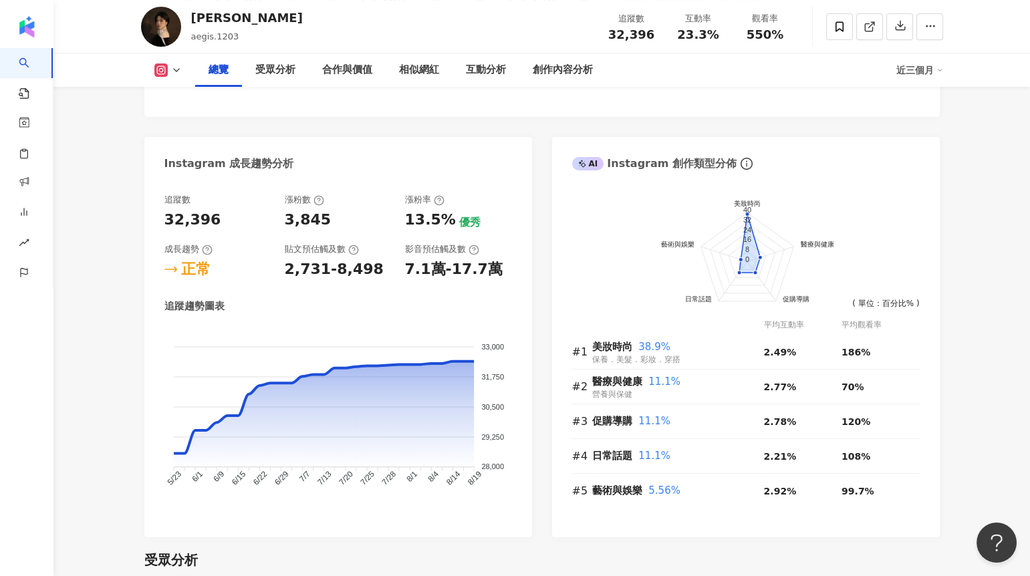
scroll to position [683, 0]
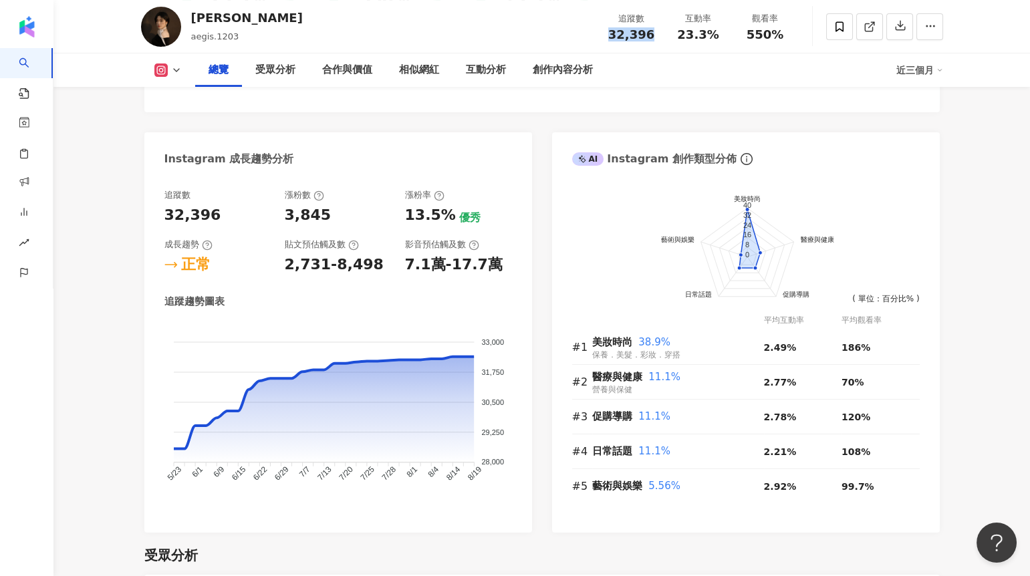
drag, startPoint x: 612, startPoint y: 35, endPoint x: 649, endPoint y: 32, distance: 36.8
click at [649, 32] on span "32,396" at bounding box center [631, 34] width 46 height 14
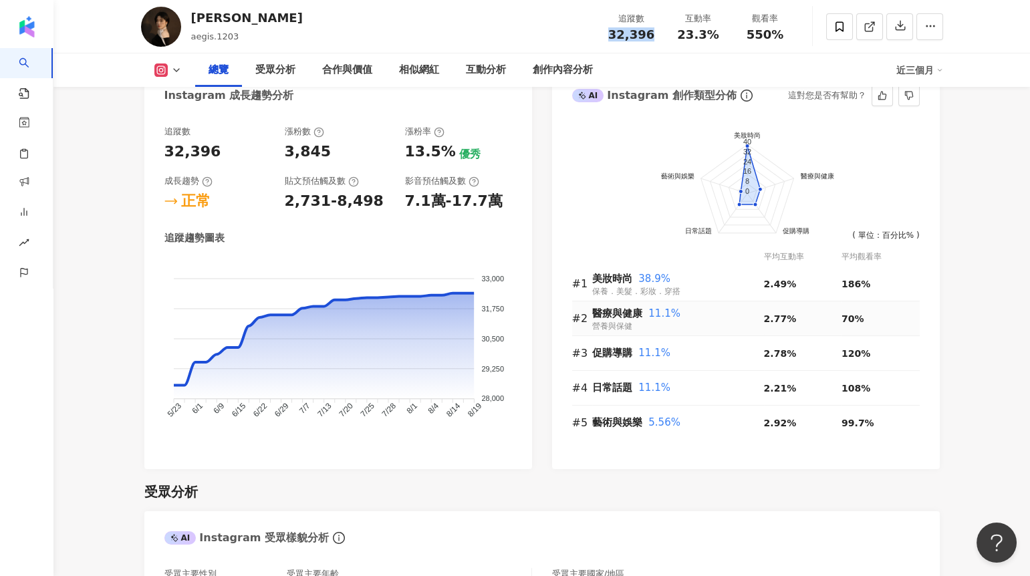
scroll to position [749, 0]
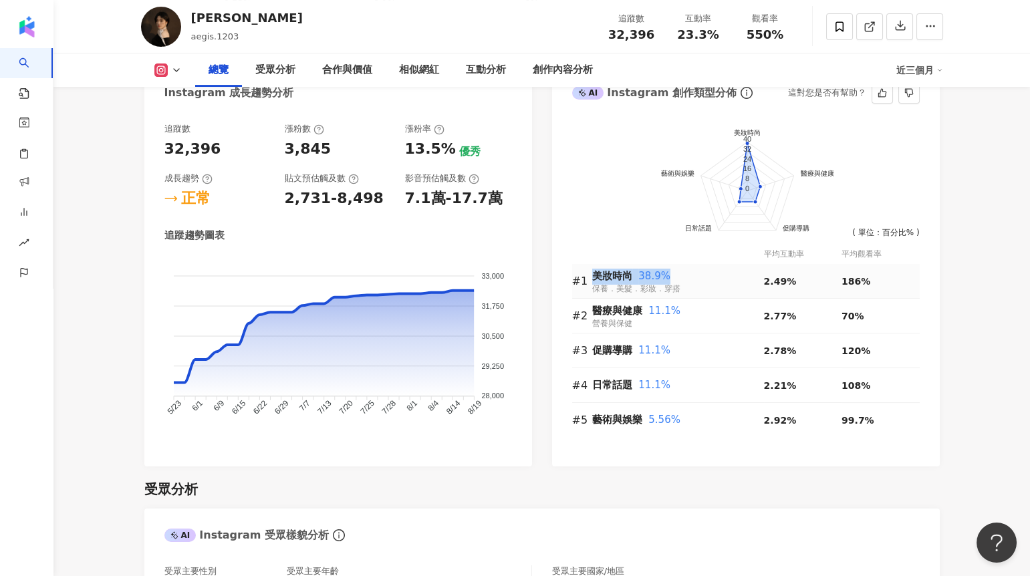
drag, startPoint x: 589, startPoint y: 273, endPoint x: 688, endPoint y: 283, distance: 100.1
click at [689, 285] on tr "#1 美妝時尚 38.9% 保養．美髮．彩妝．穿搭 2.49% 186%" at bounding box center [745, 281] width 347 height 35
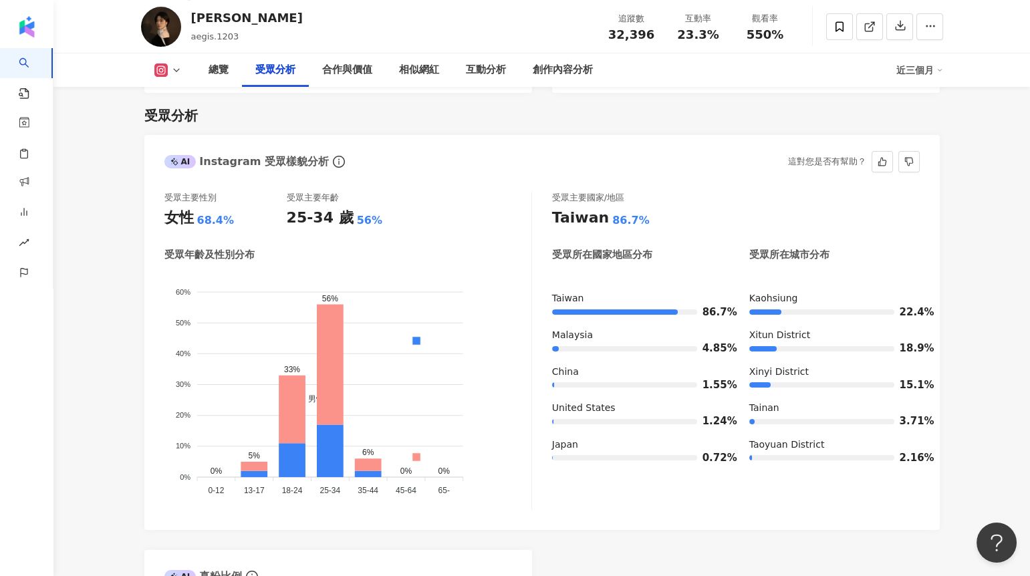
scroll to position [1130, 0]
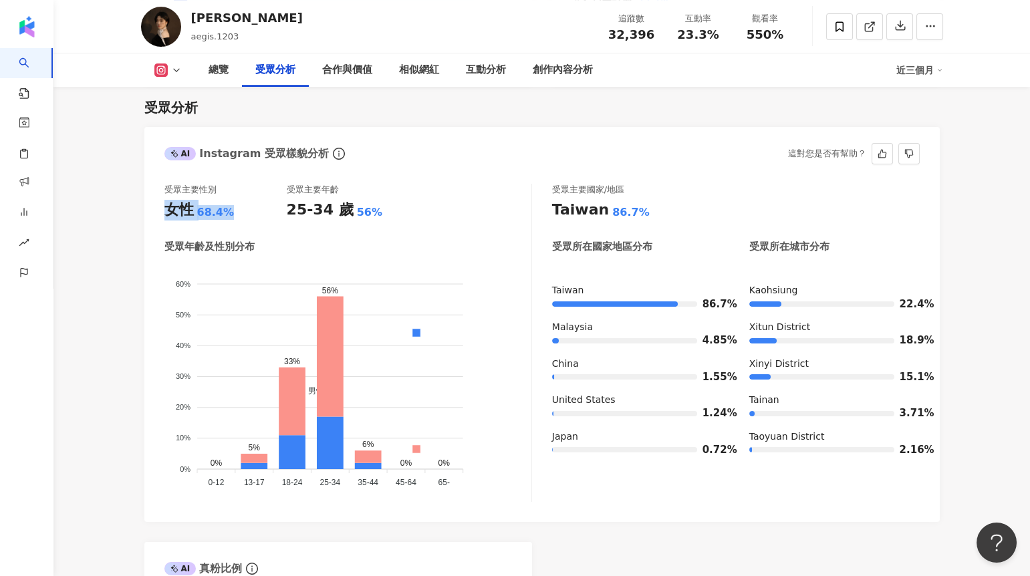
drag, startPoint x: 163, startPoint y: 212, endPoint x: 228, endPoint y: 208, distance: 65.6
click at [228, 208] on div "受眾主要性別 女性 68.4% 受眾主要年齡 25-34 歲 56% 受眾年齡及性別分布 男性 女性 60% 60% 50% 50% 40% 40% 30% …" at bounding box center [541, 345] width 795 height 351
click at [228, 208] on div "女性 68.4%" at bounding box center [225, 210] width 122 height 21
drag, startPoint x: 286, startPoint y: 211, endPoint x: 372, endPoint y: 205, distance: 86.4
click at [372, 206] on div "25-34 歲 56%" at bounding box center [348, 210] width 122 height 21
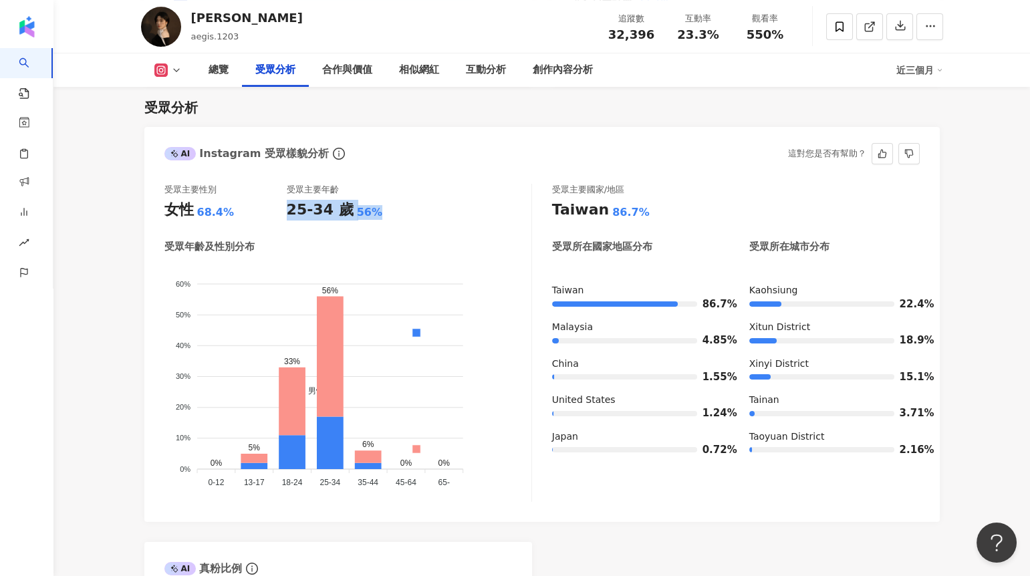
click at [389, 216] on div "25-34 歲 56%" at bounding box center [348, 210] width 122 height 21
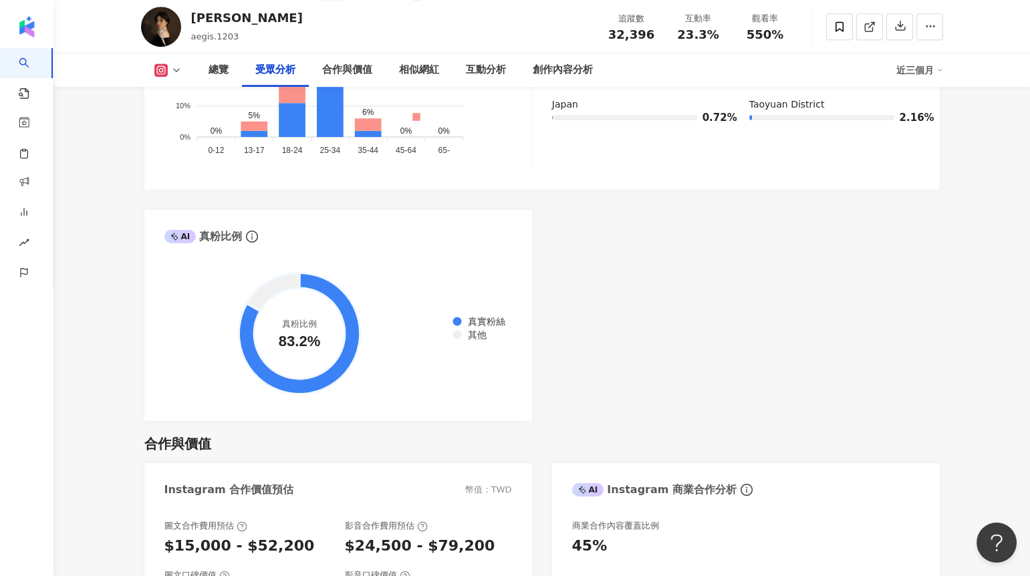
scroll to position [1463, 0]
drag, startPoint x: 218, startPoint y: 237, endPoint x: 196, endPoint y: 237, distance: 22.0
click at [196, 237] on div "AI 真粉比例" at bounding box center [203, 235] width 78 height 15
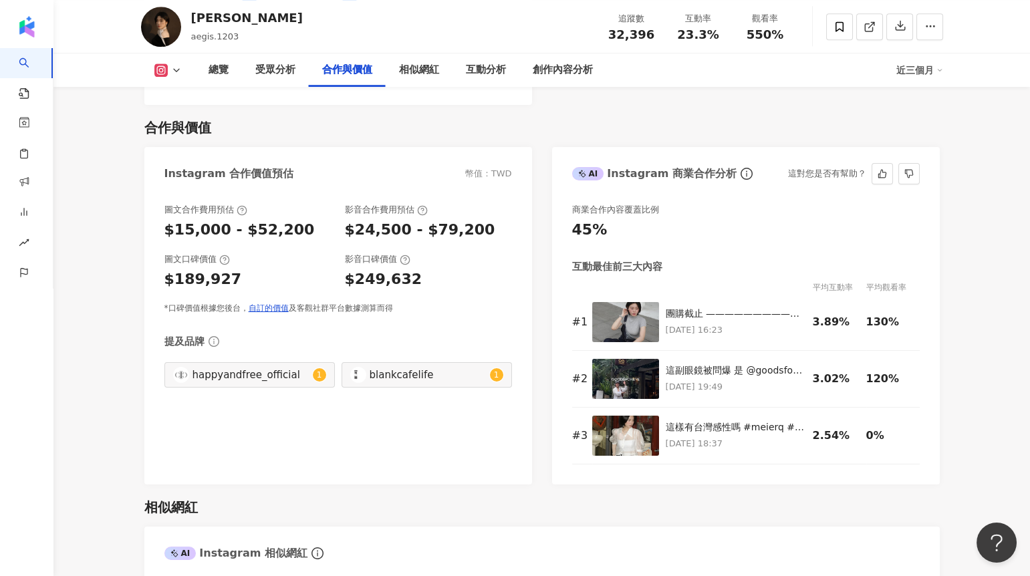
scroll to position [1782, 0]
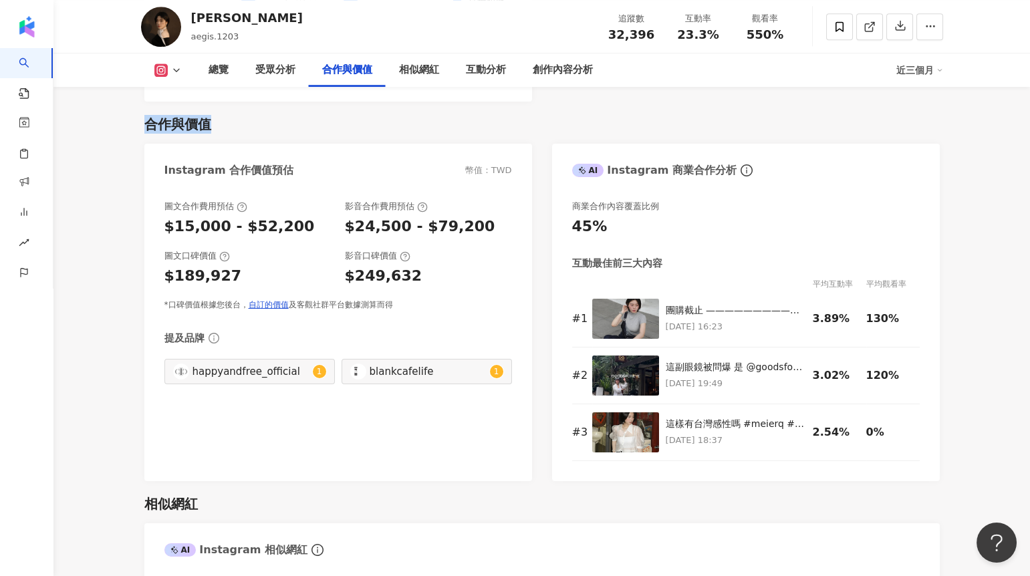
drag, startPoint x: 142, startPoint y: 124, endPoint x: 218, endPoint y: 120, distance: 75.6
drag, startPoint x: 353, startPoint y: 234, endPoint x: 402, endPoint y: 228, distance: 48.4
click at [402, 229] on div "$24,500 - $79,200" at bounding box center [420, 226] width 150 height 21
drag, startPoint x: 341, startPoint y: 227, endPoint x: 400, endPoint y: 223, distance: 58.9
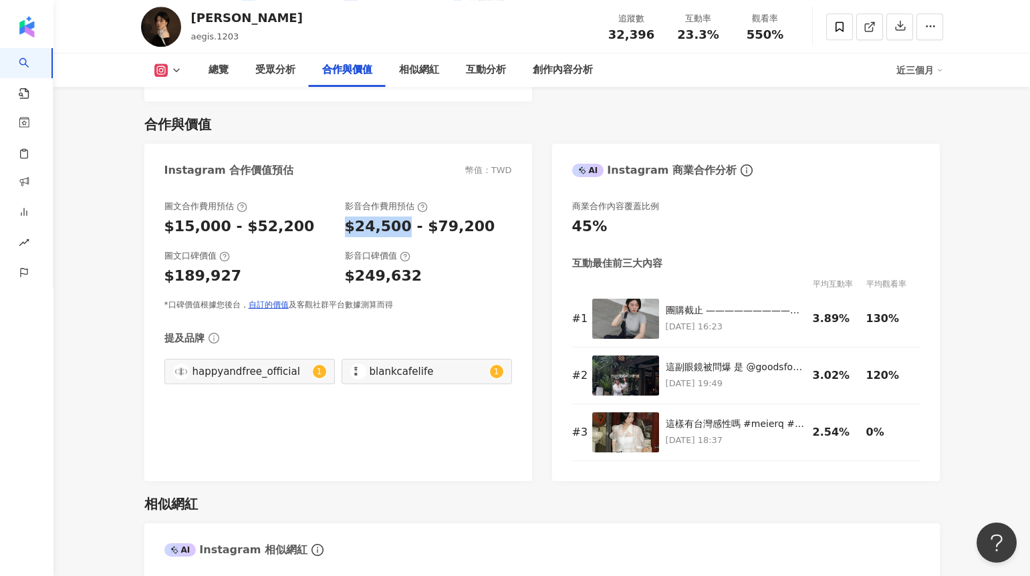
click at [400, 223] on div "圖文合作費用預估 $15,000 - $52,200 影音合作費用預估 $24,500 - $79,200" at bounding box center [337, 218] width 347 height 36
click at [389, 234] on div "$24,500 - $79,200" at bounding box center [420, 226] width 150 height 21
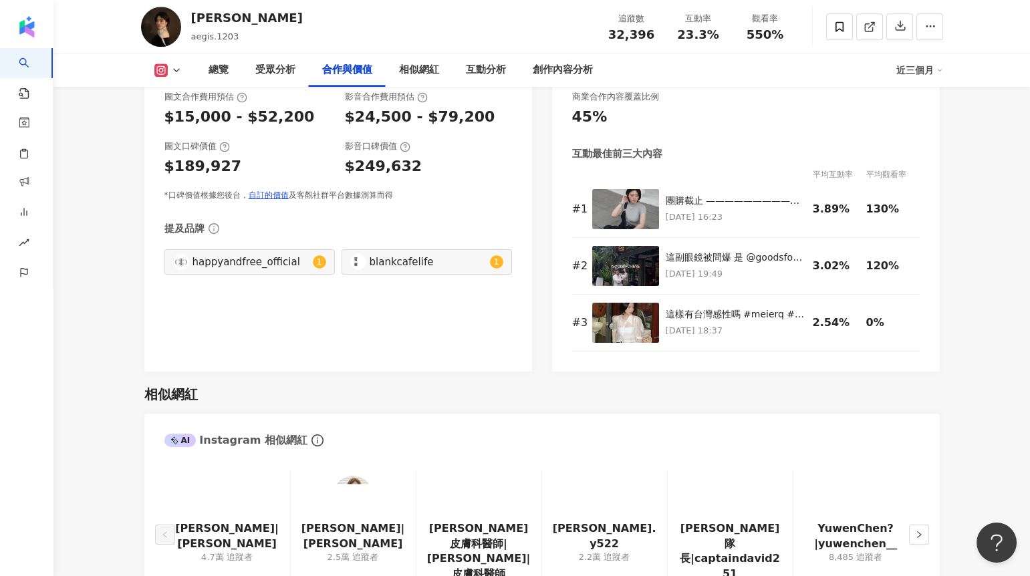
scroll to position [1897, 0]
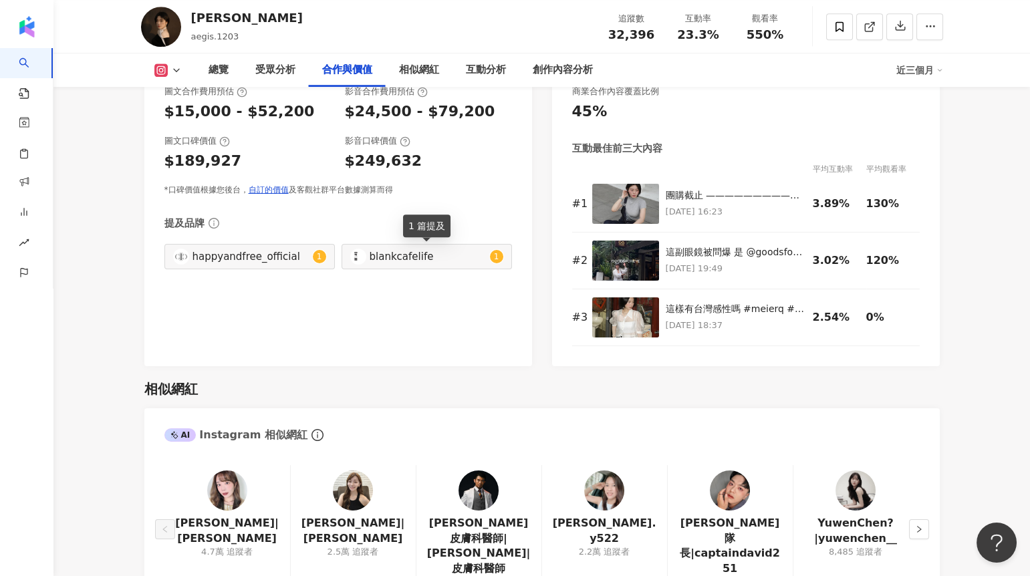
click at [369, 256] on div "blankcafelife" at bounding box center [427, 256] width 117 height 15
type input "**********"
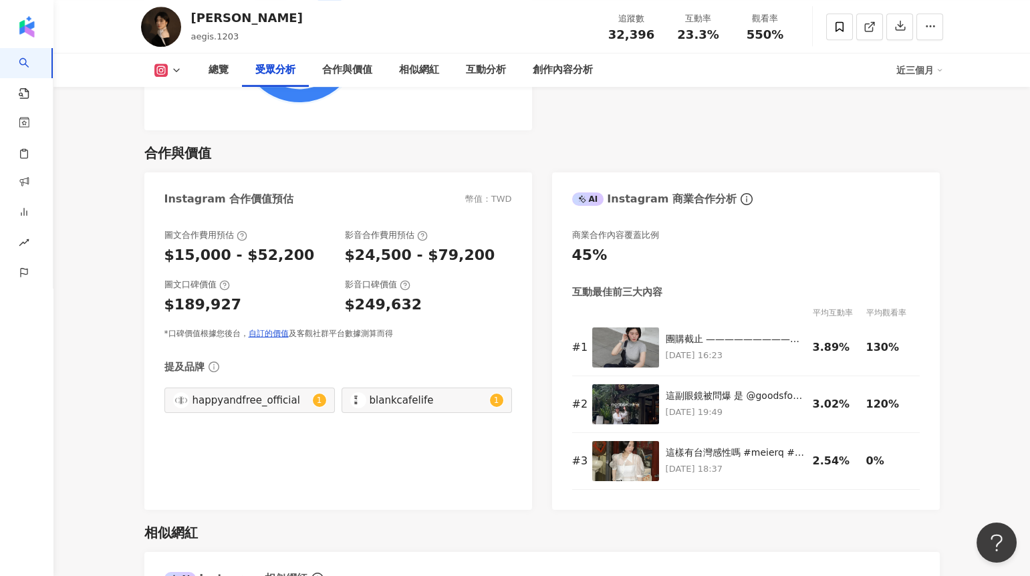
scroll to position [1755, 0]
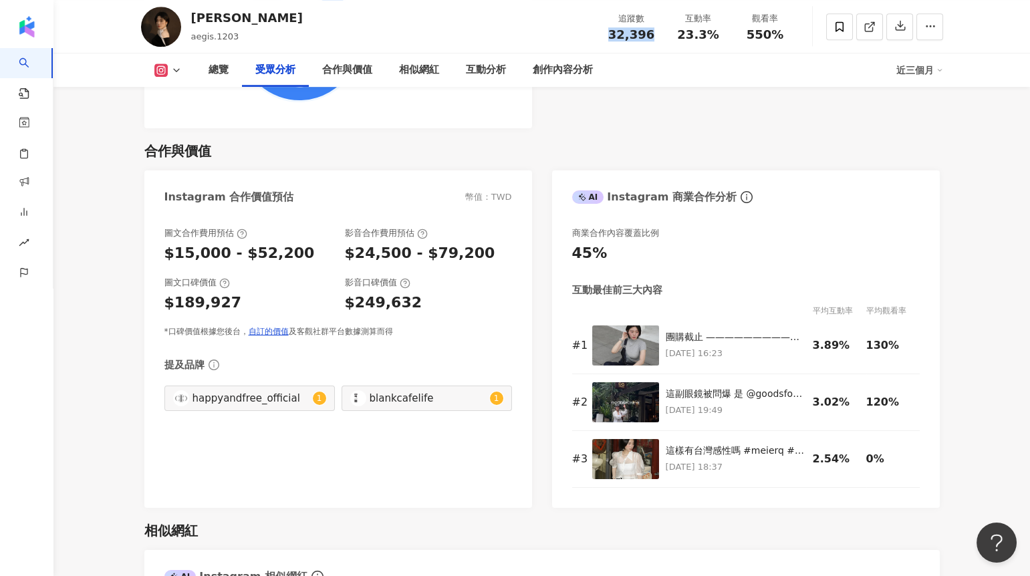
drag, startPoint x: 607, startPoint y: 37, endPoint x: 658, endPoint y: 38, distance: 51.4
click at [658, 38] on div "追蹤數 32,396" at bounding box center [631, 26] width 67 height 29
drag, startPoint x: 354, startPoint y: 258, endPoint x: 398, endPoint y: 258, distance: 43.4
click at [398, 258] on div "$24,500 - $79,200" at bounding box center [420, 253] width 150 height 21
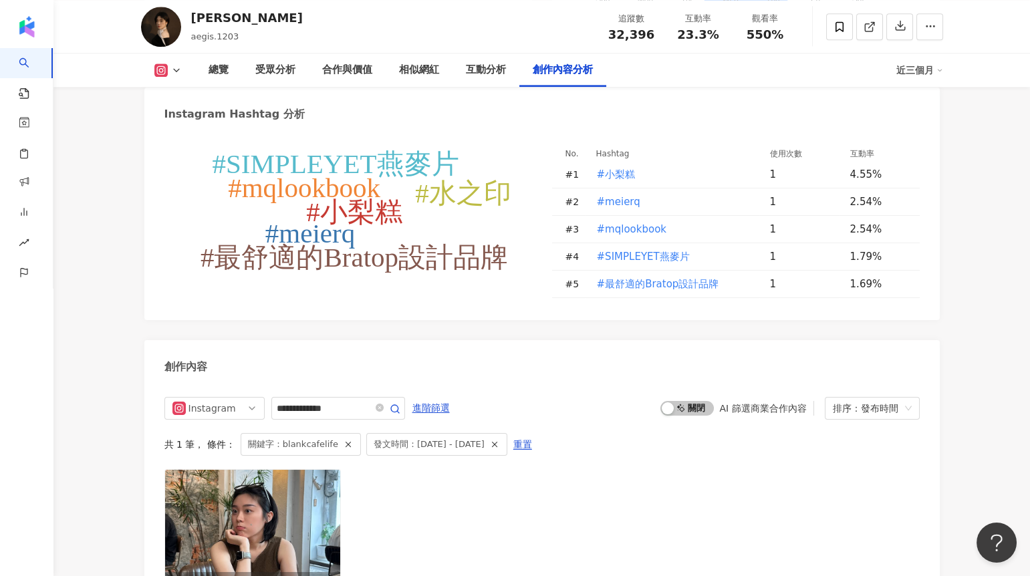
scroll to position [3899, 0]
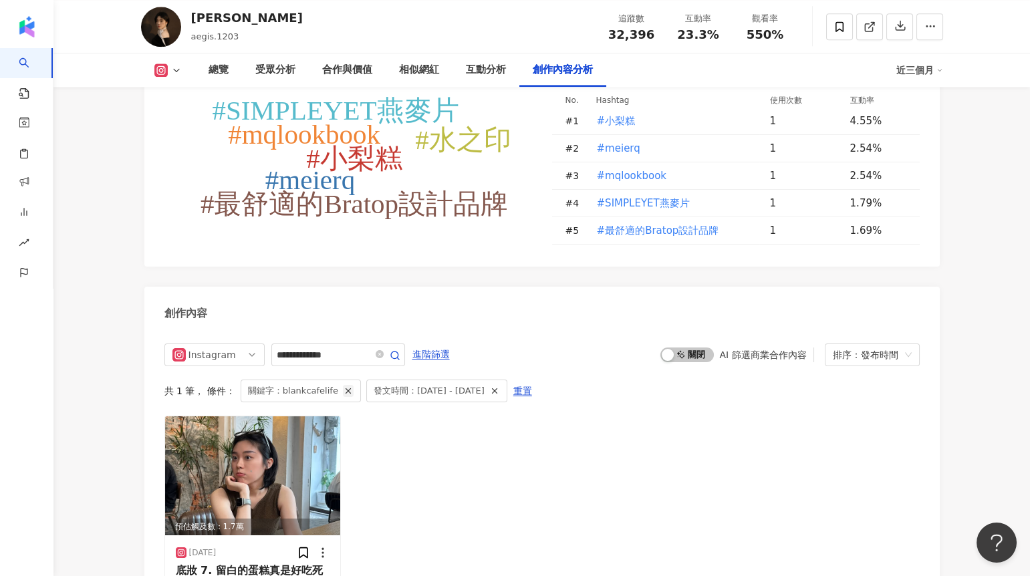
click at [343, 386] on icon "button" at bounding box center [347, 390] width 9 height 9
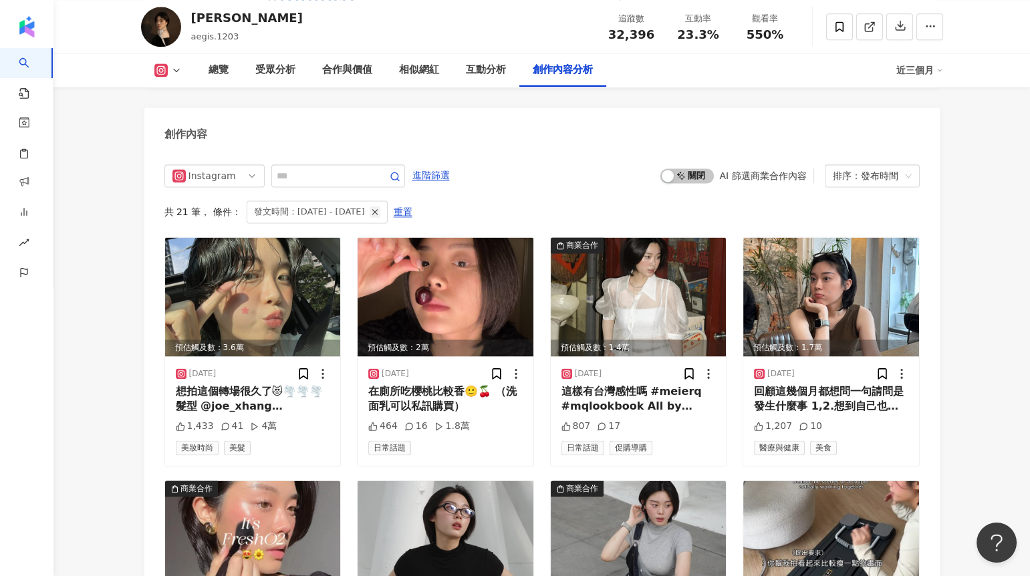
click at [379, 207] on icon "button" at bounding box center [374, 211] width 9 height 9
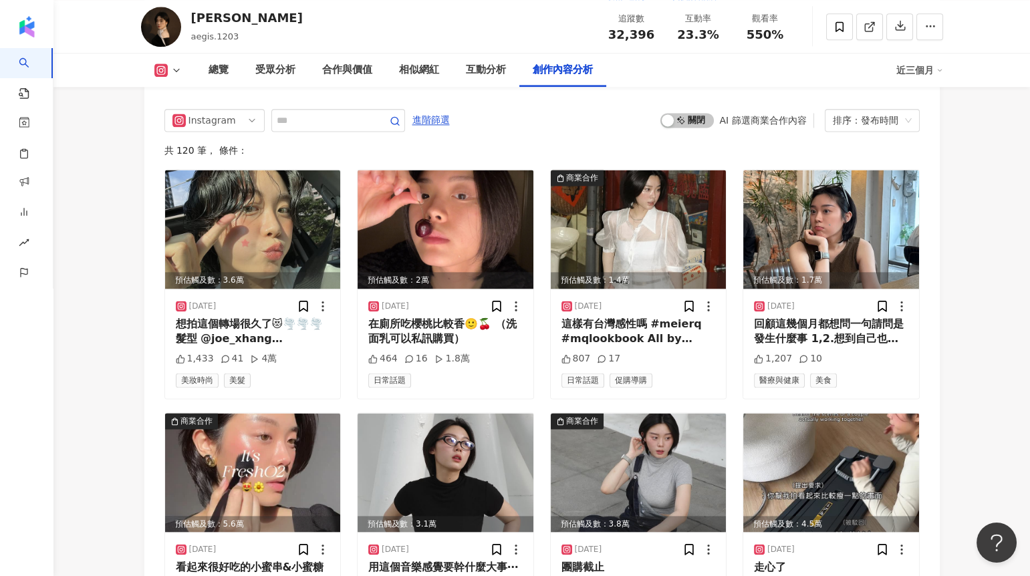
scroll to position [4150, 0]
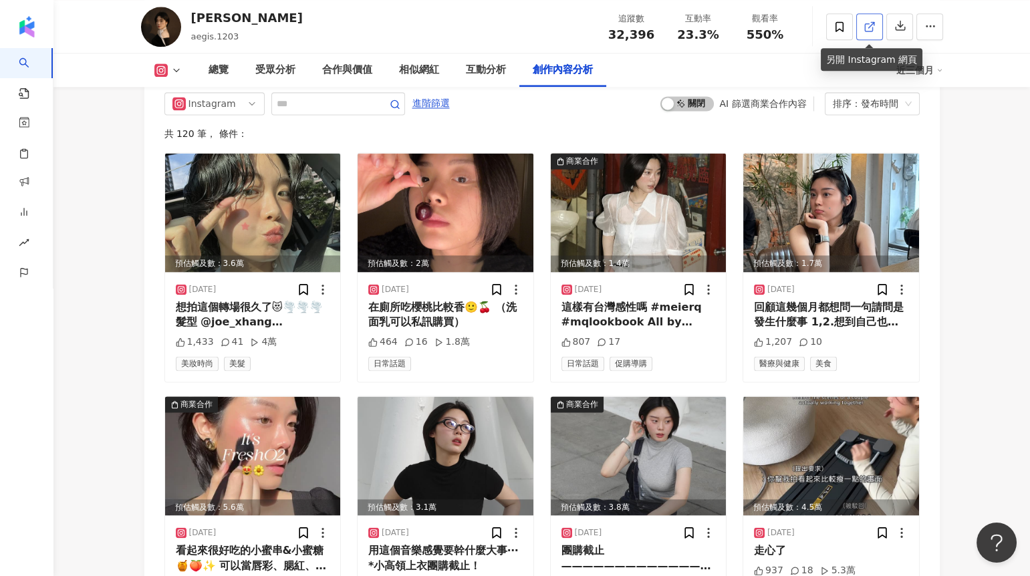
click at [873, 29] on icon at bounding box center [869, 27] width 12 height 12
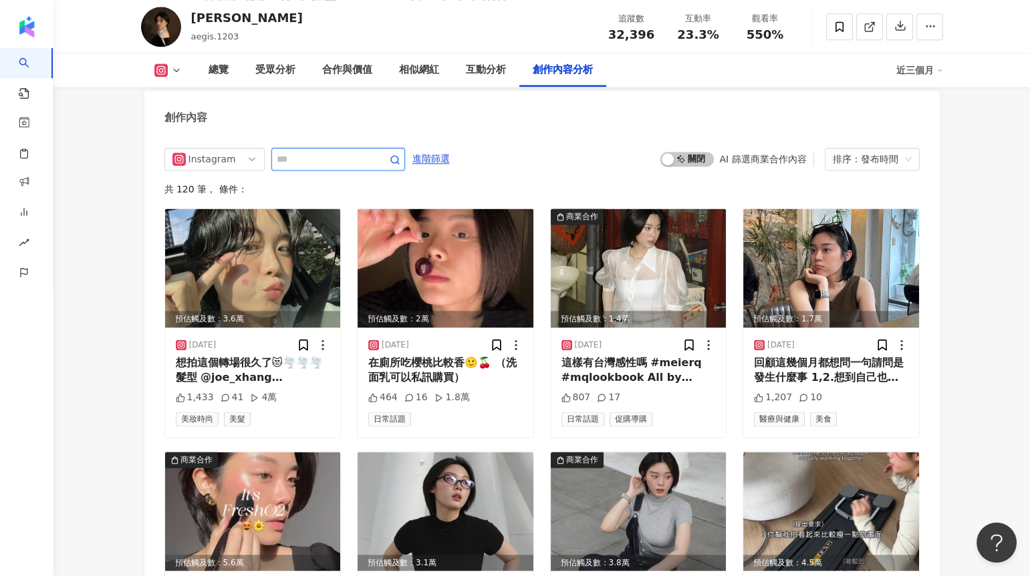
click at [297, 151] on input "text" at bounding box center [324, 159] width 94 height 16
type input "*"
type input "**"
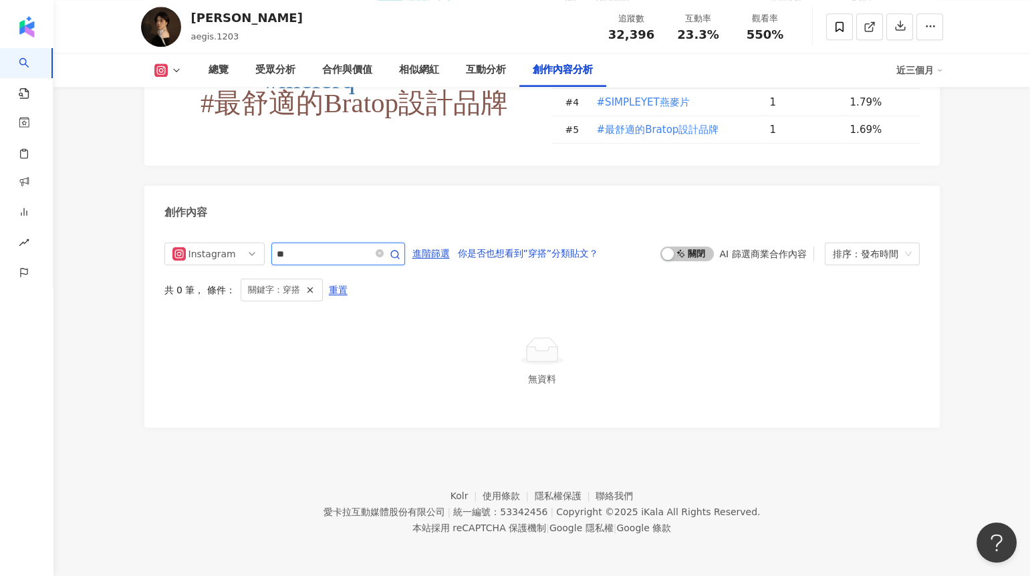
scroll to position [3979, 0]
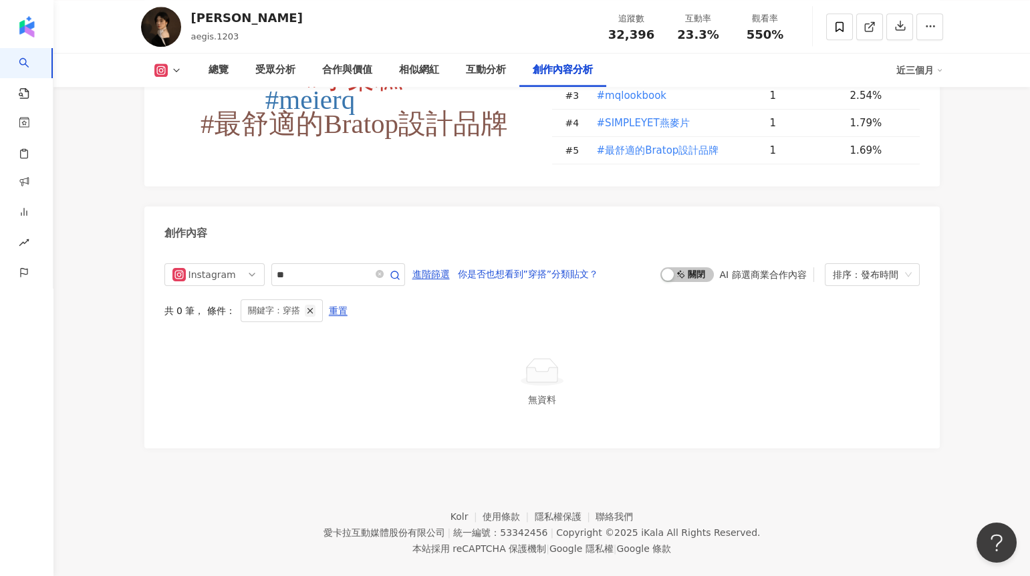
click at [307, 309] on line "button" at bounding box center [309, 311] width 5 height 5
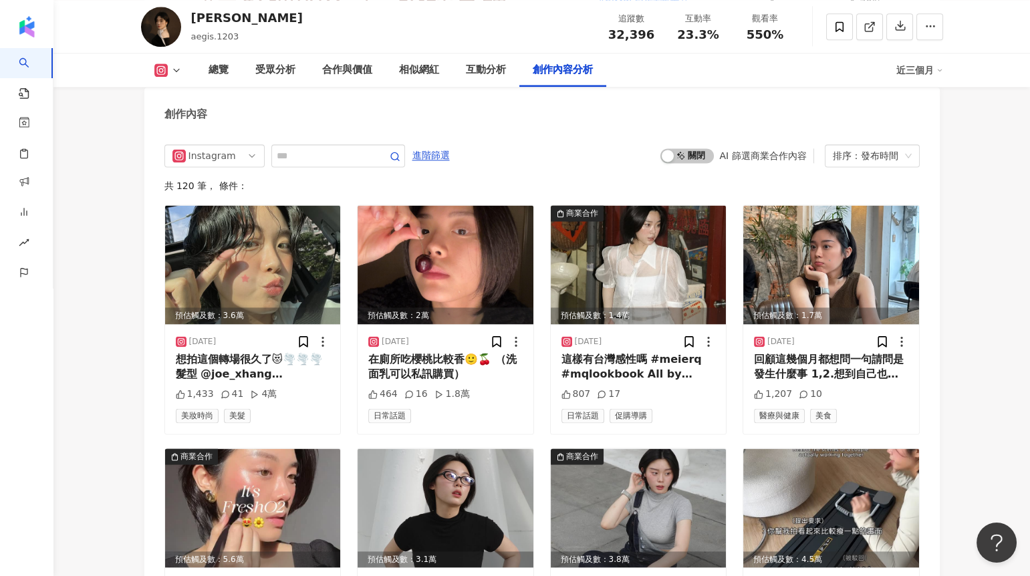
scroll to position [4104, 0]
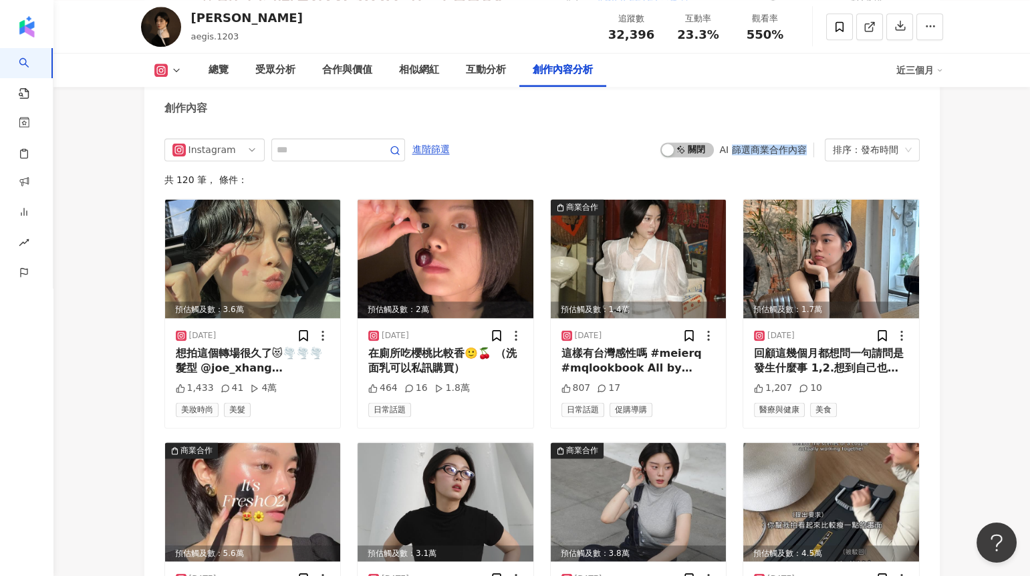
drag, startPoint x: 733, startPoint y: 131, endPoint x: 804, endPoint y: 131, distance: 71.5
click at [804, 144] on div "AI 篩選商業合作內容" at bounding box center [762, 149] width 87 height 11
click at [669, 144] on div "button" at bounding box center [667, 150] width 12 height 12
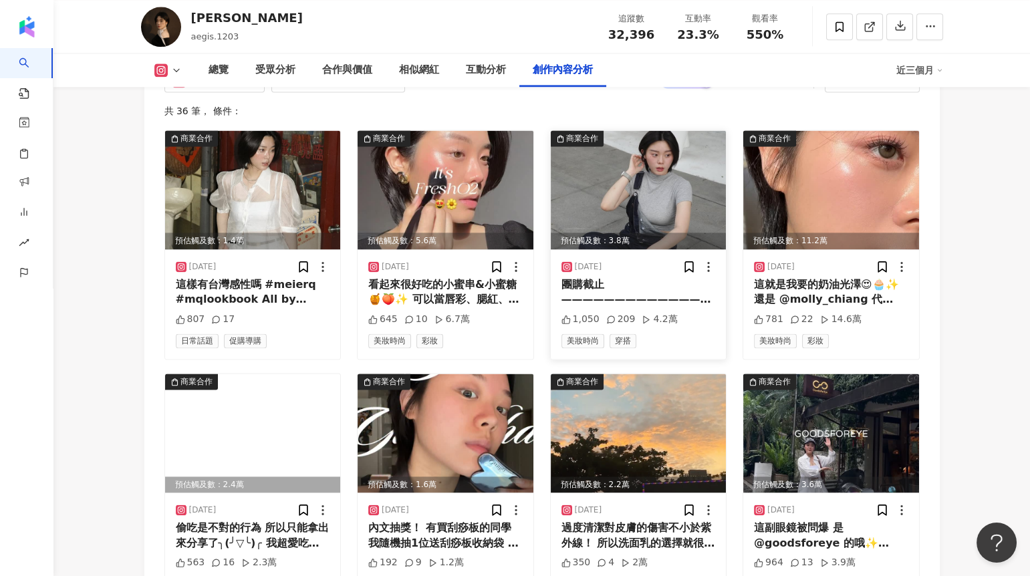
scroll to position [4174, 0]
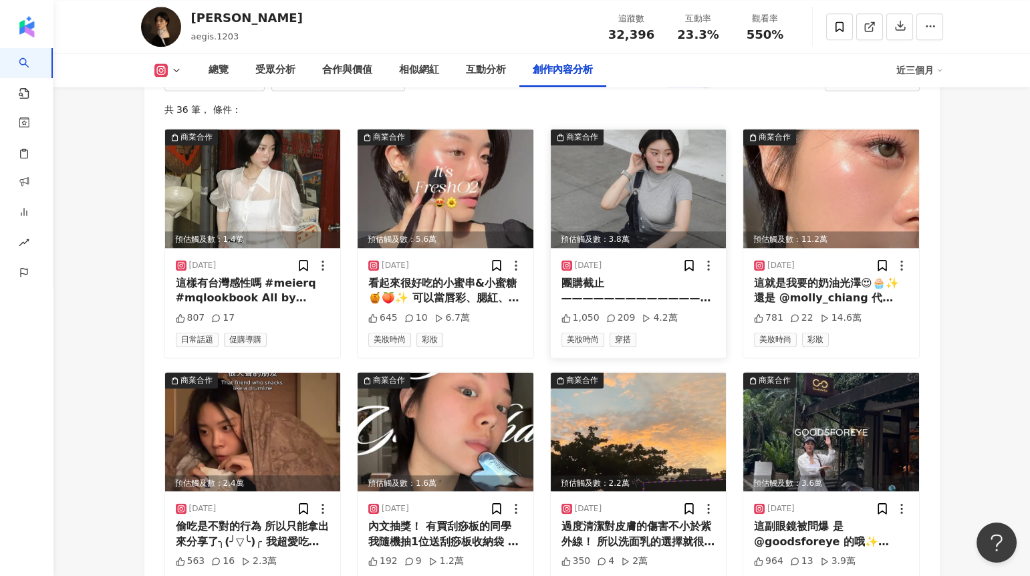
click at [659, 162] on img at bounding box center [639, 188] width 176 height 119
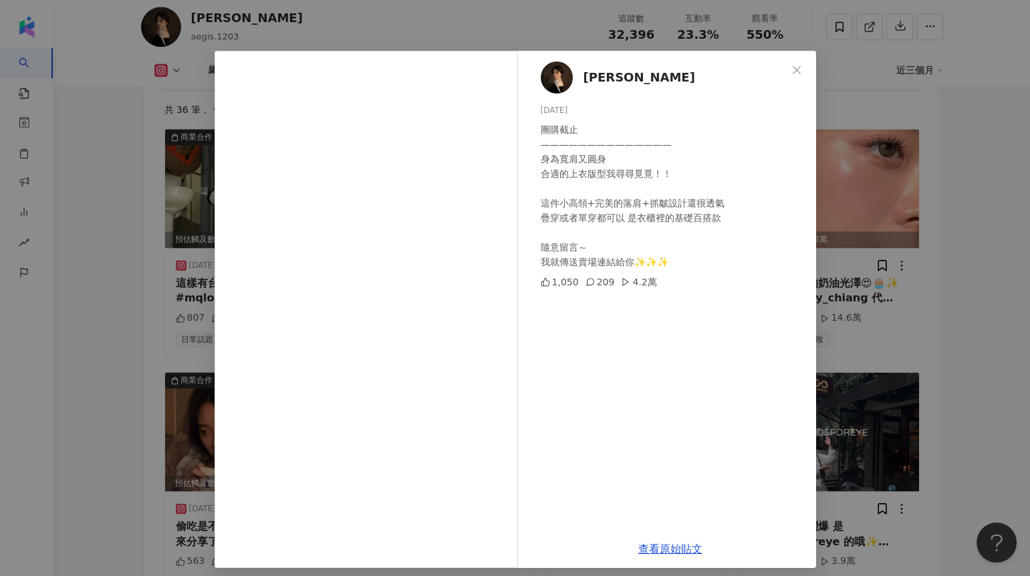
scroll to position [19, 0]
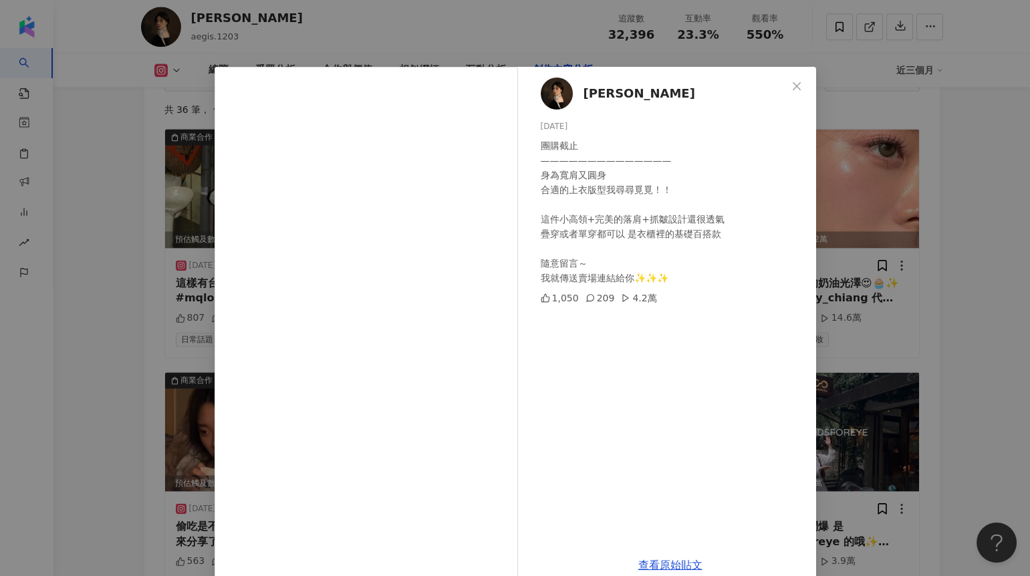
scroll to position [19, 0]
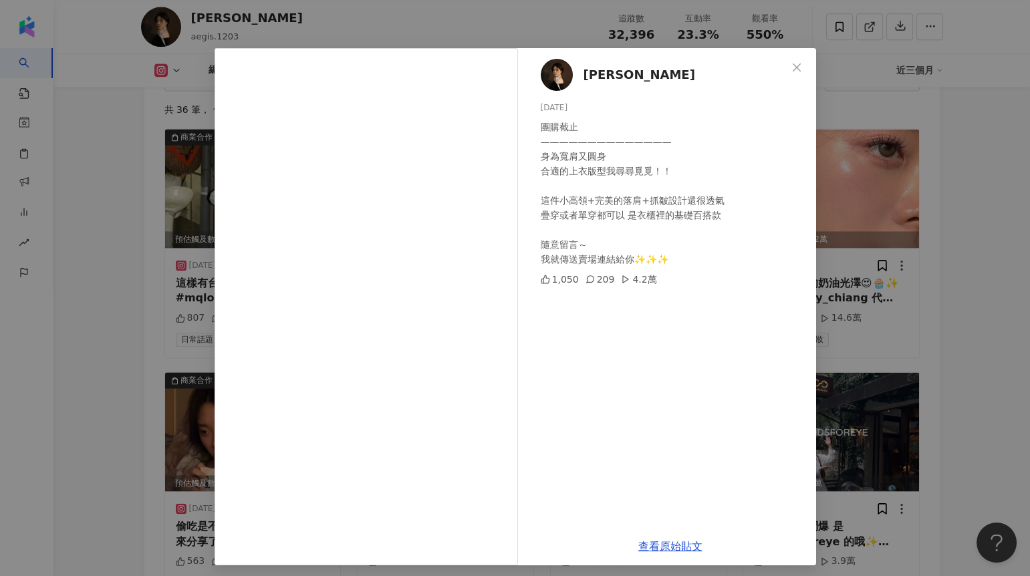
click at [605, 276] on div "1,050 209 4.2萬" at bounding box center [672, 279] width 265 height 15
click at [960, 325] on div "Tanya 廷羽 2025/7/8 團購截止 —————————————— 身為寬肩又圓身 合適的上衣版型我尋尋覓覓！！ 這件小高領+完美的落肩+抓皺設計還很…" at bounding box center [515, 288] width 1030 height 576
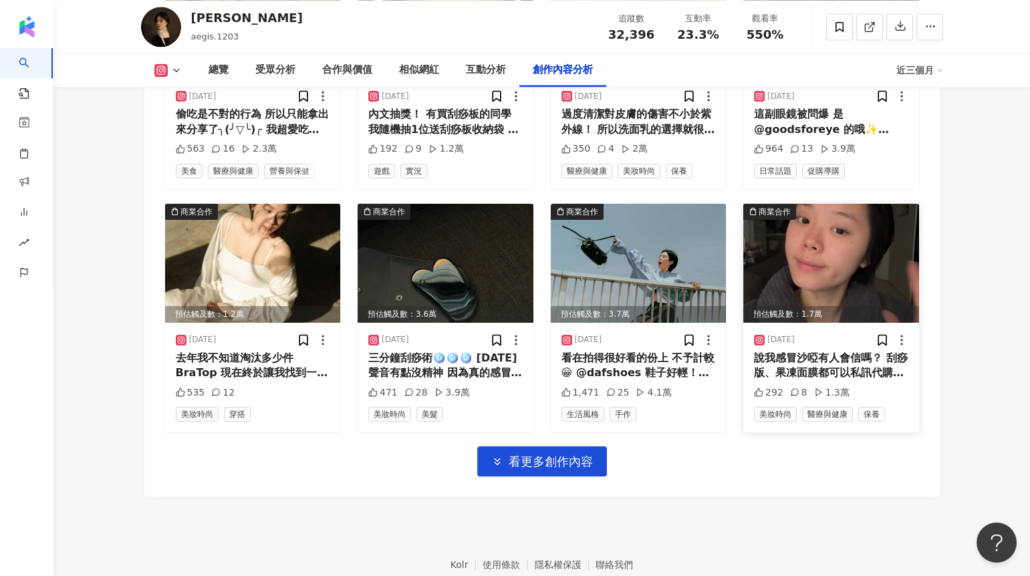
scroll to position [4590, 0]
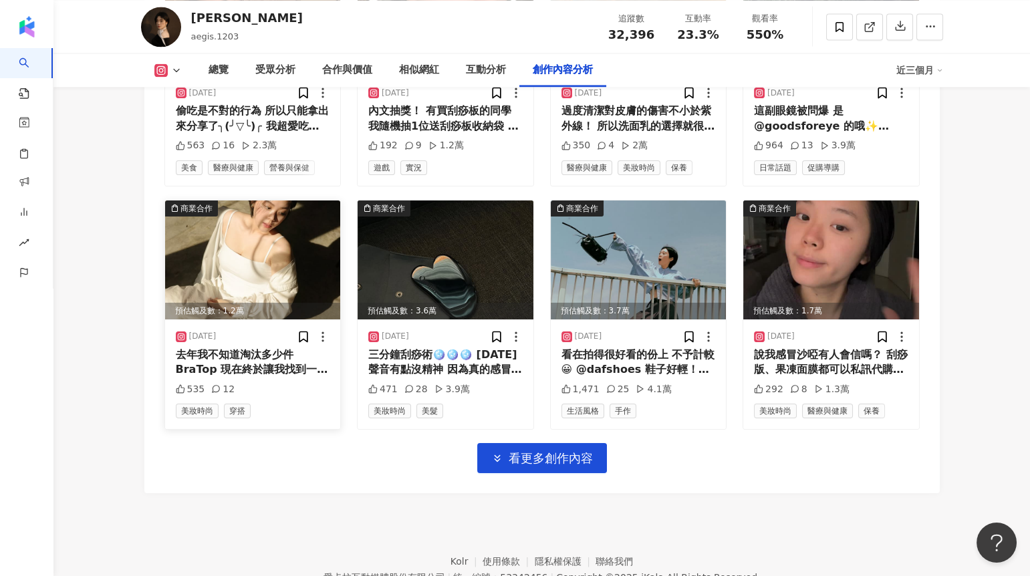
click at [292, 256] on img at bounding box center [253, 259] width 176 height 119
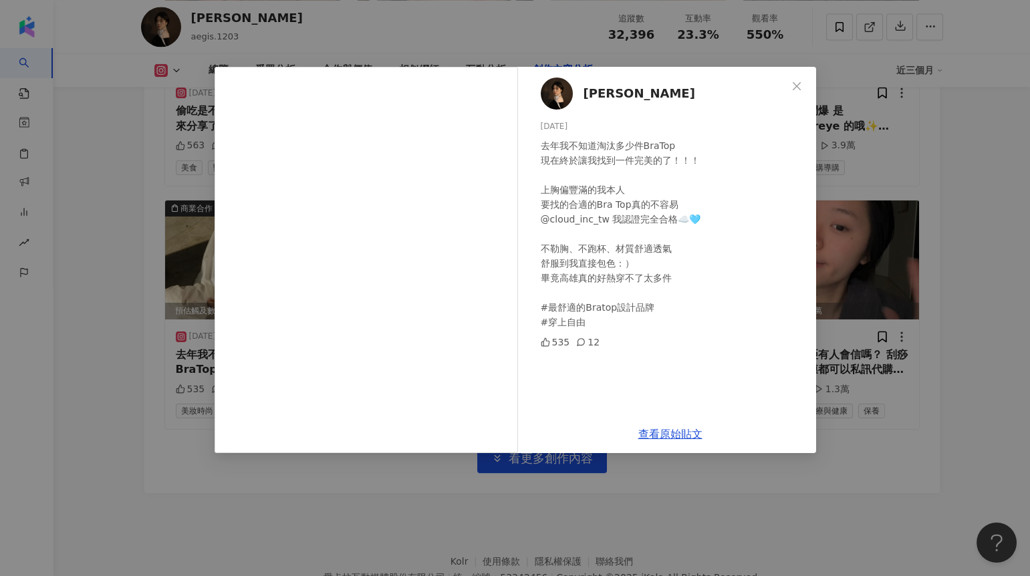
click at [947, 338] on div "Tanya 廷羽 2025/5/23 去年我不知道淘汰多少件BraTop 現在終於讓我找到一件完美的了！！！ 上胸偏豐滿的我本人 要找的合適的Bra Top真…" at bounding box center [515, 288] width 1030 height 576
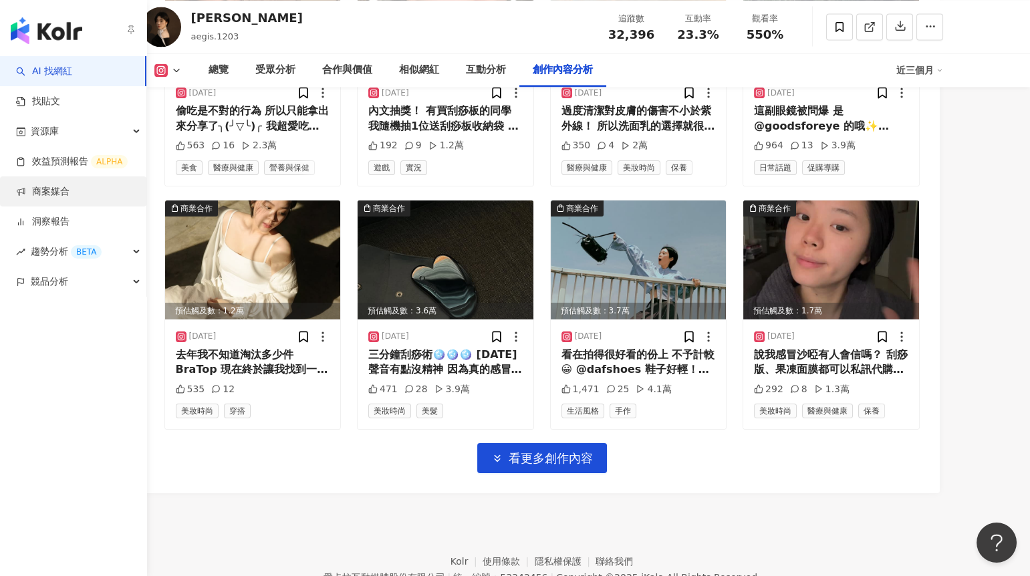
click at [42, 186] on link "商案媒合" at bounding box center [42, 191] width 53 height 13
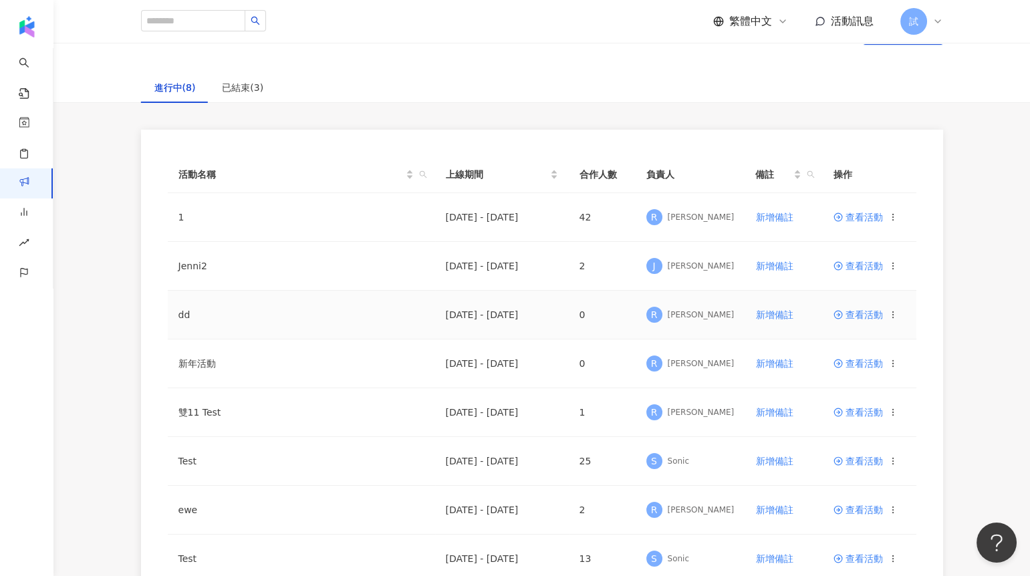
scroll to position [59, 0]
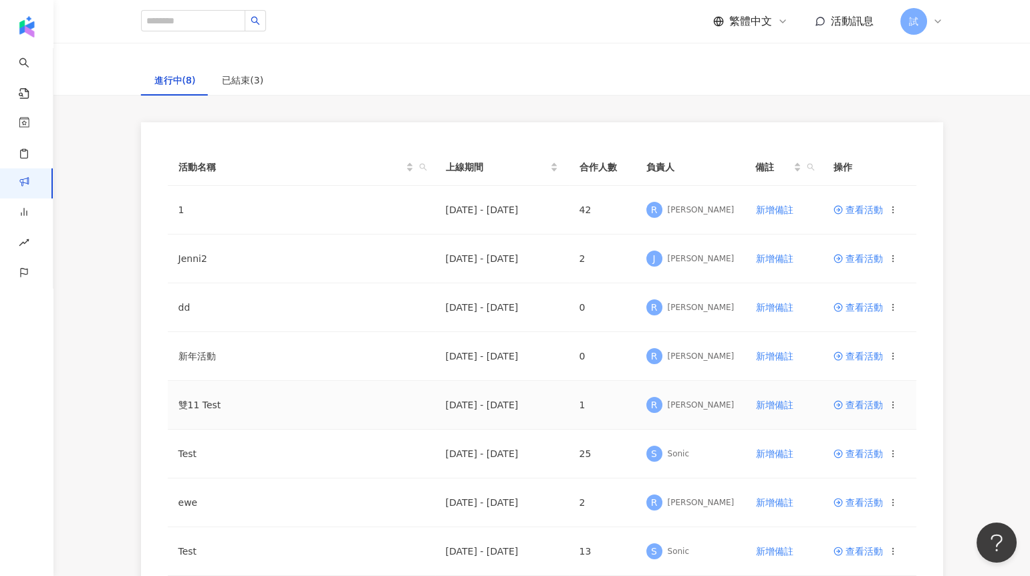
click at [851, 405] on span "查看活動" at bounding box center [857, 404] width 49 height 9
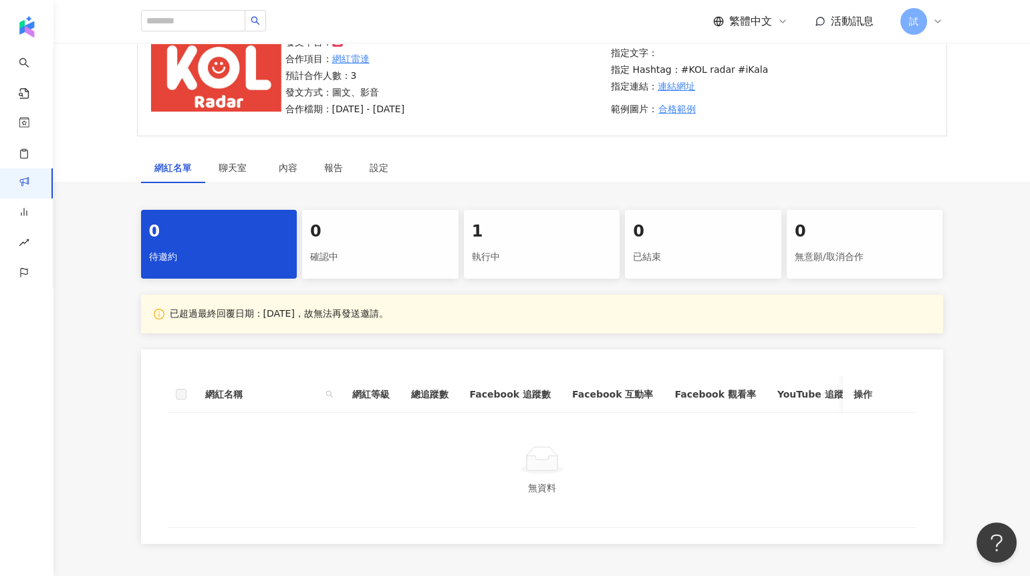
scroll to position [130, 0]
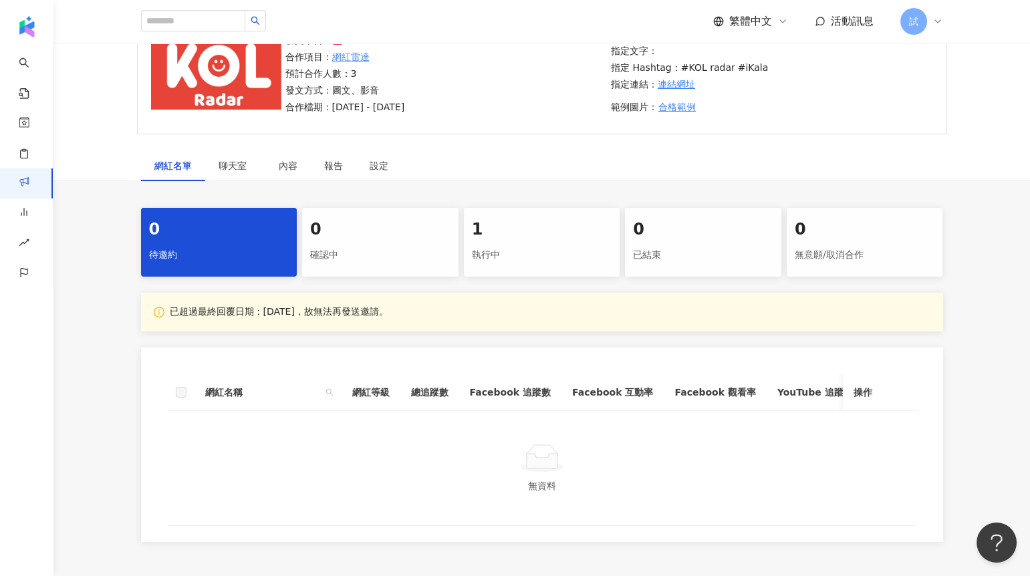
click at [494, 255] on div "執行中" at bounding box center [542, 255] width 140 height 23
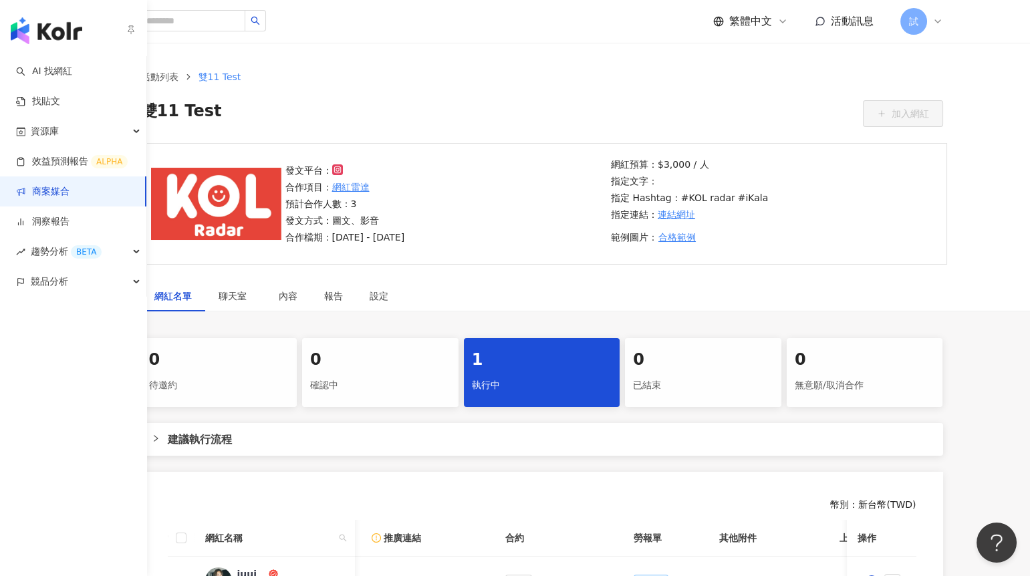
click at [45, 188] on link "商案媒合" at bounding box center [42, 191] width 53 height 13
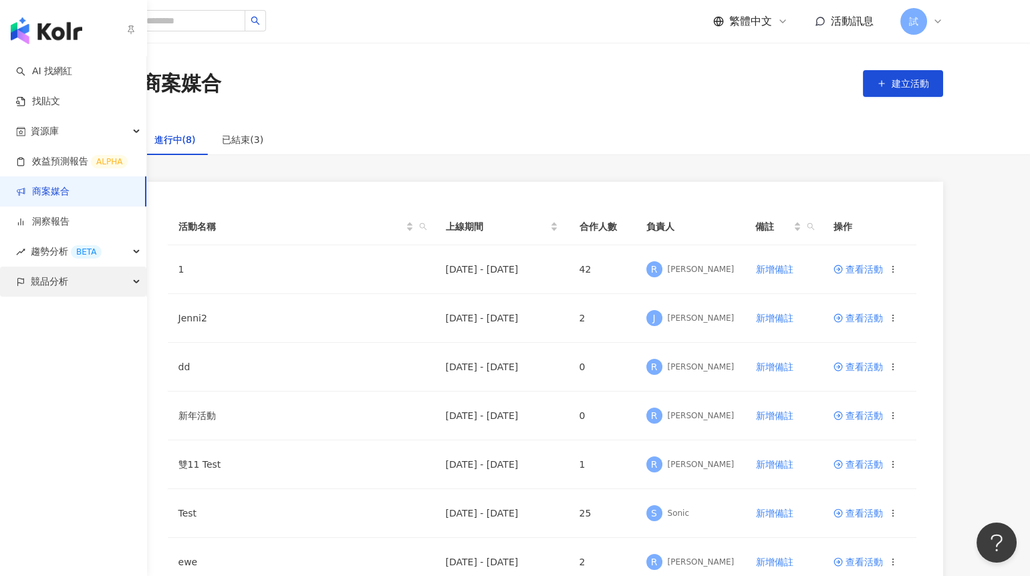
click at [29, 293] on div "競品分析" at bounding box center [73, 282] width 146 height 30
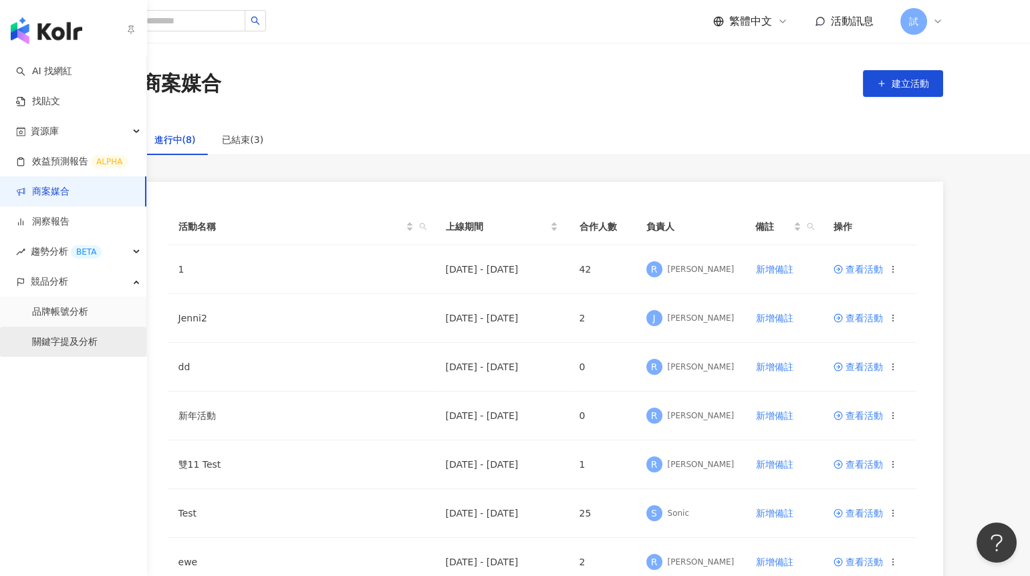
click at [59, 335] on link "關鍵字提及分析" at bounding box center [64, 341] width 65 height 13
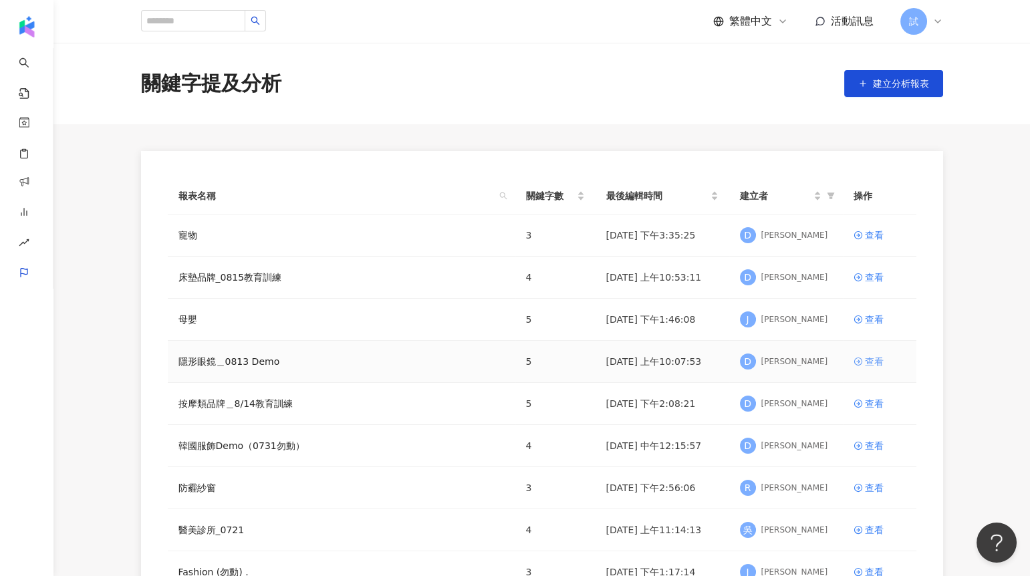
click at [879, 363] on div "查看" at bounding box center [874, 361] width 19 height 15
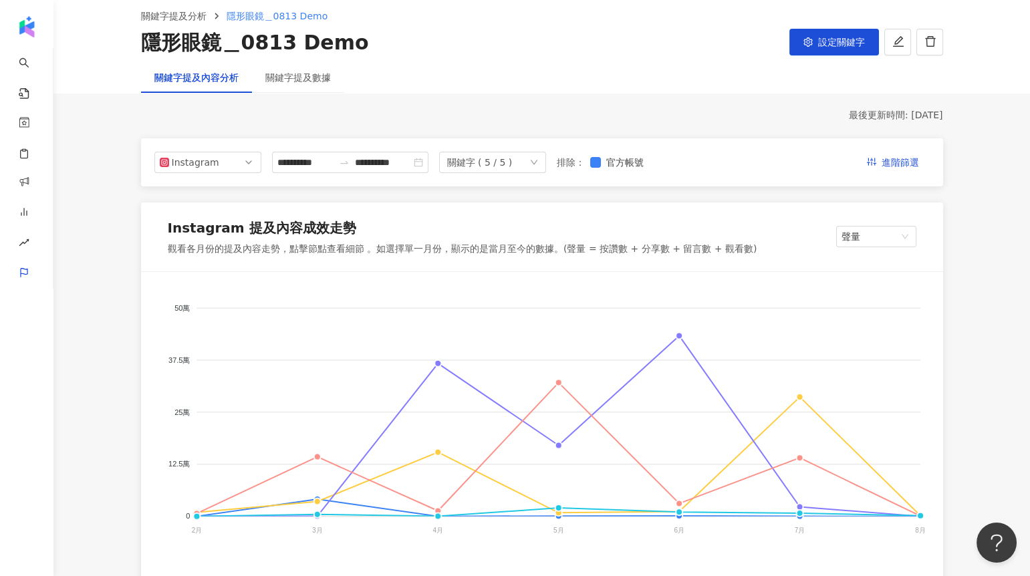
scroll to position [59, 0]
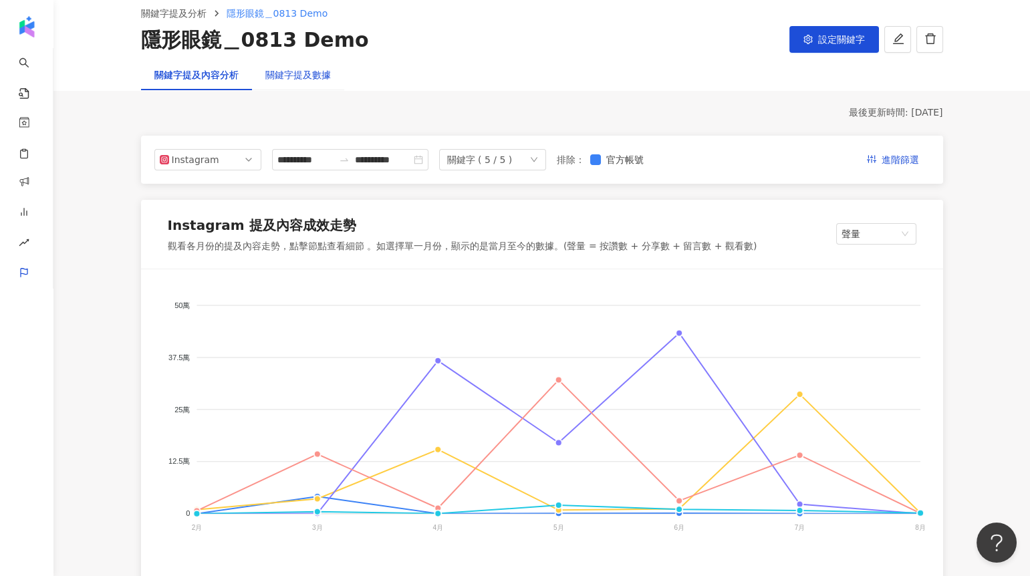
click at [310, 81] on div "關鍵字提及數據" at bounding box center [297, 74] width 65 height 15
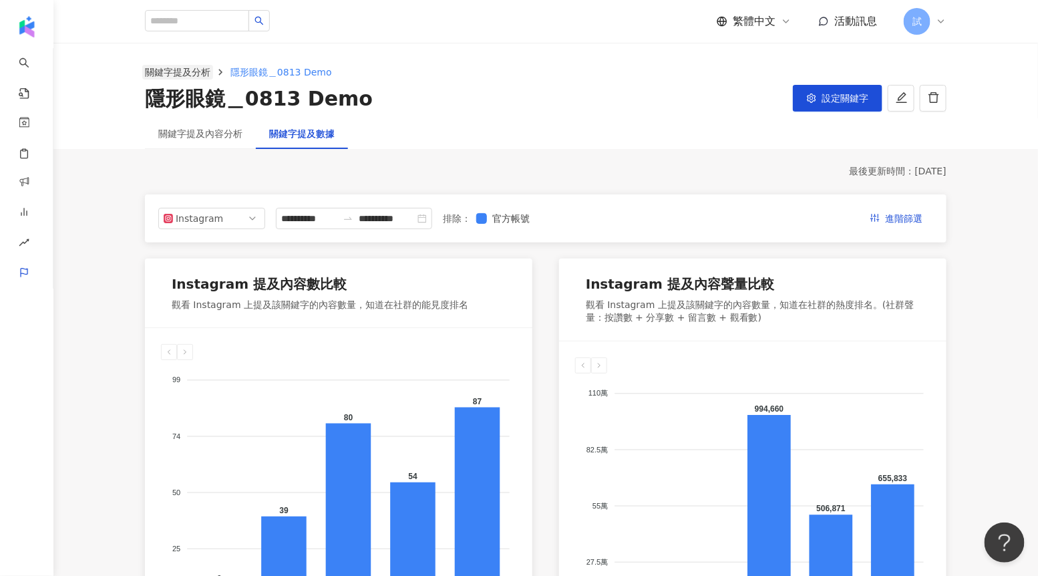
click at [199, 75] on link "關鍵字提及分析" at bounding box center [177, 72] width 71 height 15
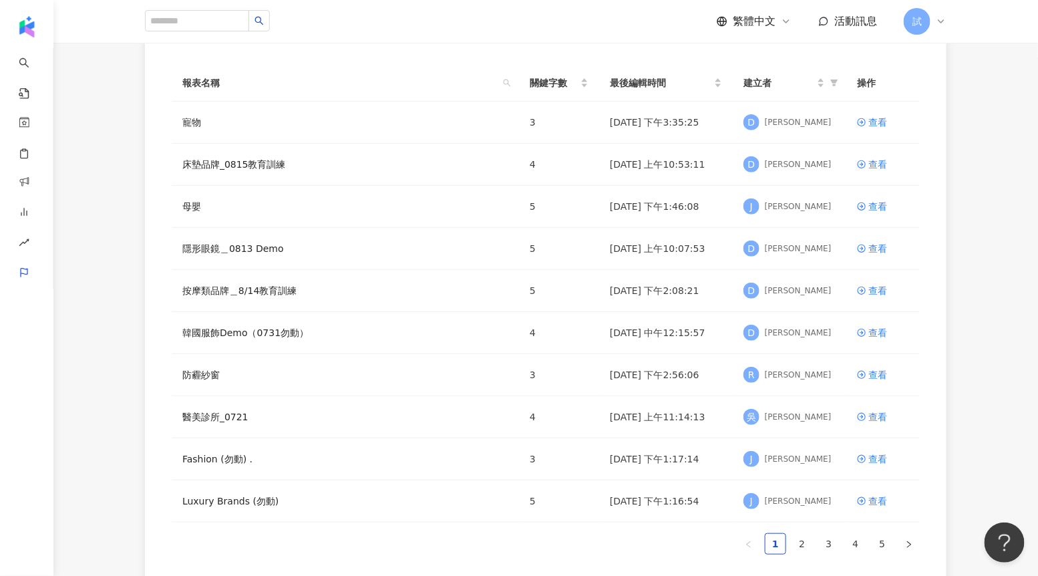
scroll to position [114, 0]
click at [853, 546] on link "4" at bounding box center [856, 543] width 20 height 20
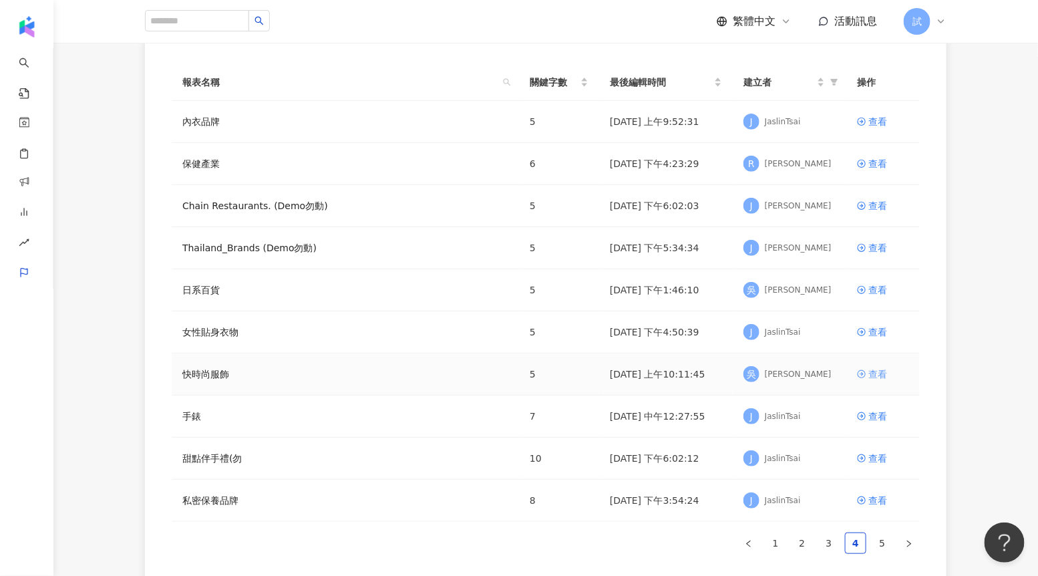
click at [885, 372] on div "查看" at bounding box center [878, 374] width 19 height 15
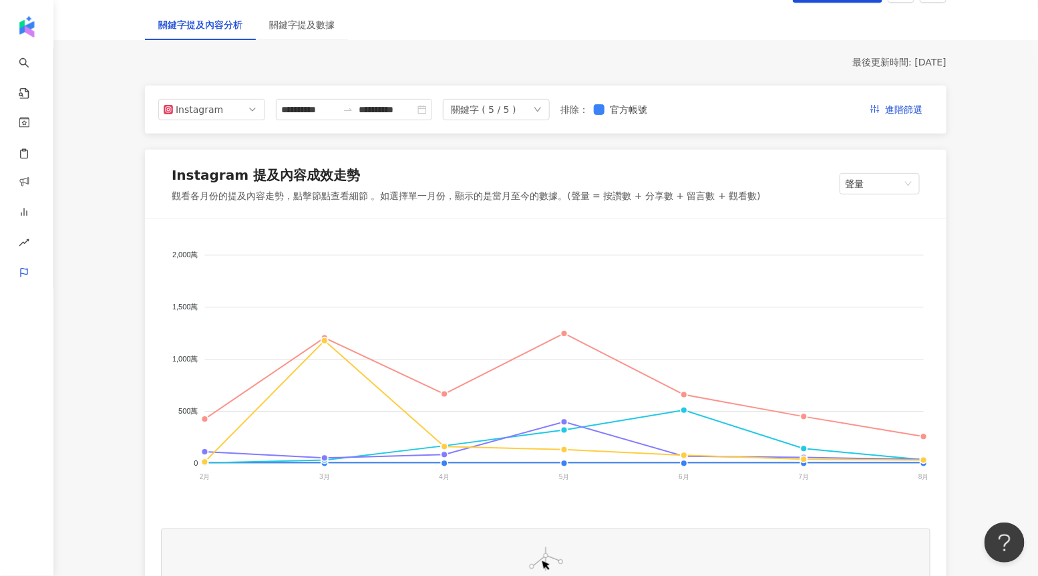
scroll to position [120, 0]
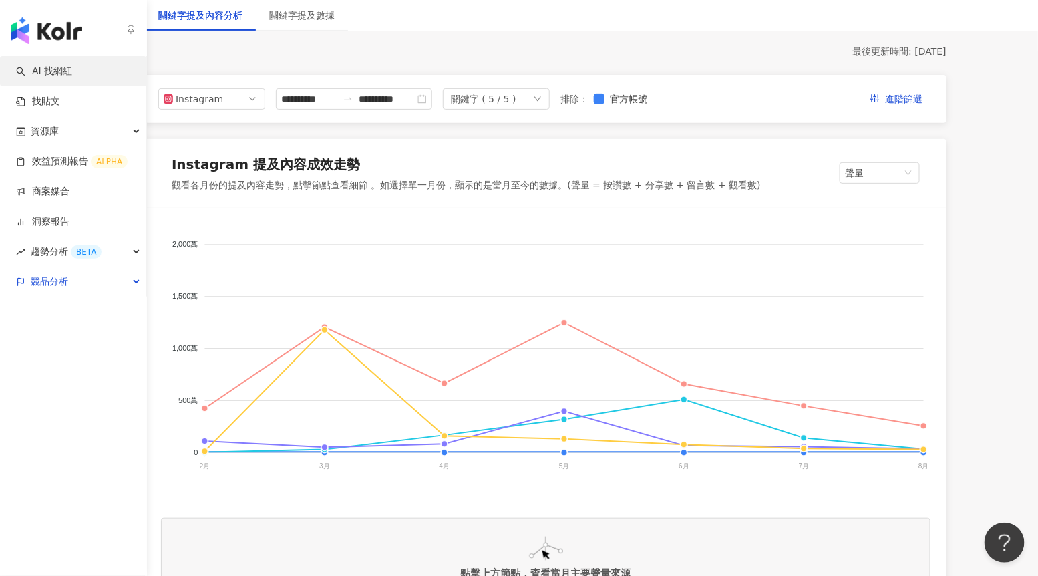
click at [27, 66] on link "AI 找網紅" at bounding box center [44, 71] width 56 height 13
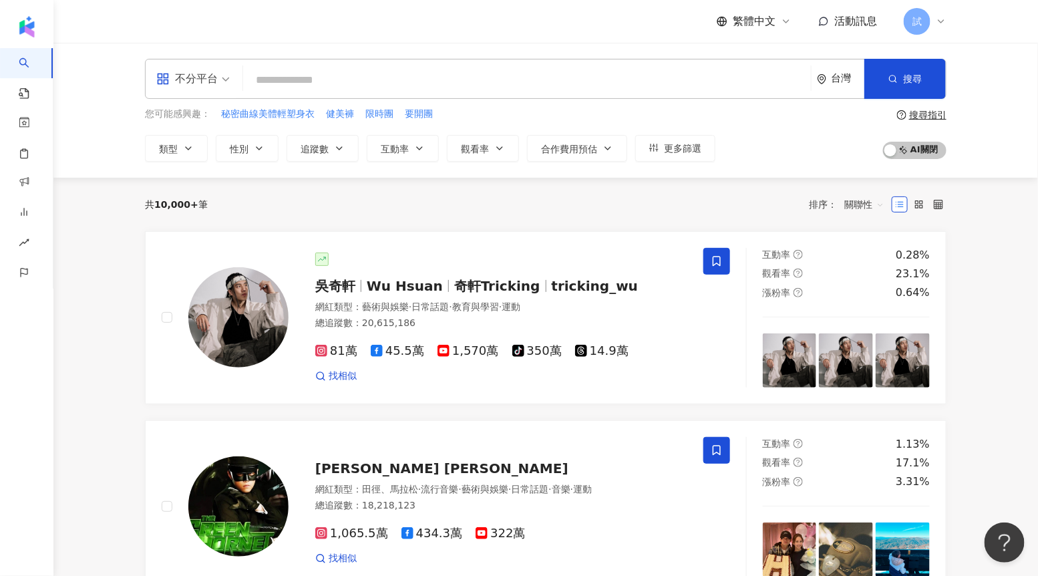
type input "*"
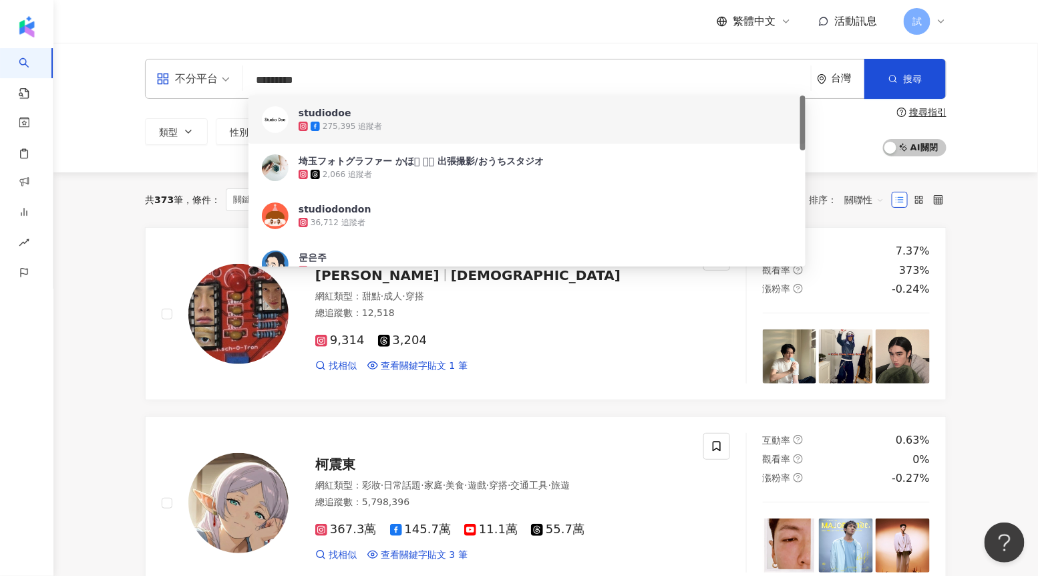
type input "*********"
click at [333, 73] on input "*********" at bounding box center [527, 79] width 557 height 25
click at [160, 218] on div "共 373 筆 條件 ： 關鍵字：studiodoe 重置 排序： 關聯性" at bounding box center [546, 199] width 802 height 55
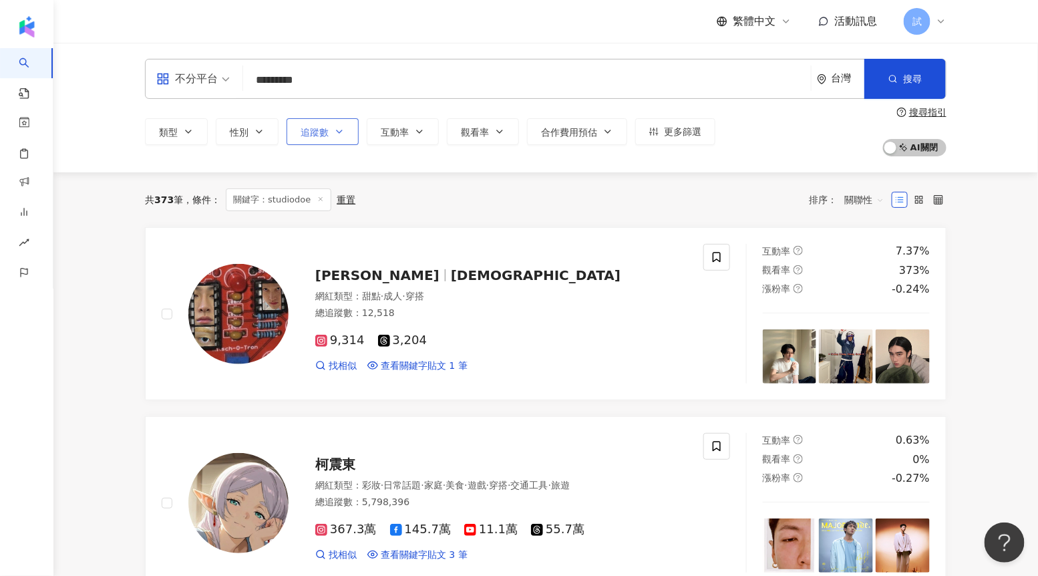
click at [336, 140] on button "追蹤數" at bounding box center [323, 131] width 72 height 27
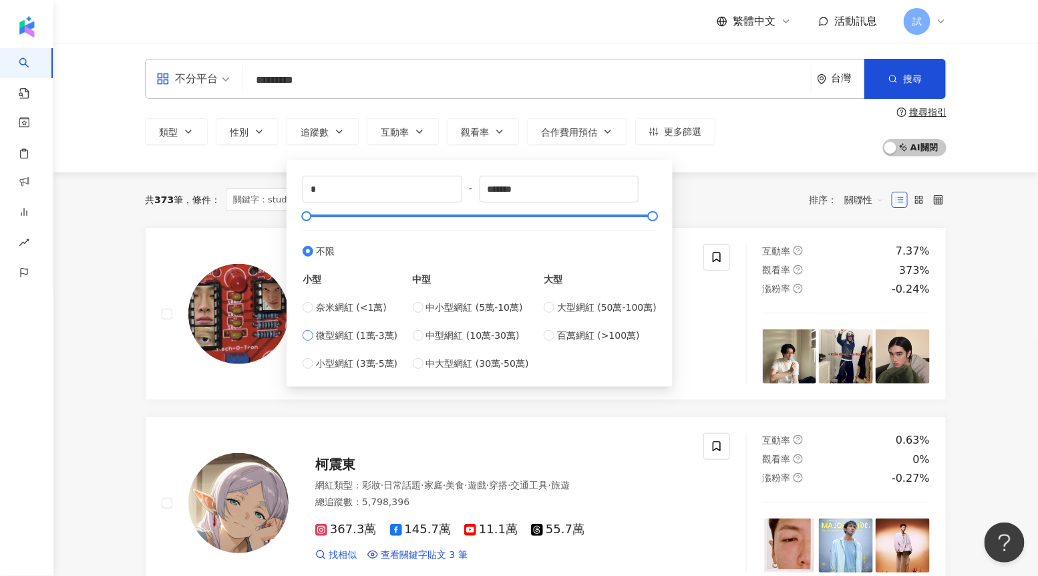
click at [334, 335] on span "微型網紅 (1萬-3萬)" at bounding box center [357, 335] width 82 height 15
type input "*****"
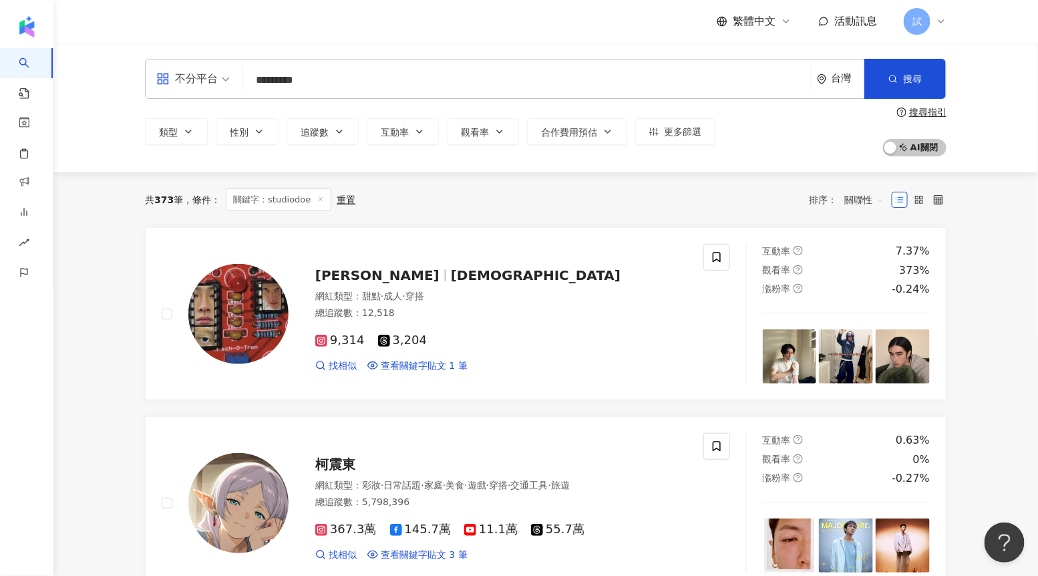
click at [736, 200] on div "共 373 筆 條件 ： 關鍵字：studiodoe 重置 排序： 關聯性" at bounding box center [546, 199] width 802 height 23
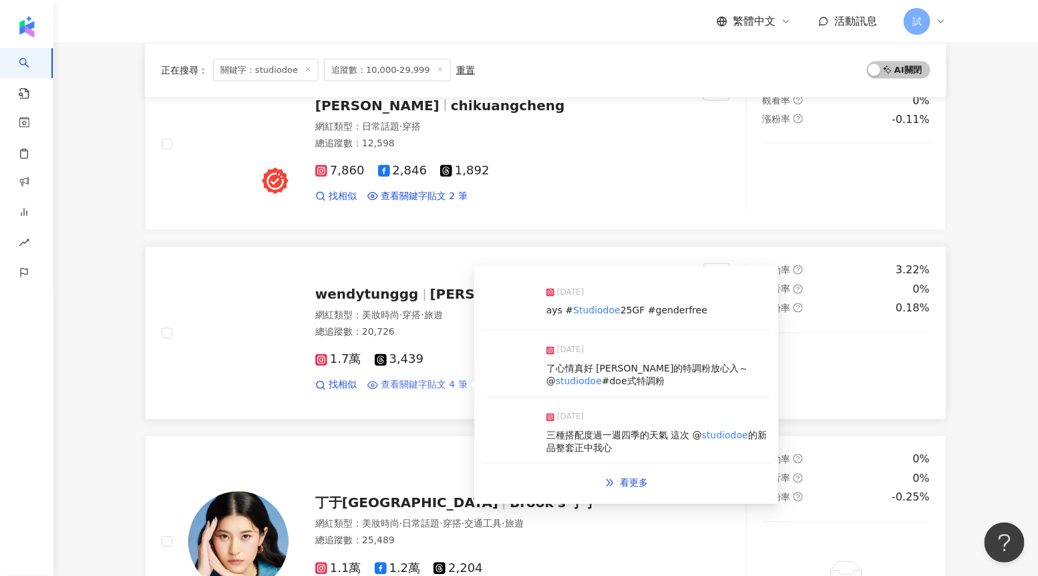
scroll to position [738, 0]
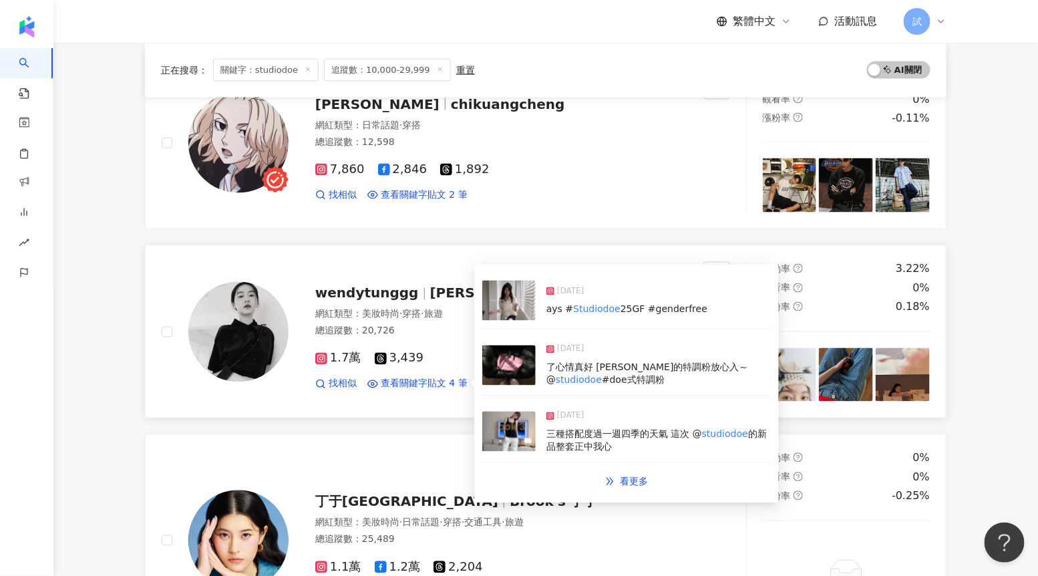
click at [504, 422] on img at bounding box center [508, 432] width 53 height 40
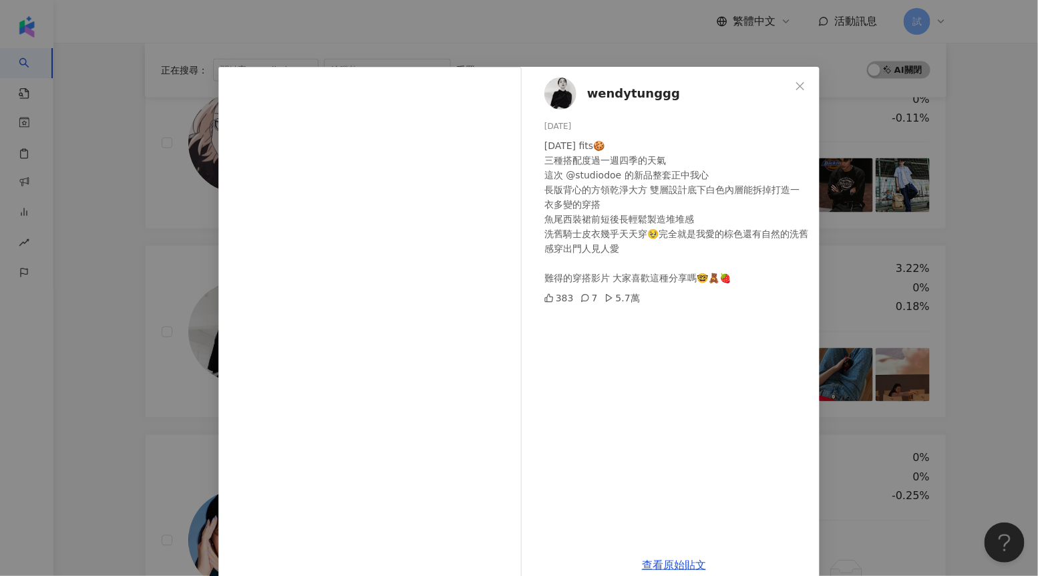
click at [846, 247] on div "wendytunggg 2024/12/1 3 December fits🍪 三種搭配度過一週四季的天氣 這次 @studiodoe 的新品整套正中我心 長版…" at bounding box center [519, 288] width 1038 height 576
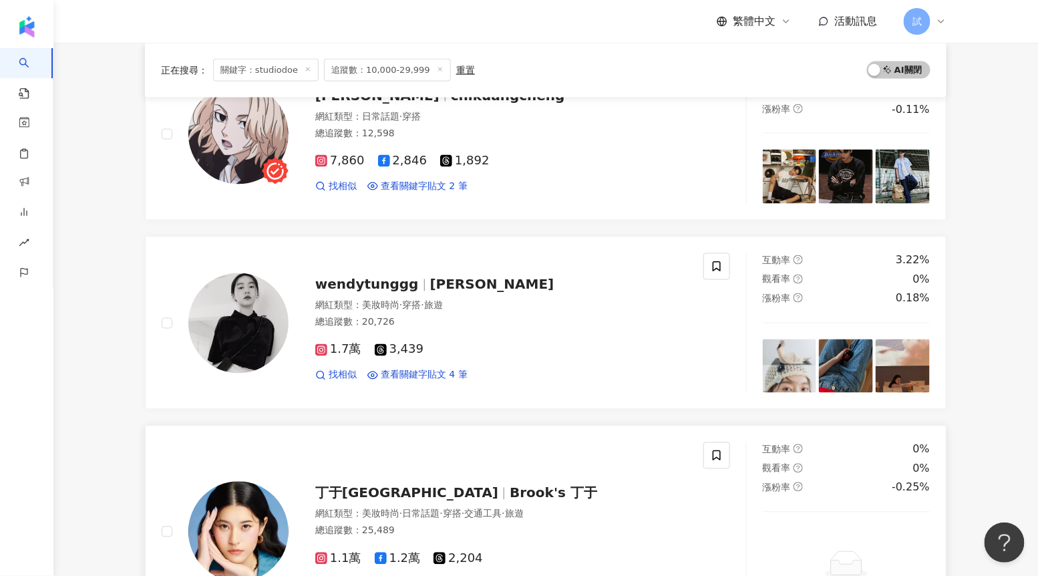
scroll to position [737, 0]
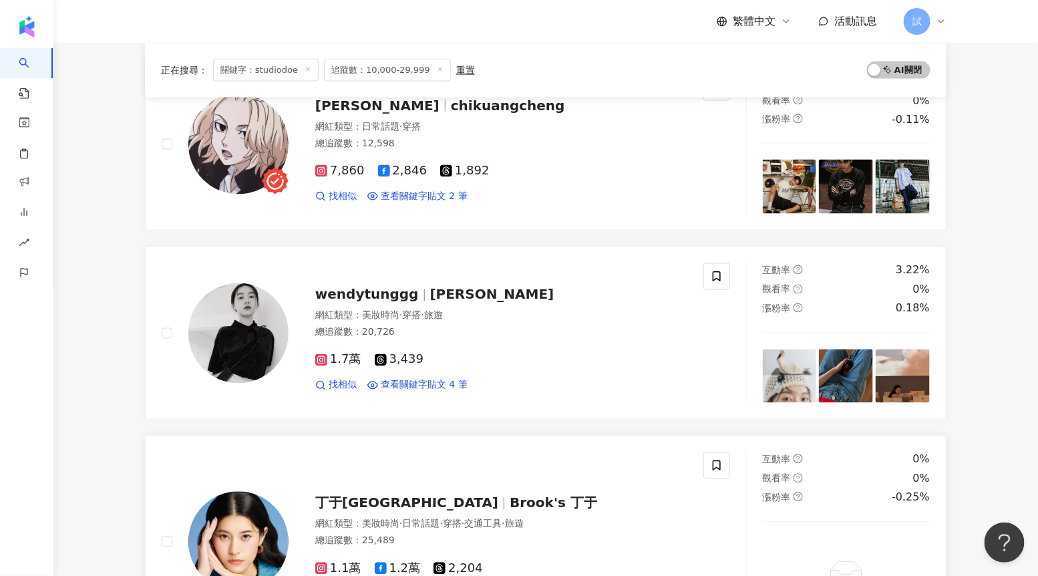
click at [420, 494] on div "丁于Brook Brook's 丁于" at bounding box center [501, 503] width 372 height 19
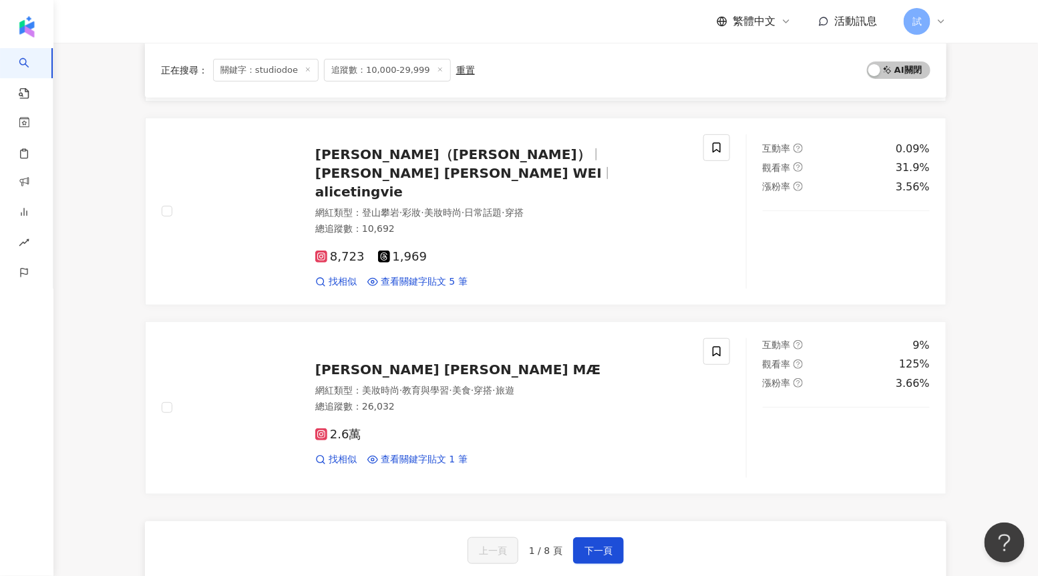
scroll to position [2040, 0]
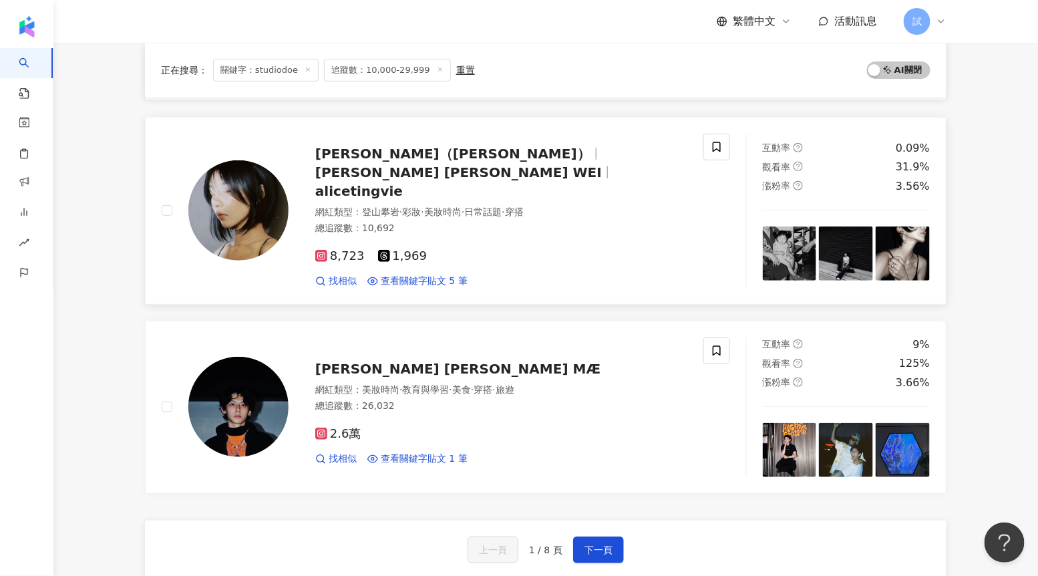
click at [399, 172] on div "陳葦（Chen Wei） 陳葦 CHEN WEI alicetingvie 網紅類型 ： 登山攀岩 · 彩妝 · 美妝時尚 · 日常話題 · 穿搭 總追蹤數 …" at bounding box center [488, 211] width 399 height 154
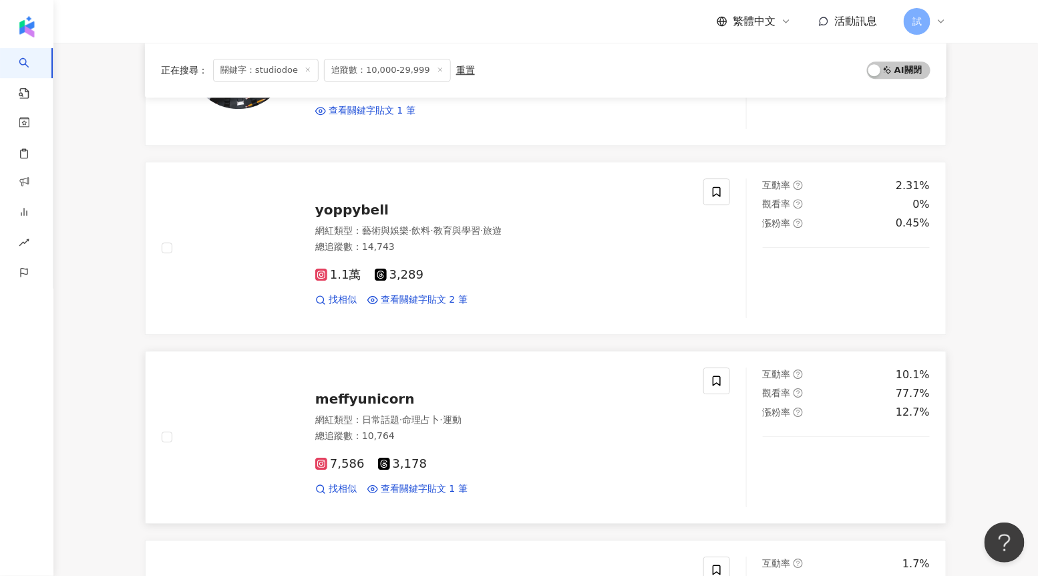
scroll to position [1436, 0]
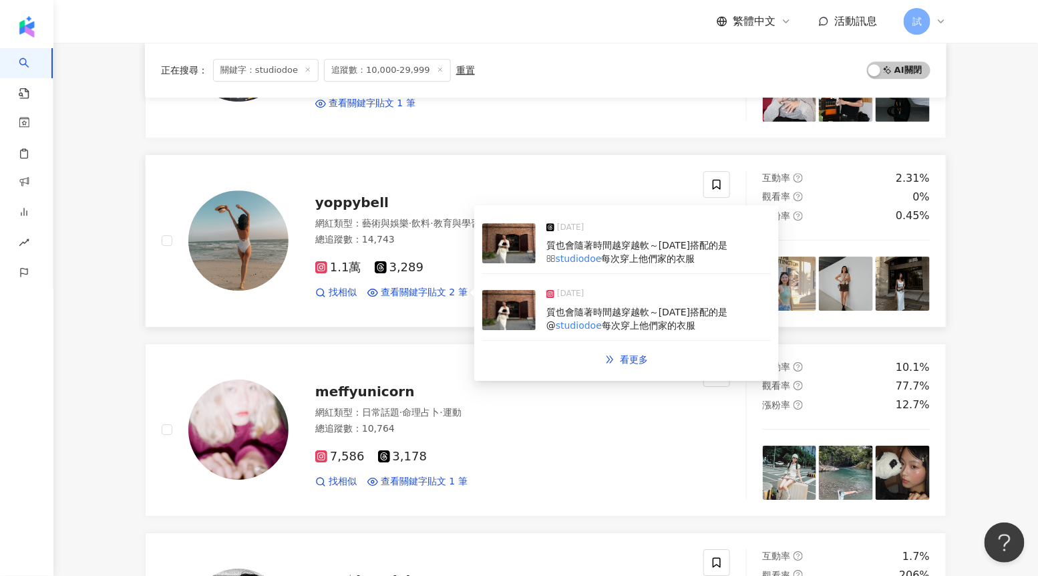
click at [512, 308] on img at bounding box center [508, 310] width 53 height 40
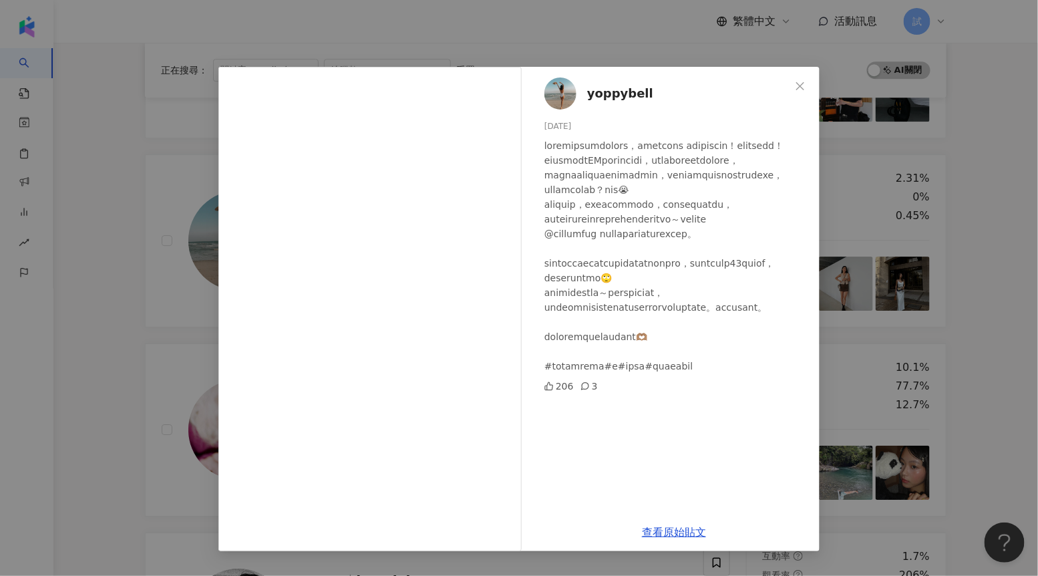
click at [1001, 256] on div "yoppybell 2025/2/10 206 3 查看原始貼文" at bounding box center [519, 288] width 1038 height 576
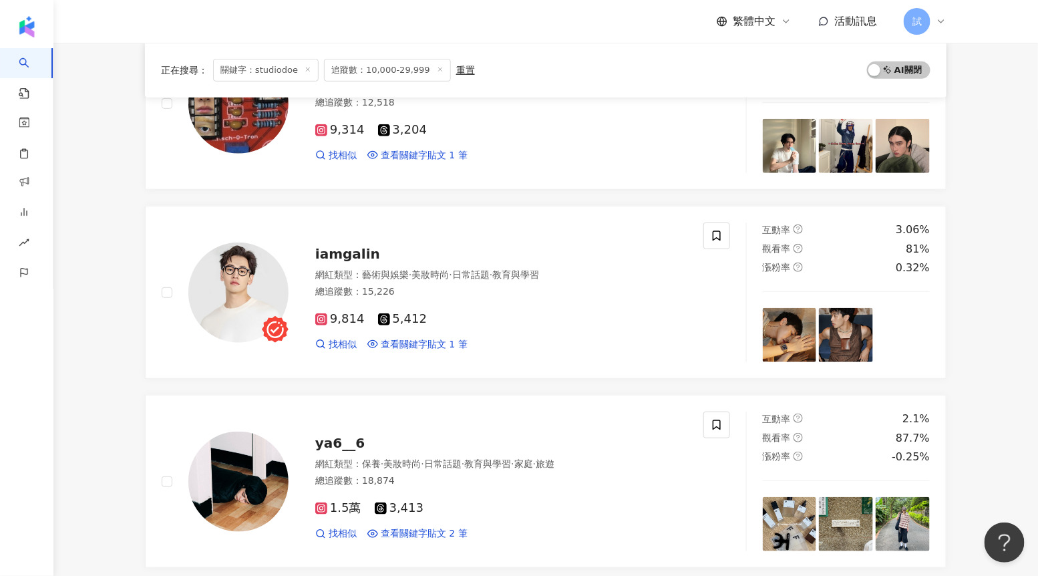
scroll to position [0, 0]
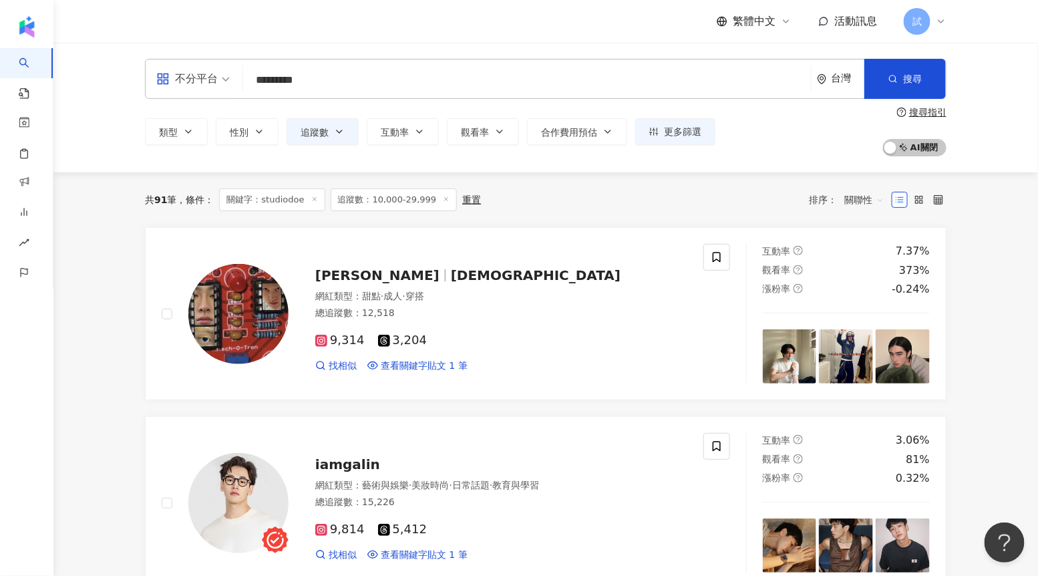
click at [315, 198] on icon at bounding box center [314, 199] width 7 height 7
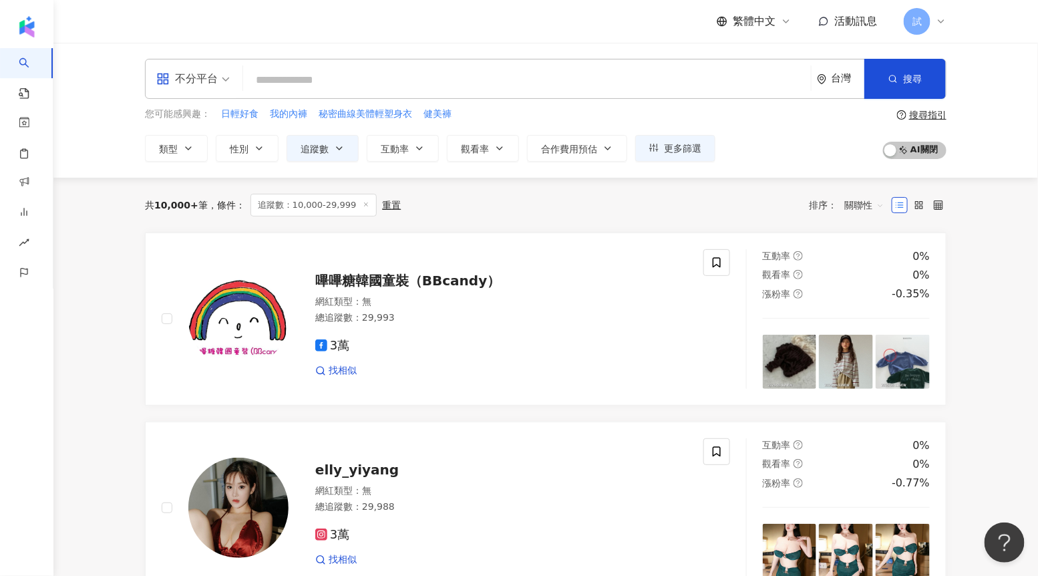
click at [363, 204] on icon at bounding box center [366, 204] width 7 height 7
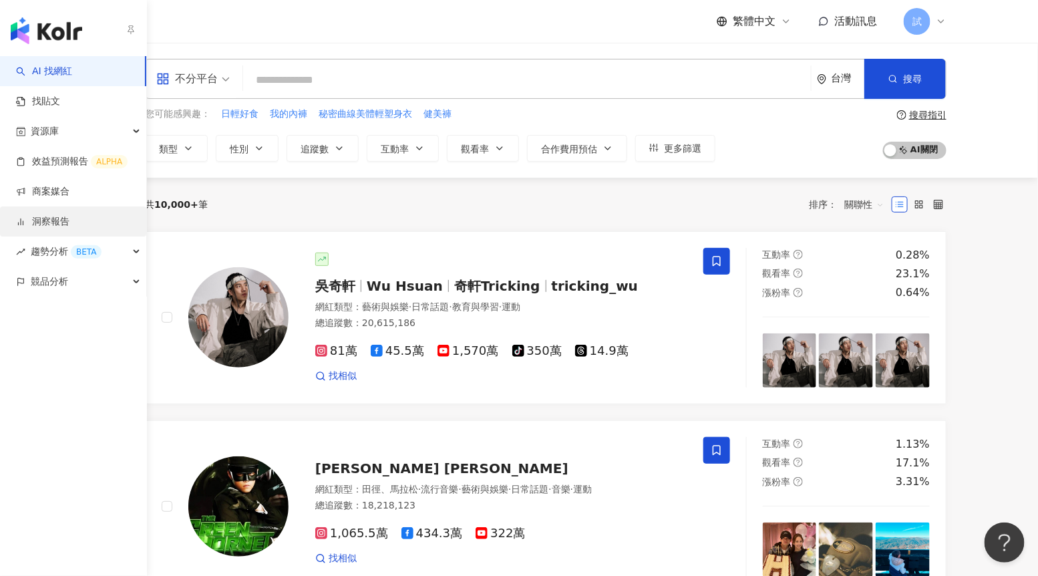
click at [46, 216] on link "洞察報告" at bounding box center [42, 221] width 53 height 13
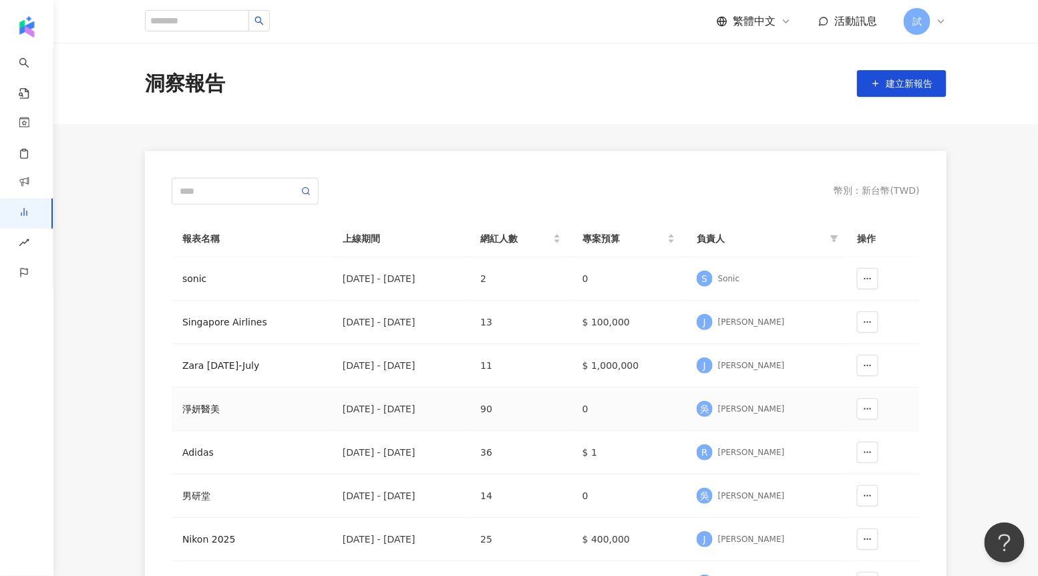
click at [235, 410] on div "淨妍醫美" at bounding box center [251, 409] width 139 height 15
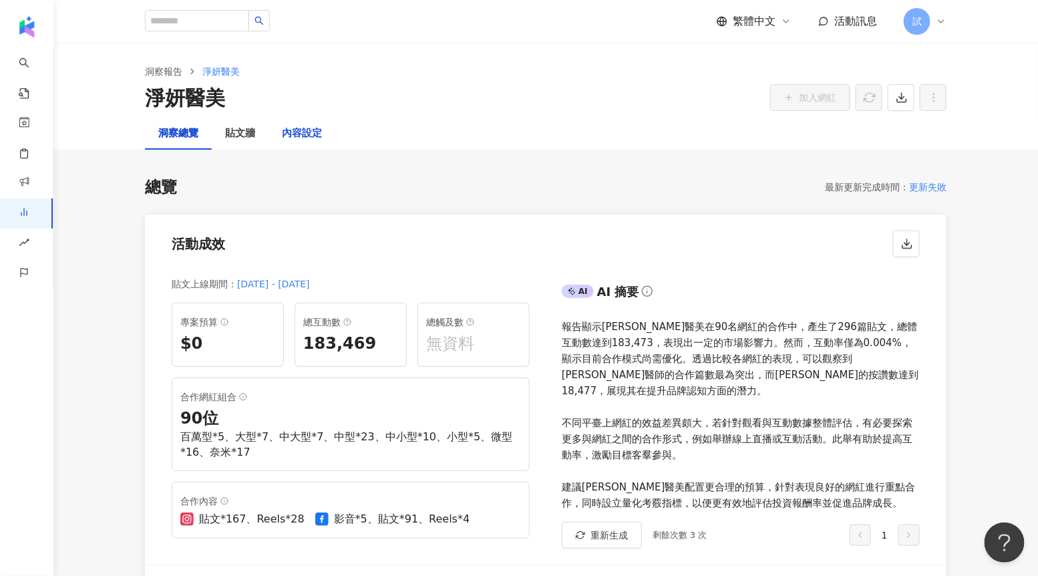
click at [309, 140] on div "內容設定" at bounding box center [302, 134] width 40 height 16
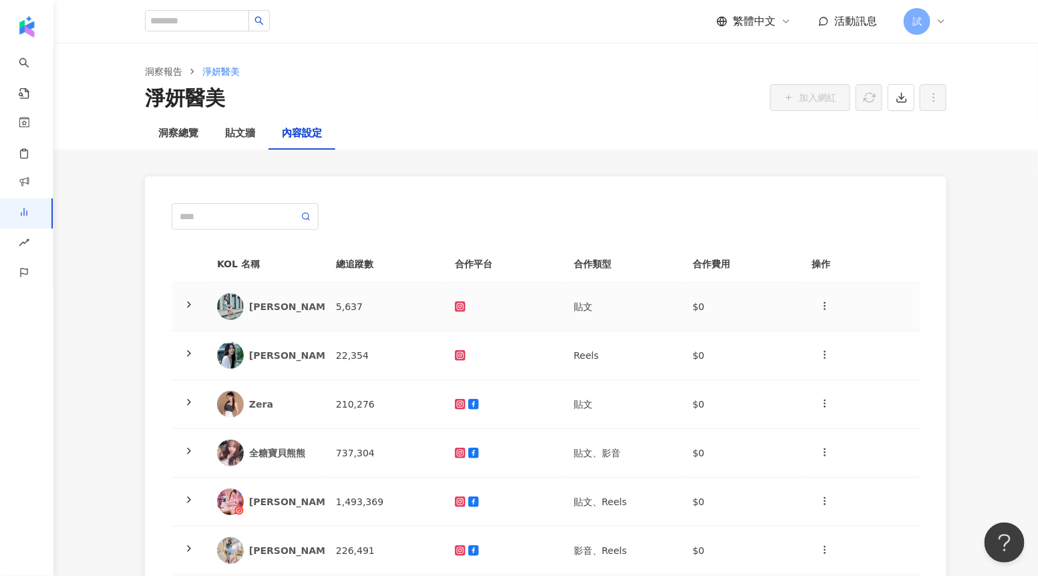
click at [192, 301] on icon at bounding box center [189, 304] width 11 height 11
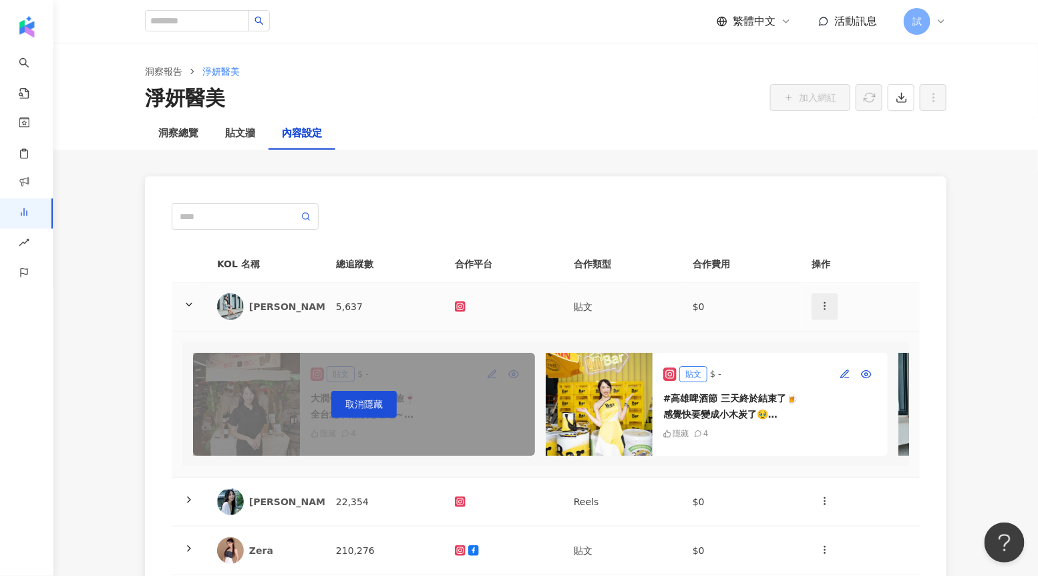
click at [814, 307] on button "button" at bounding box center [825, 306] width 27 height 27
click at [878, 277] on th "操作" at bounding box center [860, 264] width 119 height 37
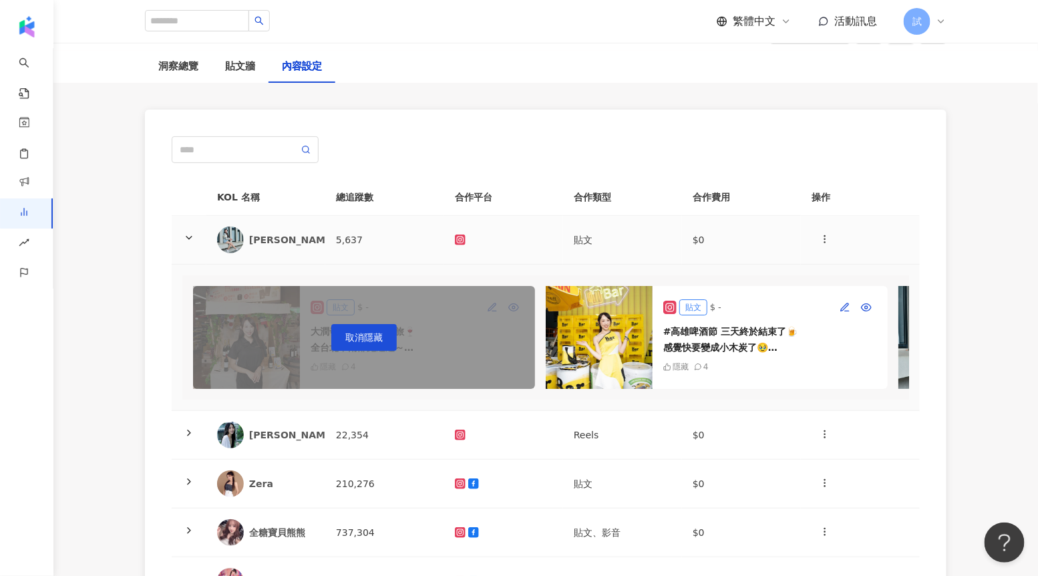
scroll to position [109, 0]
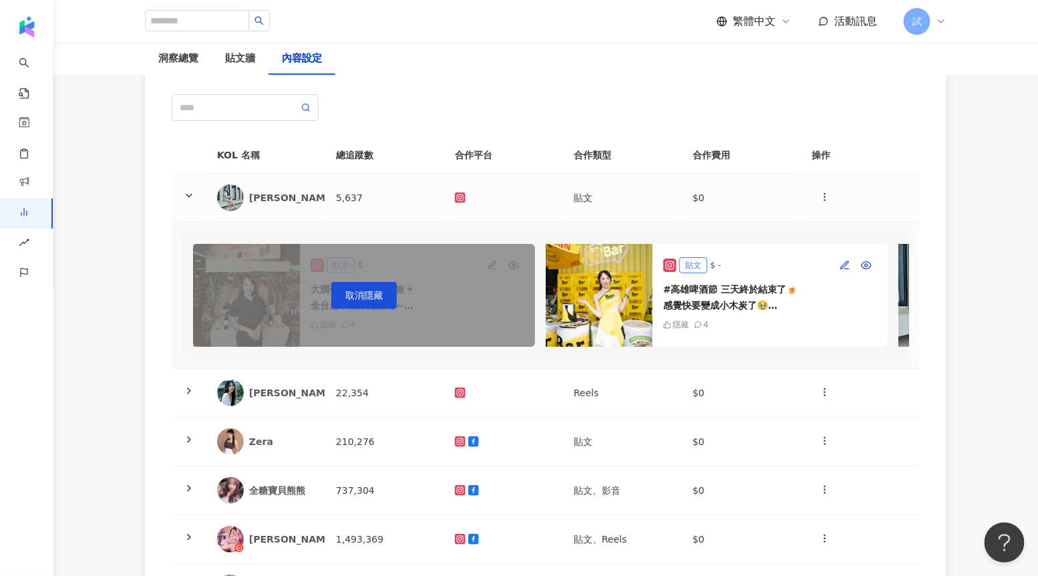
click at [190, 194] on polyline at bounding box center [188, 195] width 5 height 3
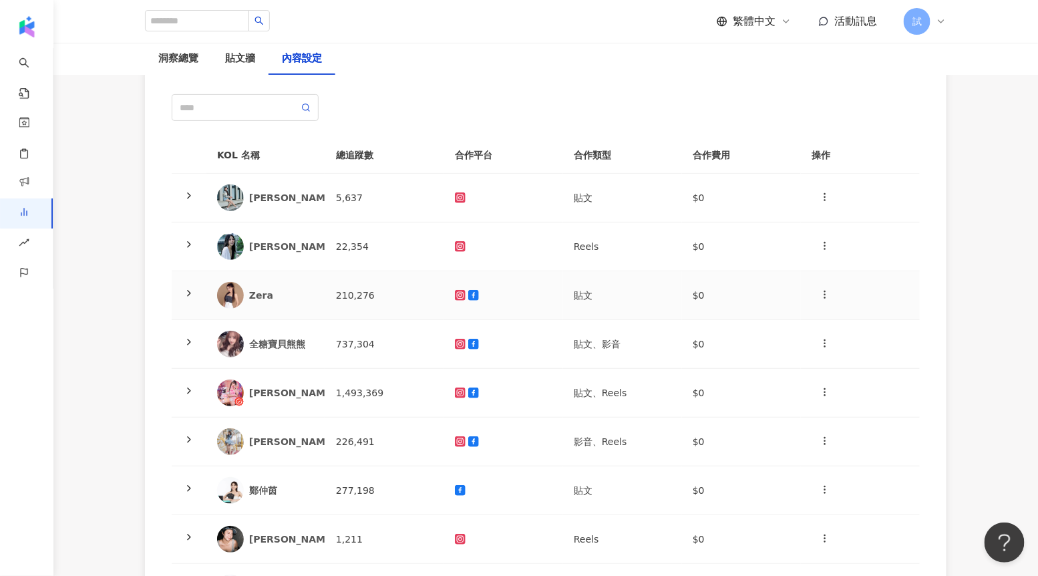
click at [188, 289] on icon at bounding box center [189, 293] width 11 height 11
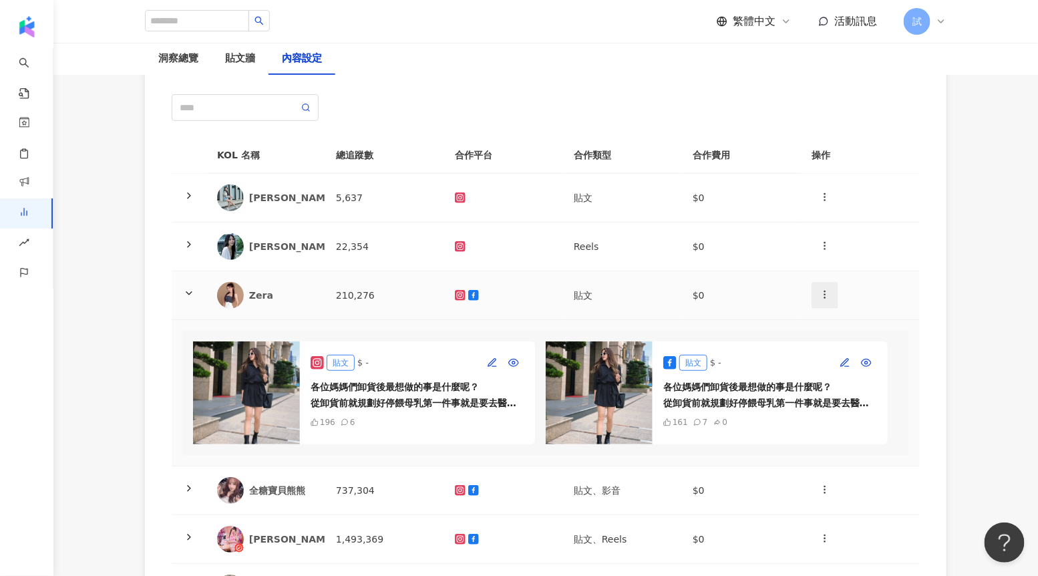
click at [828, 295] on icon "button" at bounding box center [825, 294] width 11 height 11
click at [844, 327] on div "新增內容" at bounding box center [848, 326] width 52 height 15
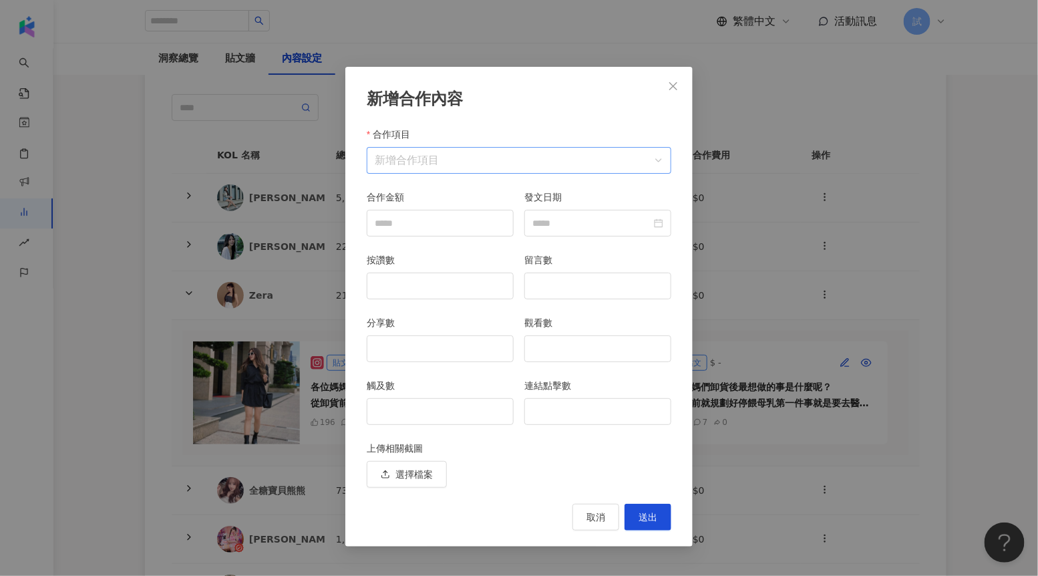
click at [598, 163] on input "合作項目" at bounding box center [519, 160] width 289 height 25
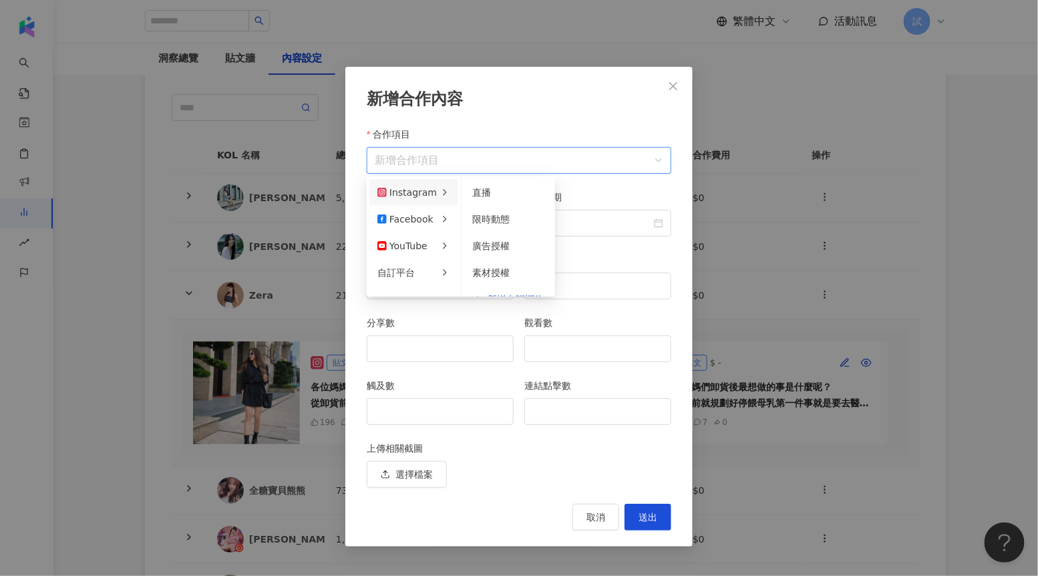
click at [442, 193] on icon at bounding box center [445, 192] width 11 height 11
click at [492, 273] on button "新增自訂欄位" at bounding box center [508, 280] width 72 height 15
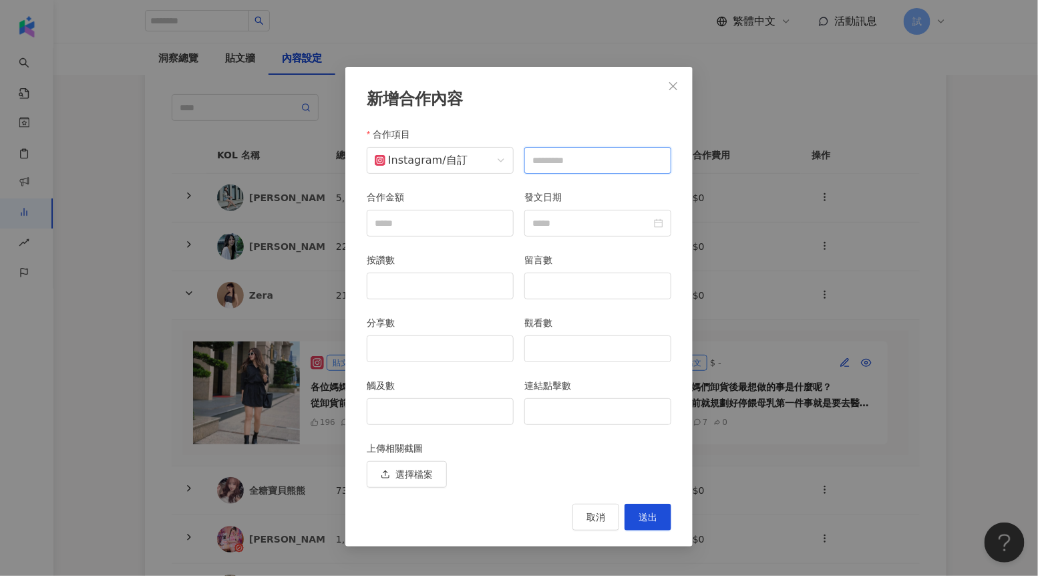
click at [579, 152] on input "text" at bounding box center [597, 160] width 147 height 27
click at [675, 86] on icon "close" at bounding box center [673, 86] width 11 height 11
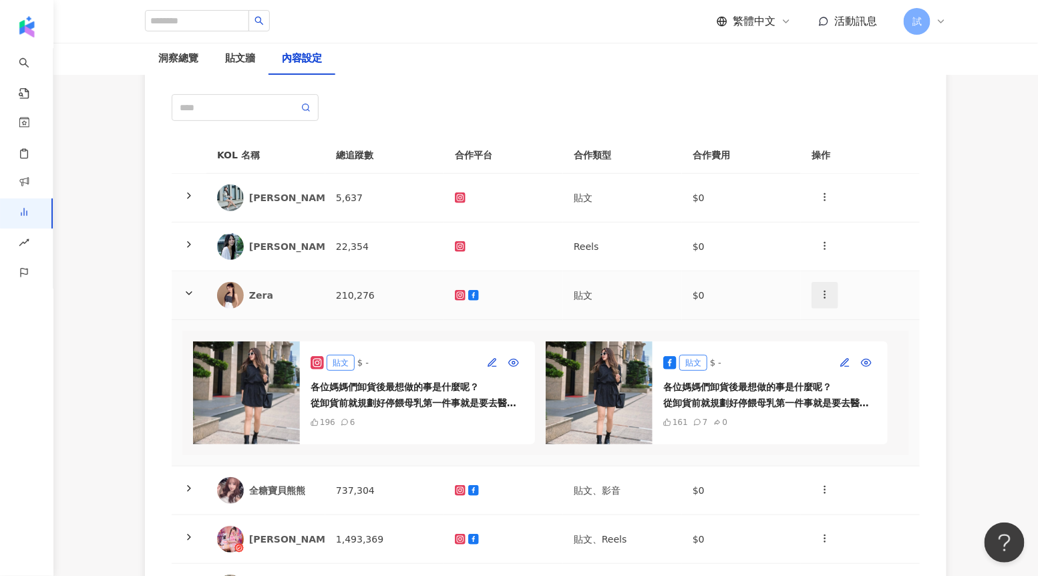
click at [818, 293] on button "button" at bounding box center [825, 295] width 27 height 27
click at [831, 320] on div "新增內容" at bounding box center [848, 326] width 52 height 15
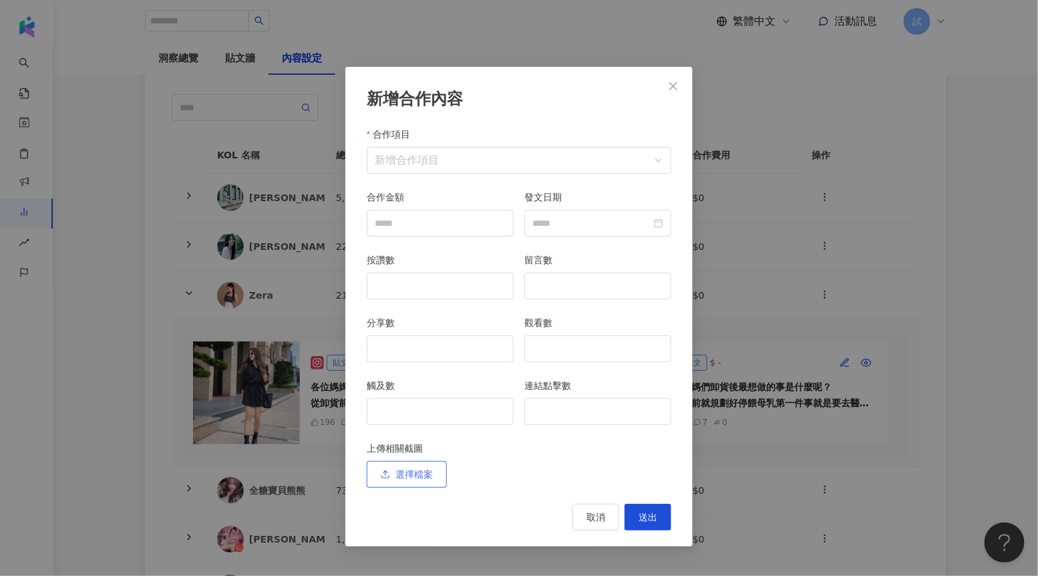
click at [425, 474] on span "選擇檔案" at bounding box center [414, 474] width 37 height 11
click at [595, 512] on span "取消" at bounding box center [596, 517] width 19 height 11
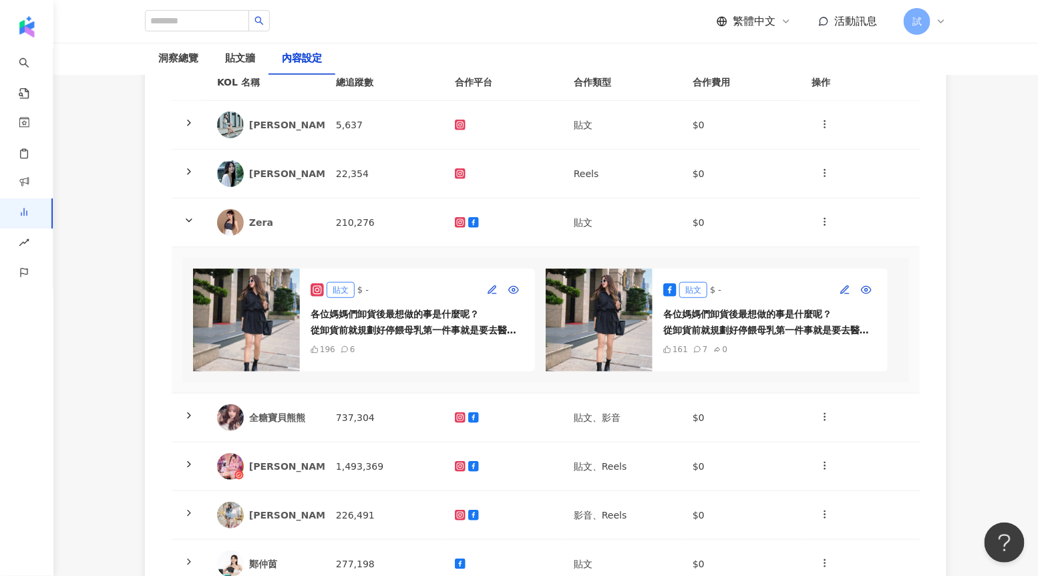
scroll to position [0, 0]
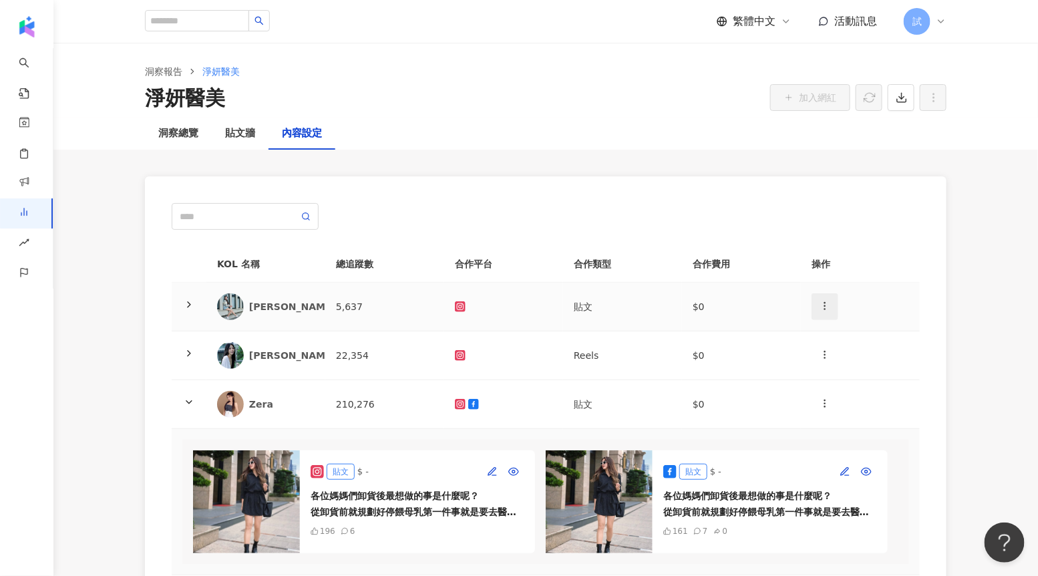
click at [830, 302] on icon "button" at bounding box center [825, 306] width 11 height 11
click at [834, 337] on div "新增內容" at bounding box center [848, 338] width 52 height 15
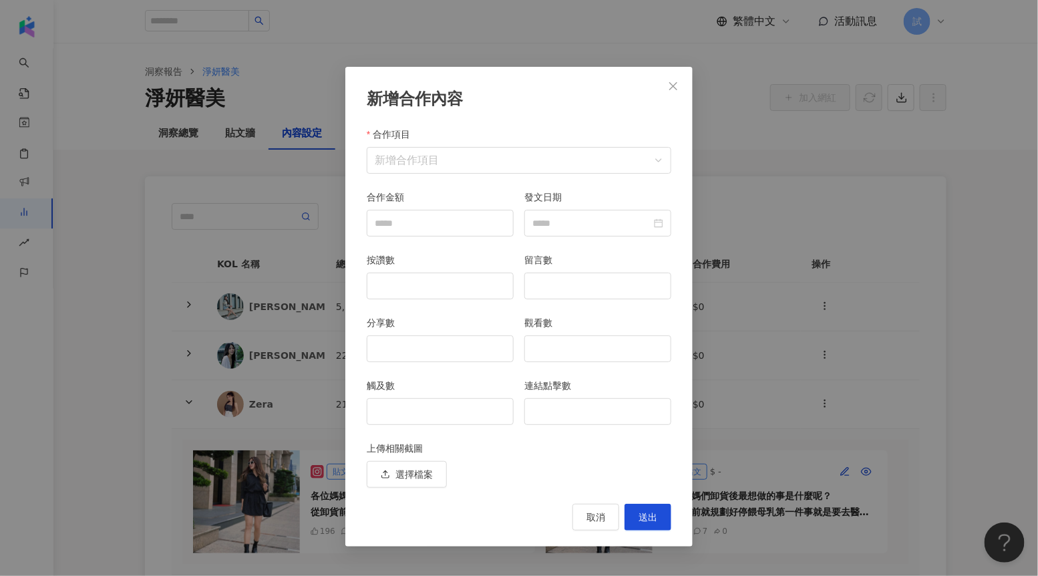
click at [754, 271] on div "新增合作內容 合作項目 新增合作項目 合作項目 合作金額 發文日期 按讚數 留言數 分享數 觀看數 觸及數 連結點擊數 上傳相關截圖 選擇檔案 取消 送出" at bounding box center [519, 288] width 1038 height 576
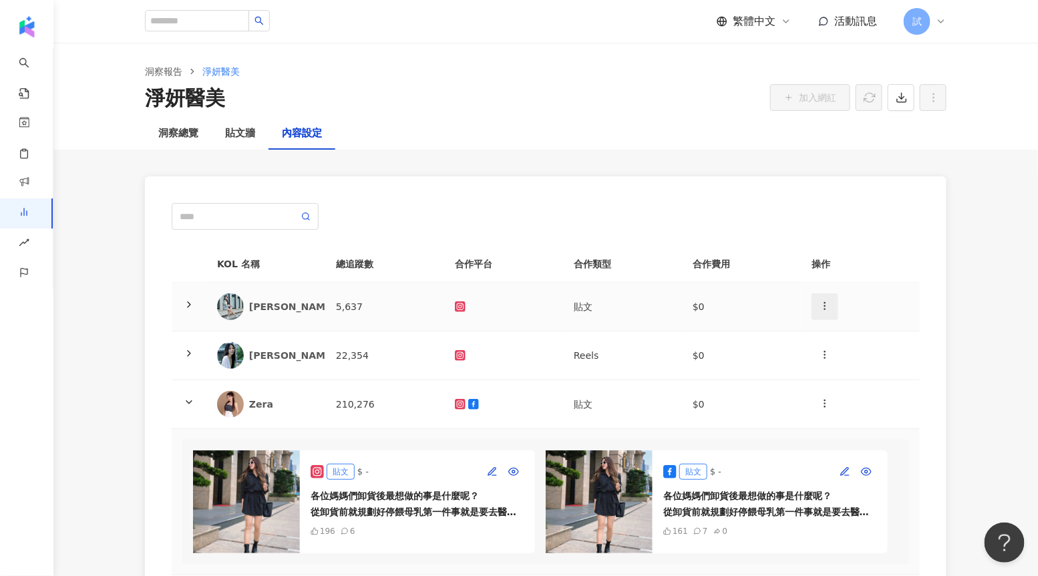
click at [826, 309] on icon "button" at bounding box center [825, 306] width 11 height 11
click at [832, 332] on div "新增內容" at bounding box center [848, 338] width 52 height 15
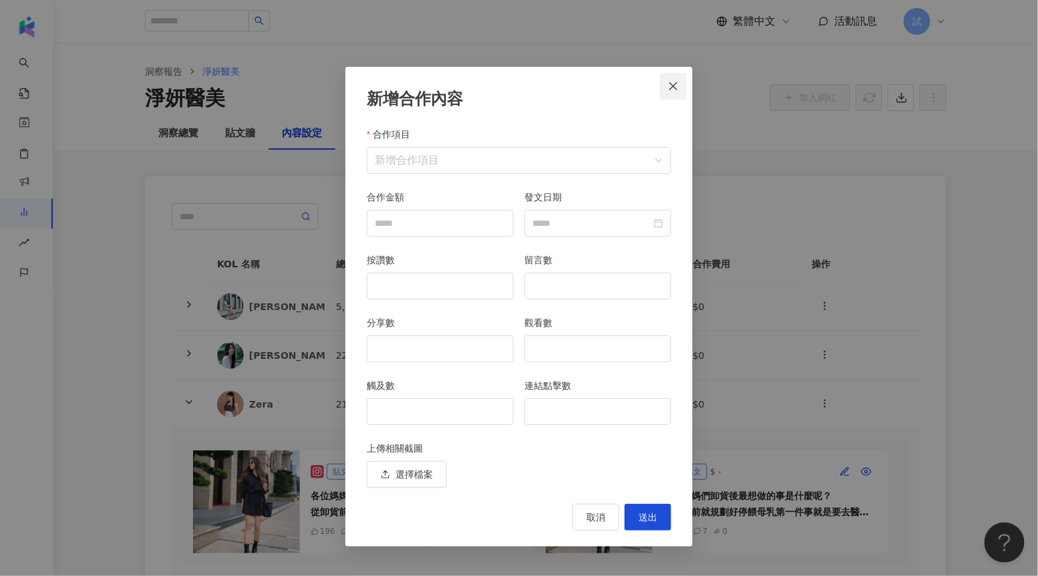
click at [675, 88] on icon "close" at bounding box center [673, 86] width 11 height 11
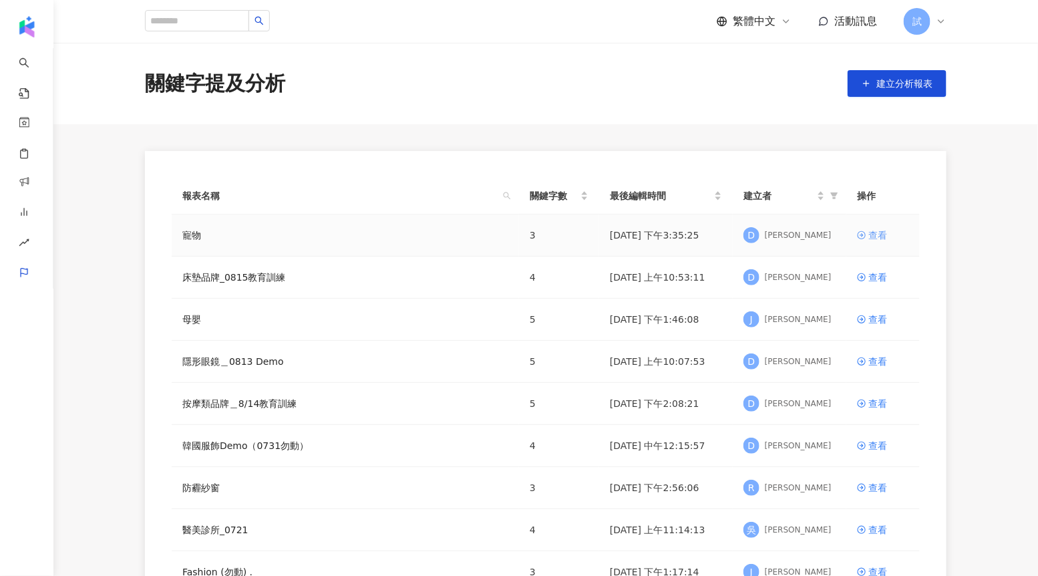
click at [872, 236] on div "查看" at bounding box center [878, 235] width 19 height 15
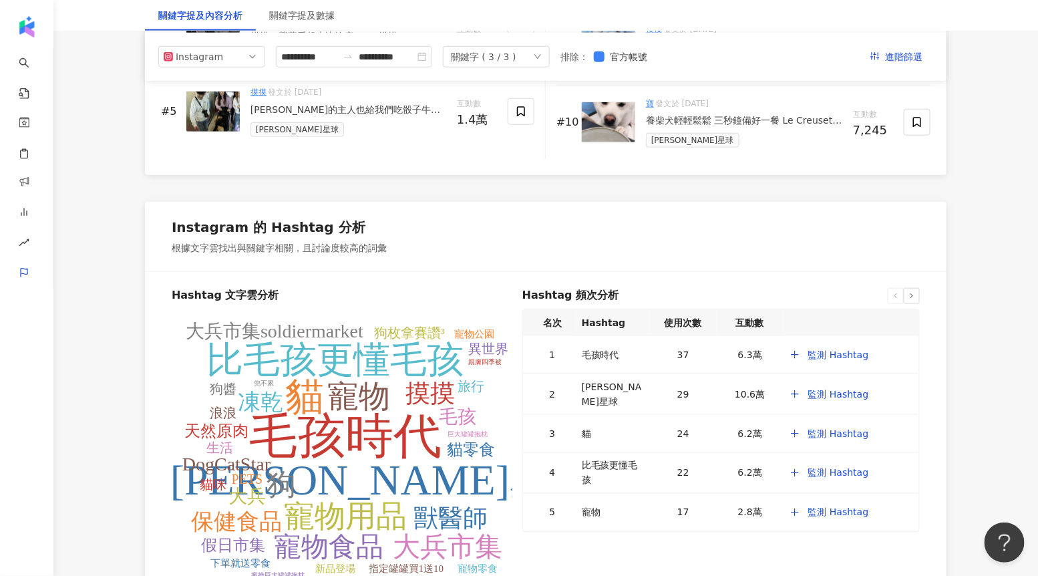
scroll to position [2347, 0]
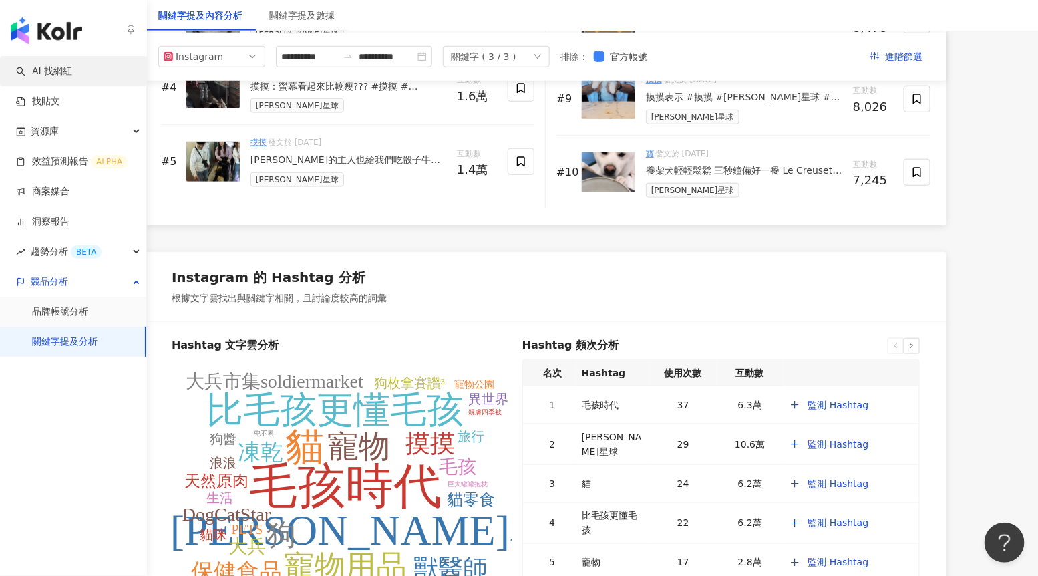
click at [51, 73] on link "AI 找網紅" at bounding box center [44, 71] width 56 height 13
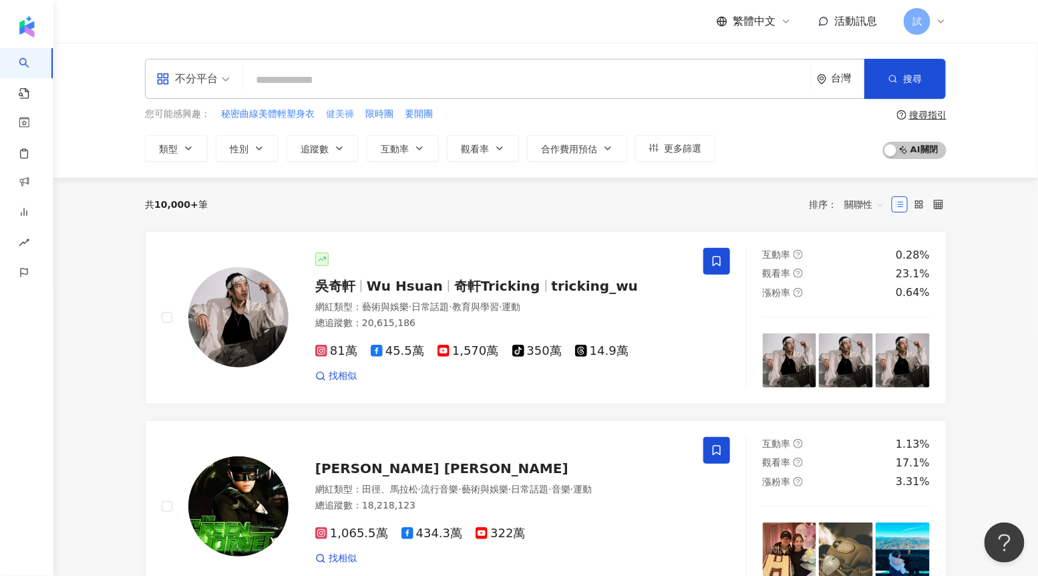
click at [333, 115] on span "健美褲" at bounding box center [340, 114] width 28 height 13
type input "***"
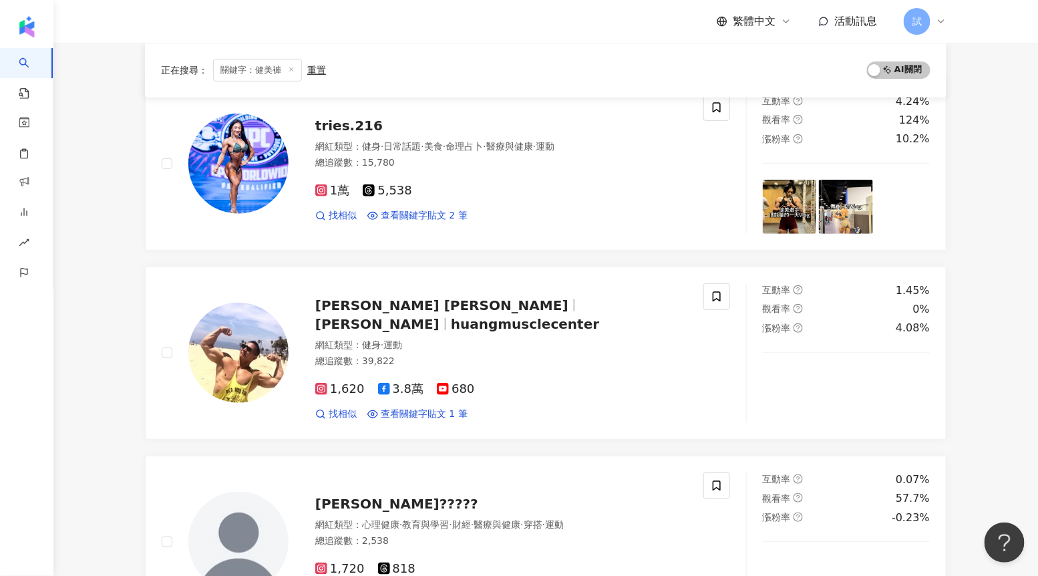
scroll to position [132, 0]
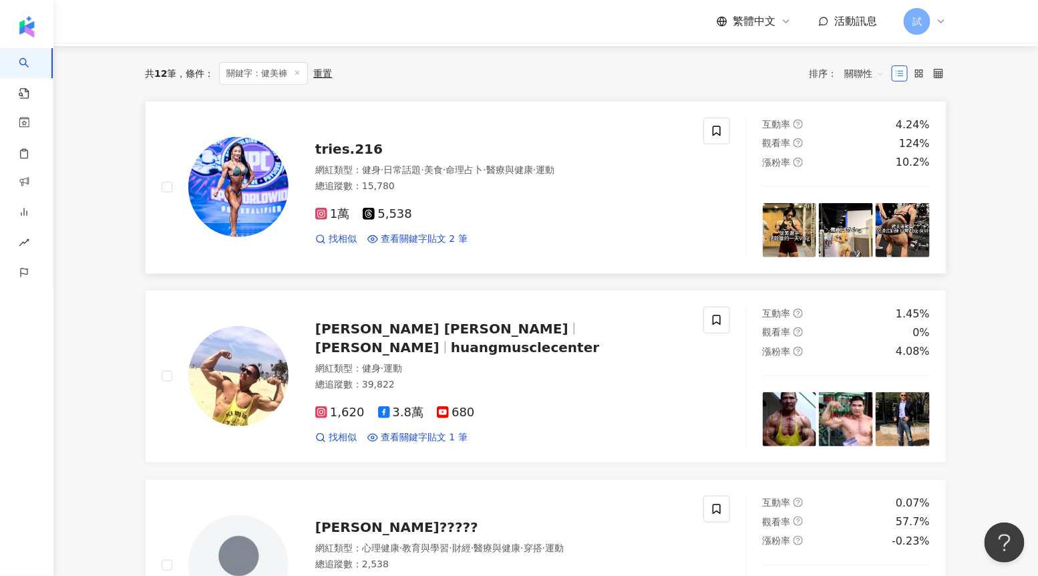
click at [339, 166] on div "網紅類型 ： 健身 · 日常話題 · 美食 · 命理占卜 · 醫療與健康 · 運動" at bounding box center [501, 170] width 372 height 13
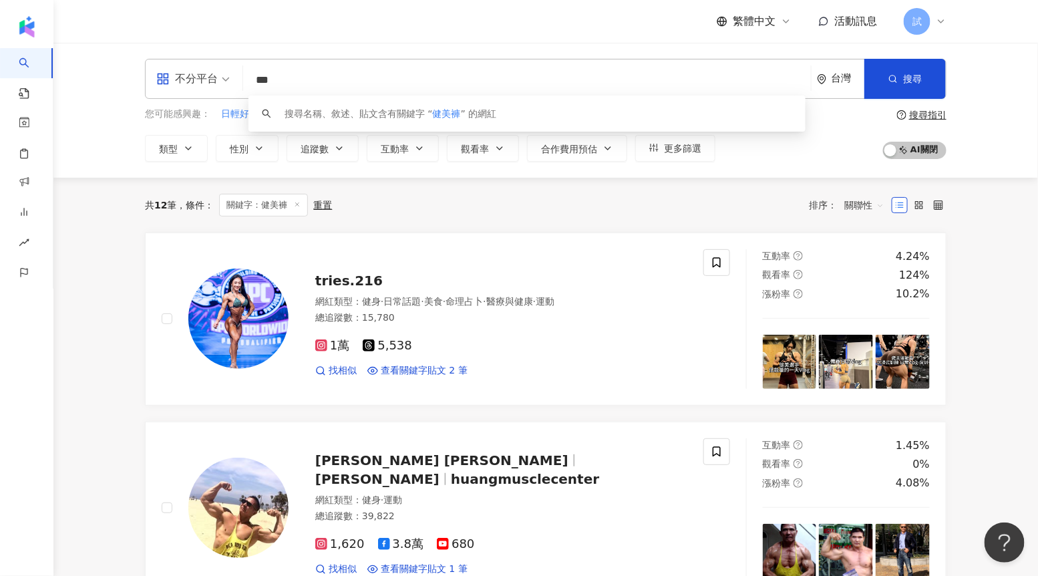
click at [309, 80] on input "***" at bounding box center [527, 79] width 557 height 25
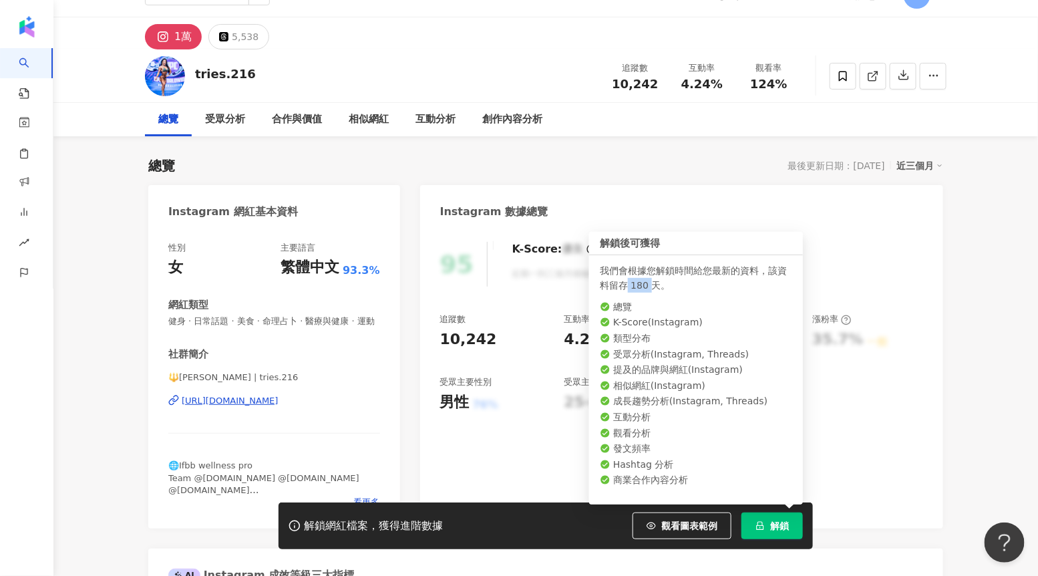
drag, startPoint x: 648, startPoint y: 284, endPoint x: 625, endPoint y: 285, distance: 22.8
click at [625, 285] on div "我們會根據您解鎖時間給您最新的資料，該資料留存 180 天。" at bounding box center [696, 277] width 192 height 29
